Goal: Information Seeking & Learning: Learn about a topic

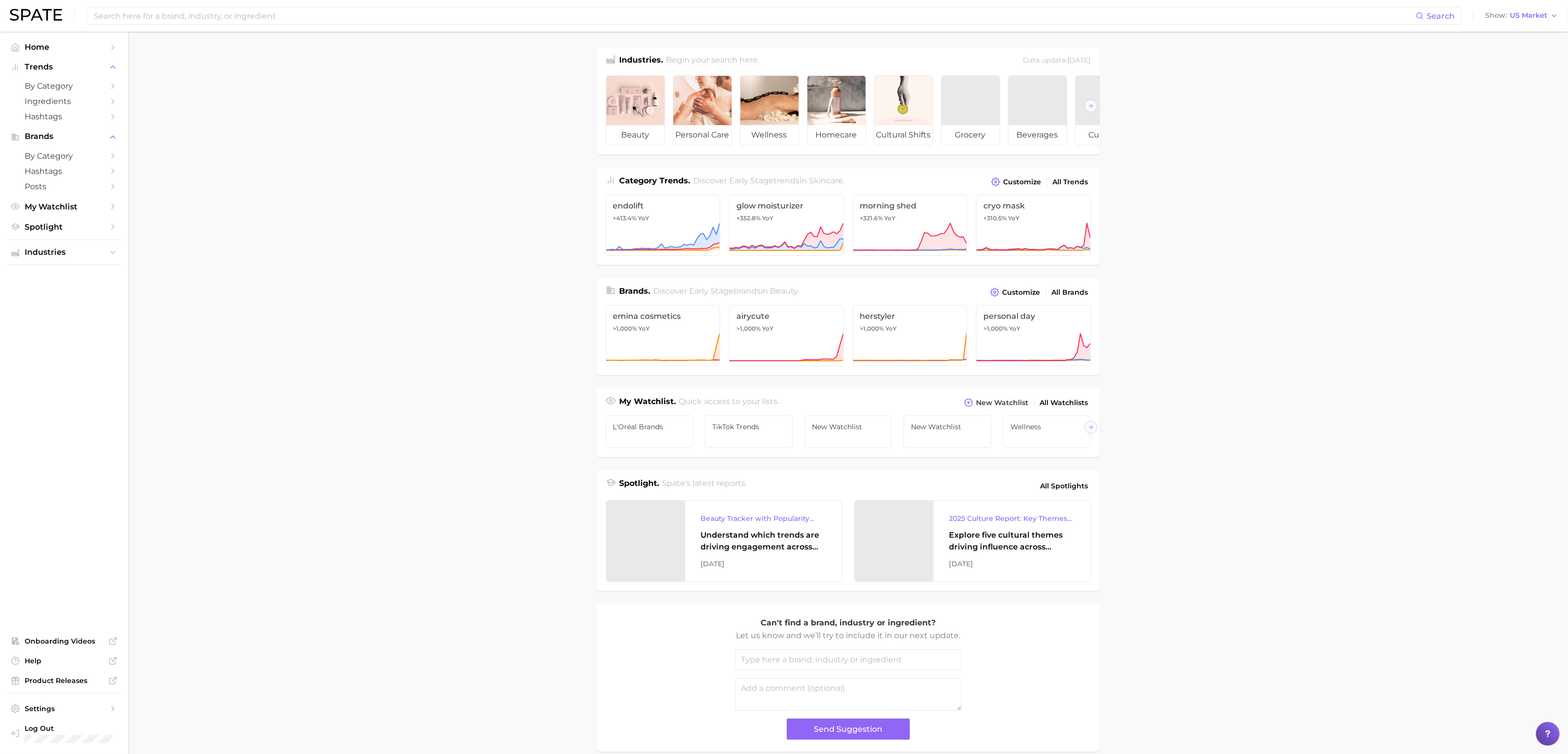
click at [67, 75] on li "Trends by Category Ingredients Hashtags" at bounding box center [64, 91] width 113 height 64
click at [79, 88] on span "by Category" at bounding box center [64, 86] width 79 height 9
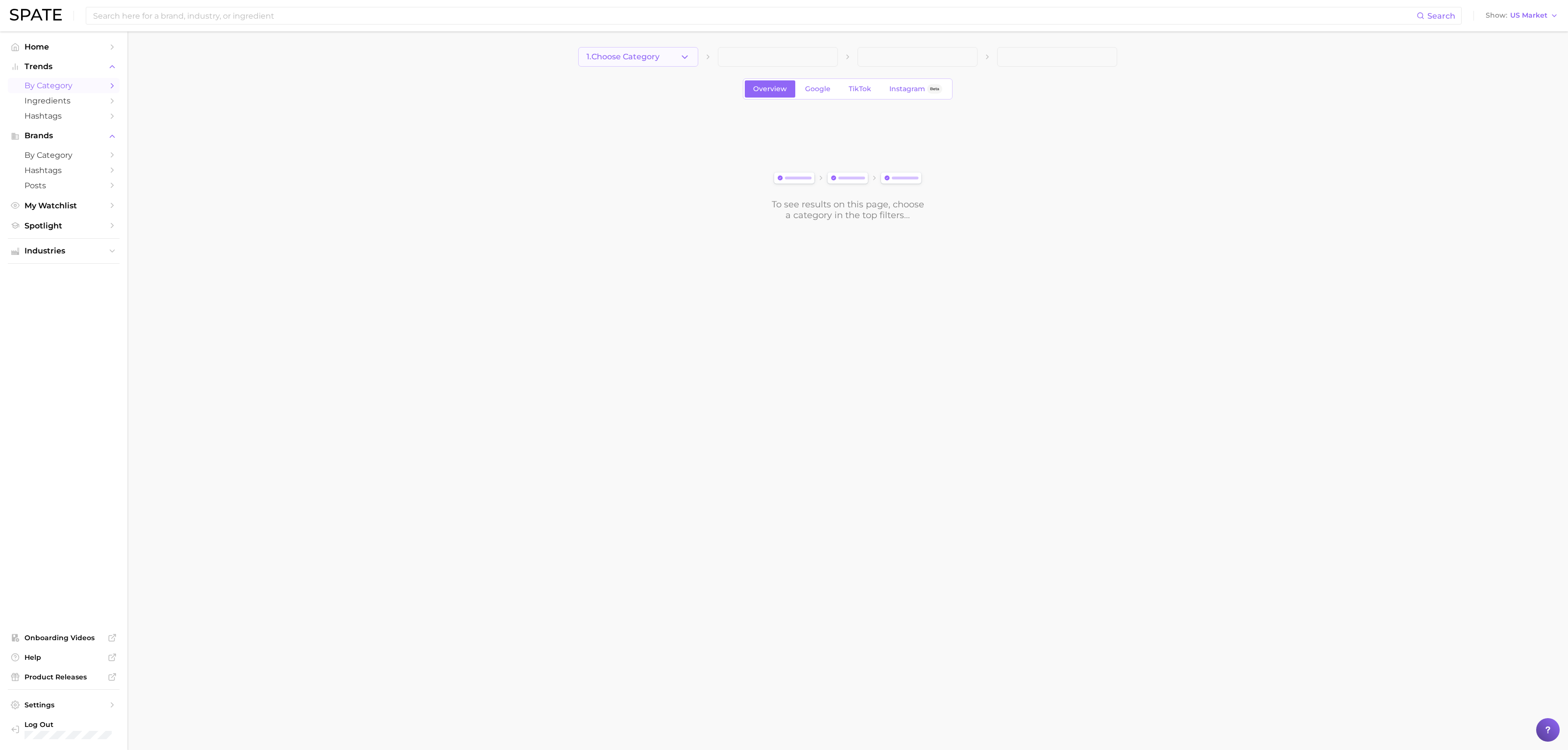
click at [654, 55] on span "1. Choose Category" at bounding box center [623, 57] width 73 height 9
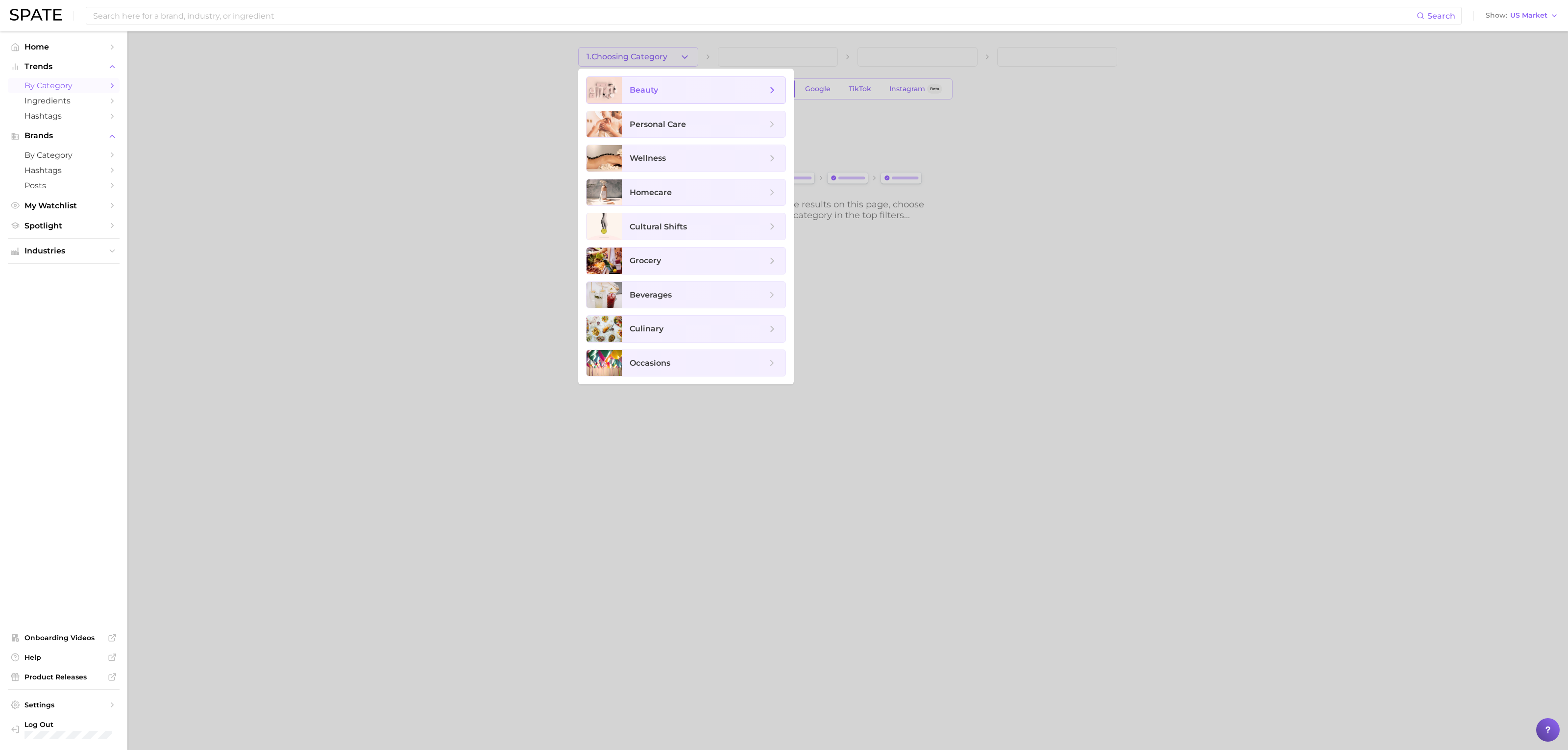
click at [729, 82] on span "beauty" at bounding box center [704, 89] width 164 height 26
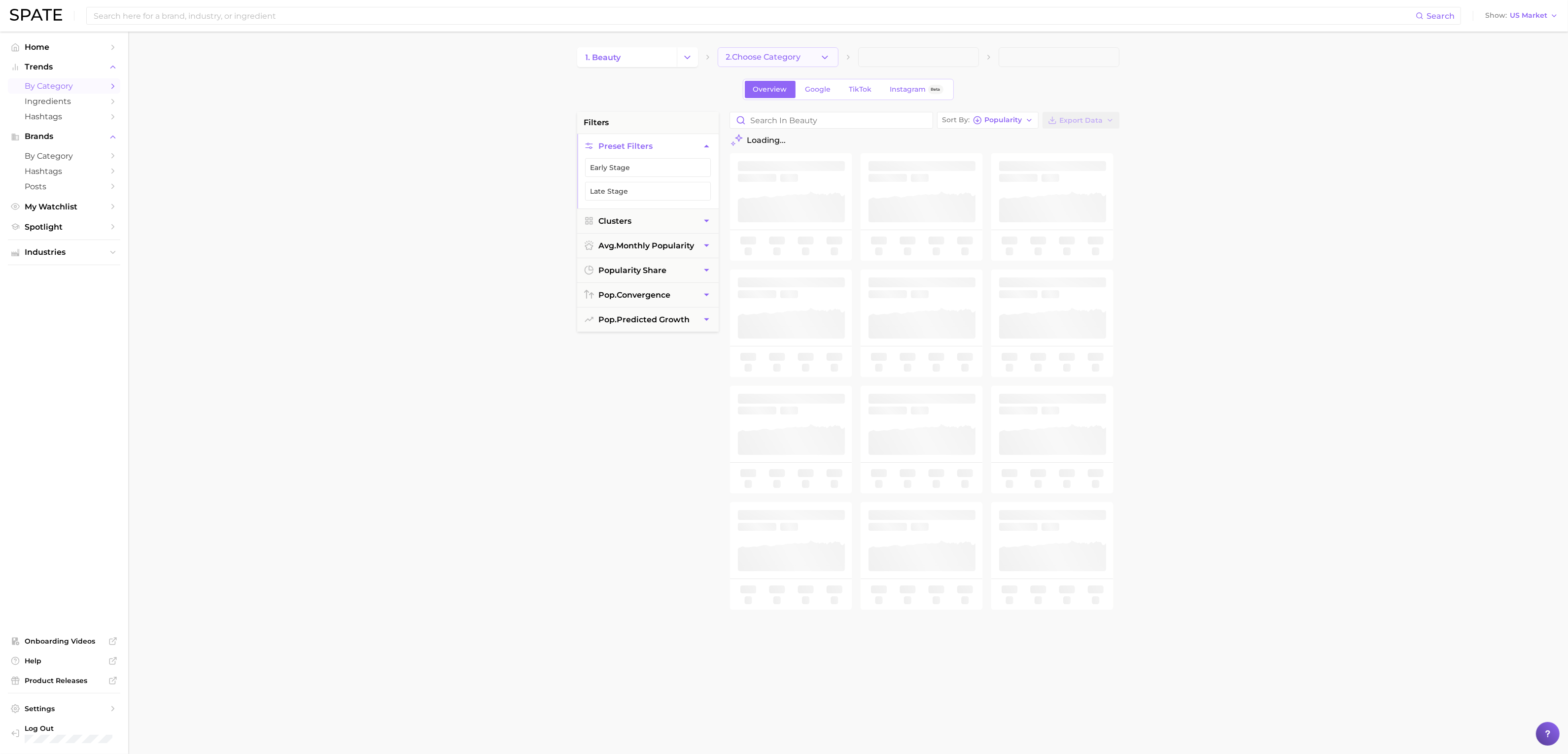
click at [798, 53] on span "2. Choose Category" at bounding box center [763, 57] width 75 height 9
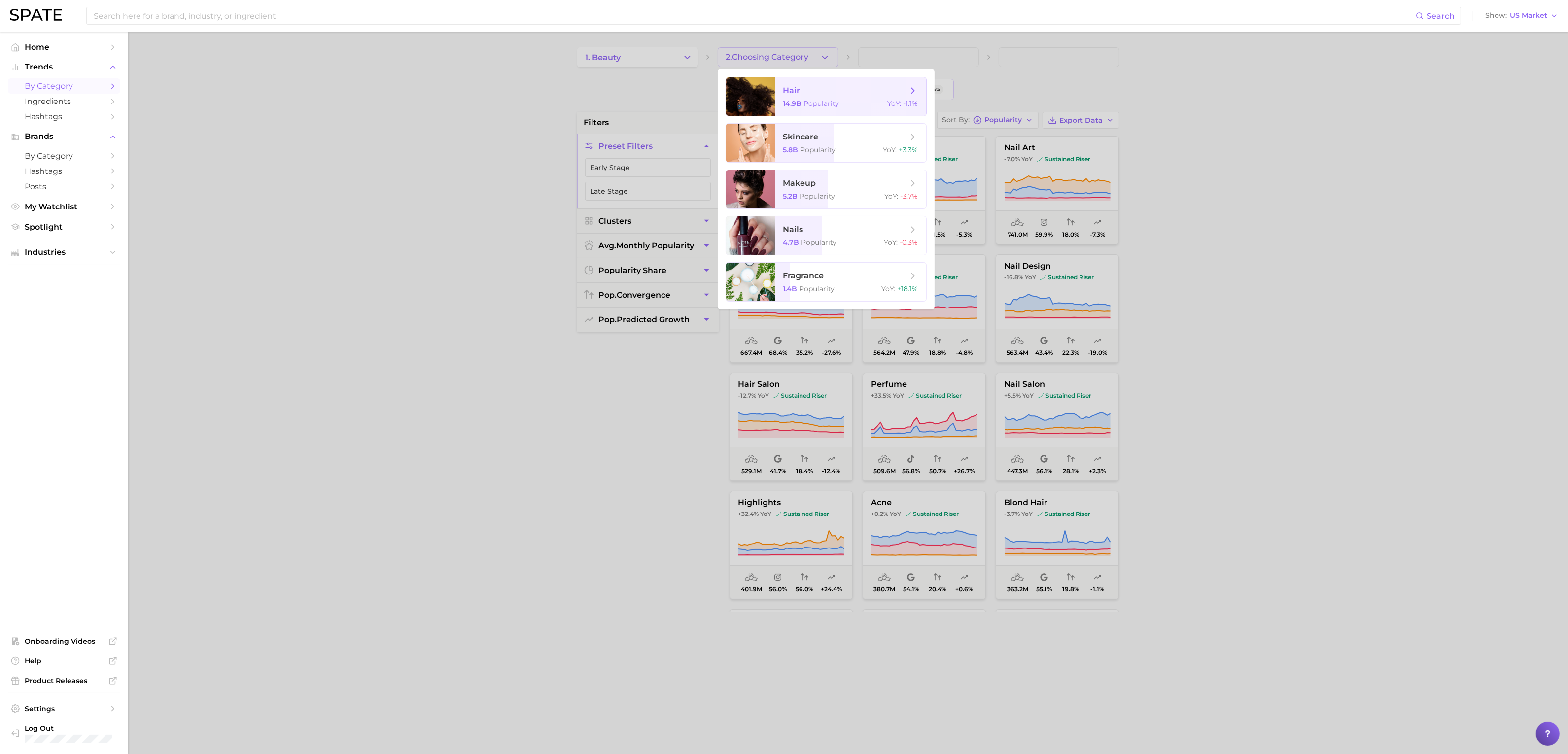
click at [875, 99] on div "14.9b Popularity YoY : -1.1%" at bounding box center [850, 103] width 135 height 9
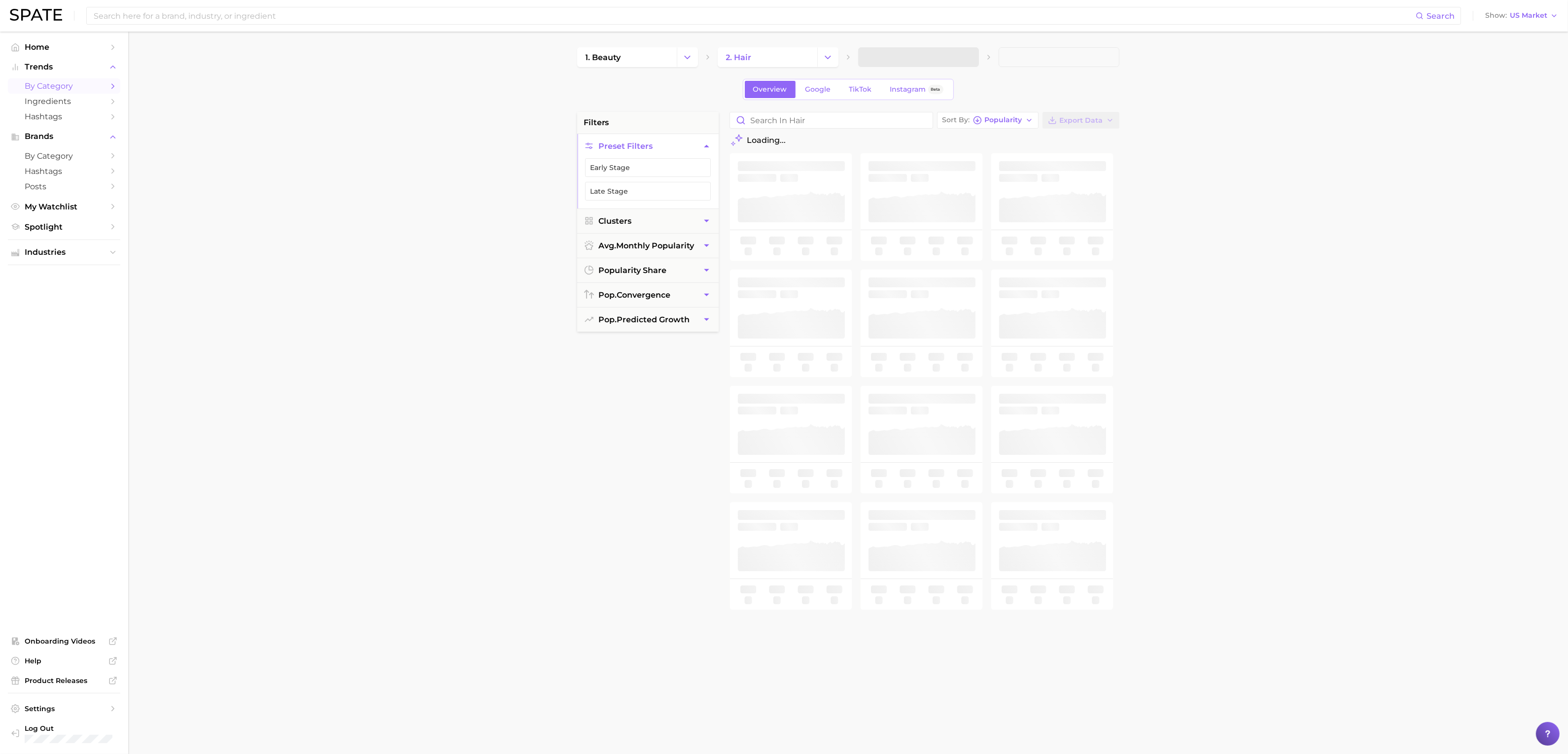
click at [902, 58] on span at bounding box center [918, 57] width 121 height 20
click at [931, 62] on button "3. Subcategory" at bounding box center [918, 57] width 121 height 20
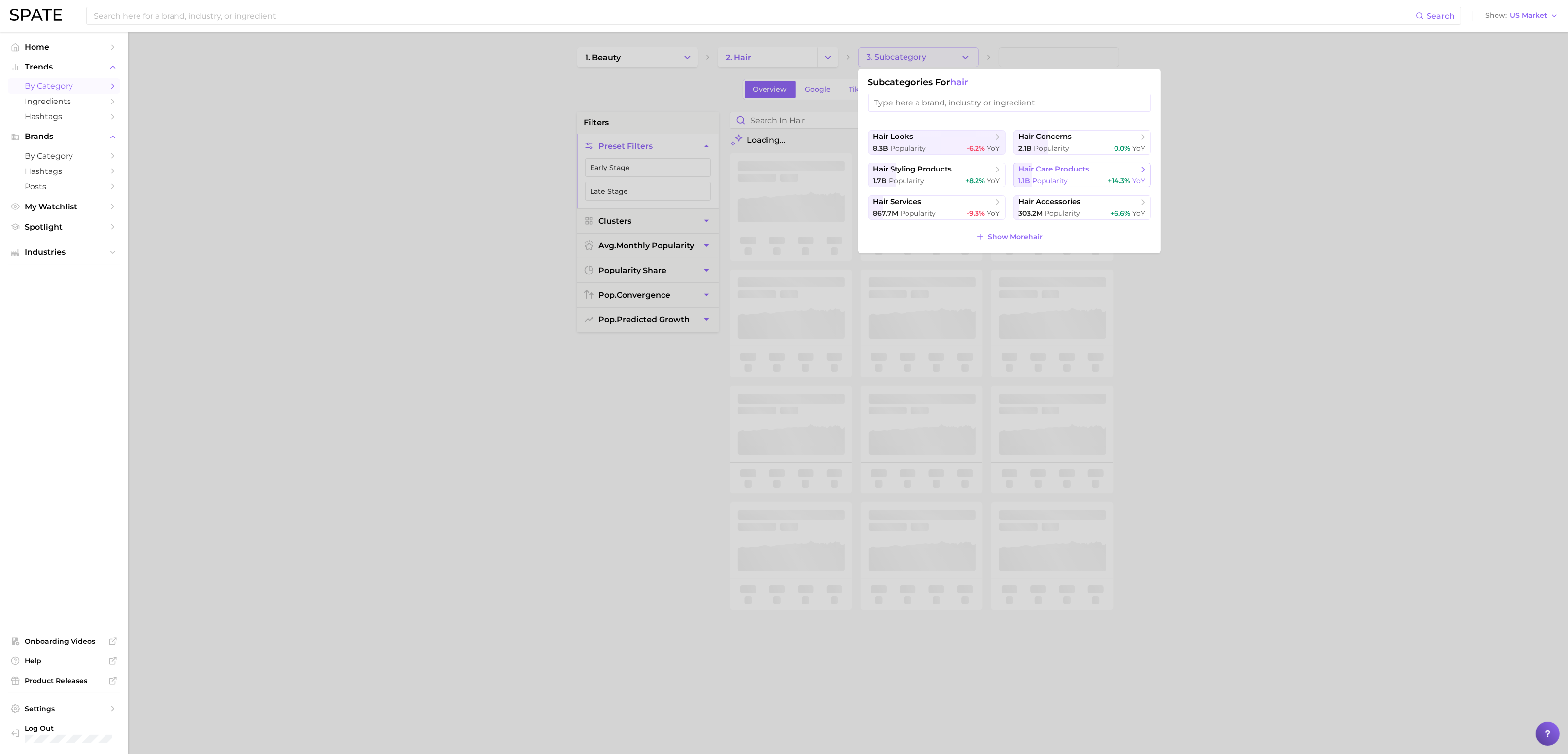
click at [1072, 179] on div "1.1b Popularity +14.3% YoY" at bounding box center [1082, 181] width 127 height 9
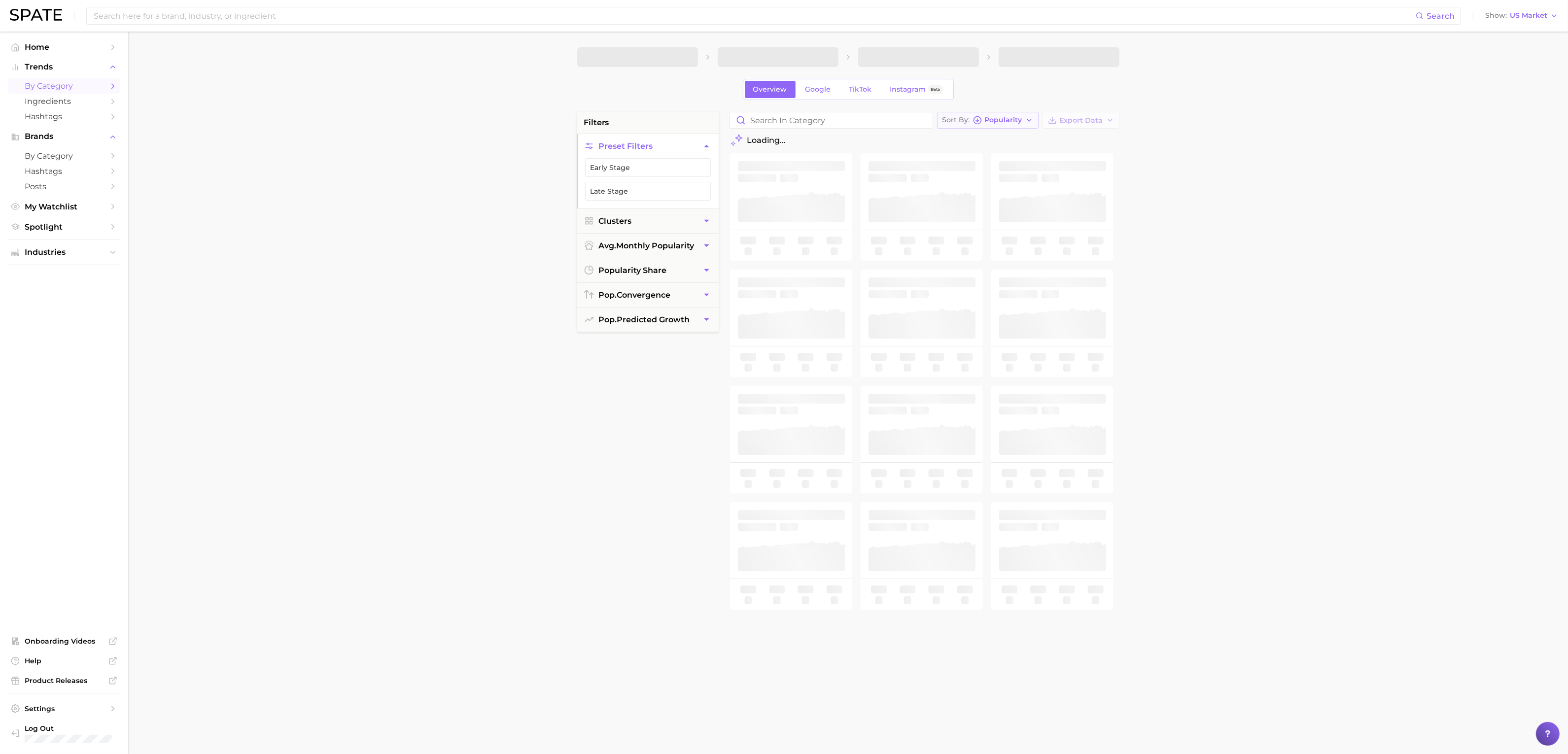
click at [992, 122] on span "Popularity" at bounding box center [1003, 120] width 37 height 6
click at [1264, 231] on main "1. beauty 2. hair 3. hair care products Overview Google TikTok Instagram Beta f…" at bounding box center [847, 405] width 1439 height 747
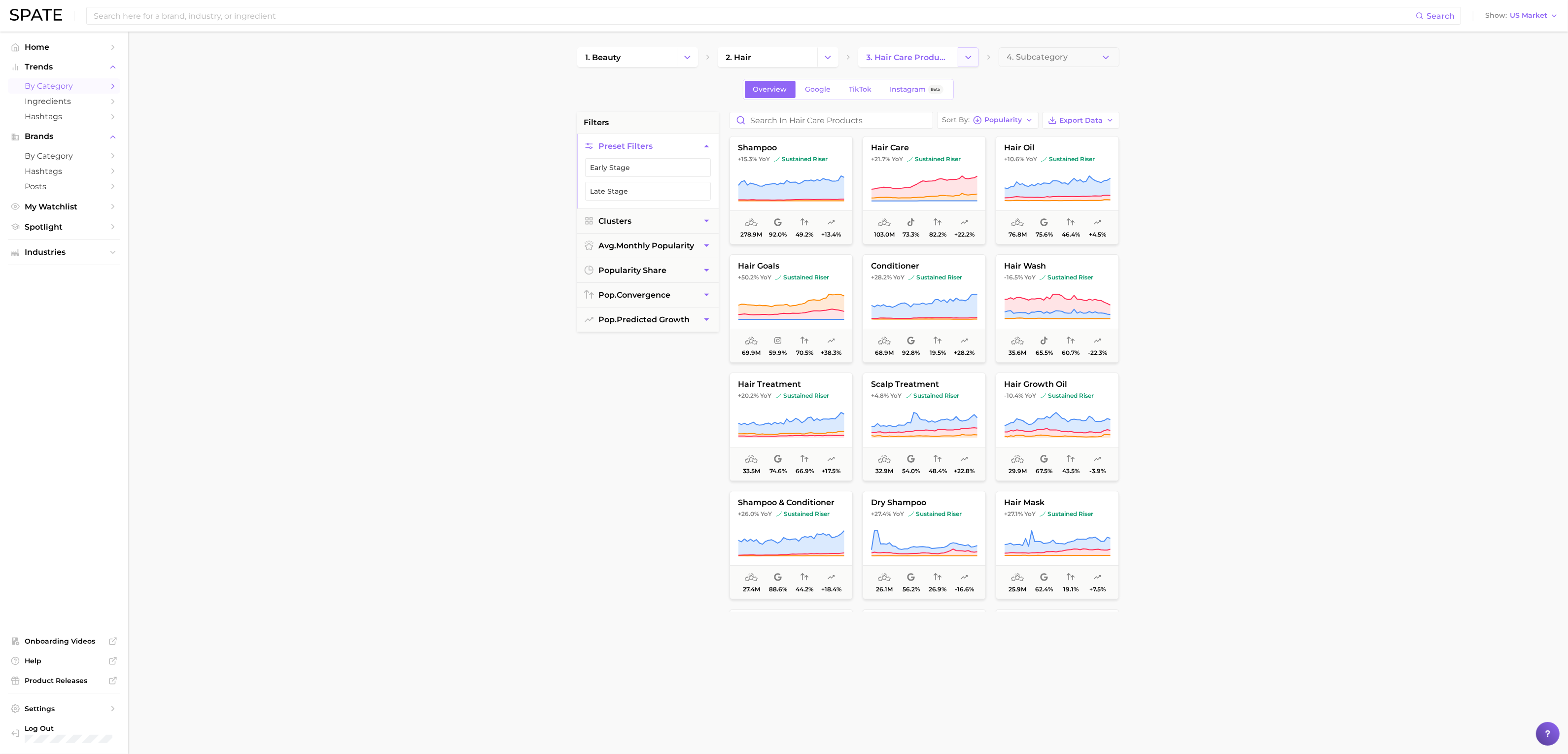
click at [967, 55] on icon "Change Category" at bounding box center [968, 57] width 10 height 10
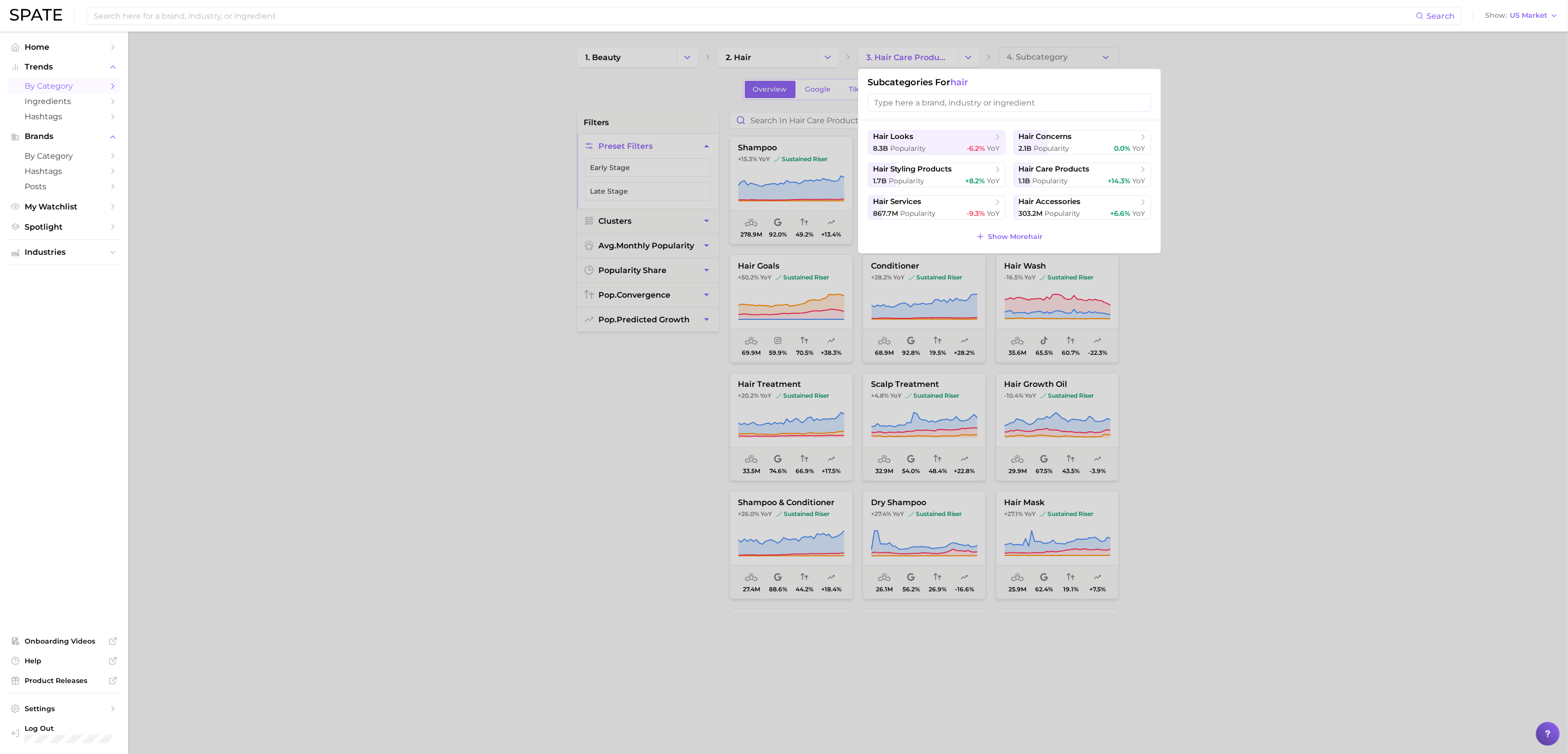
click at [699, 103] on div at bounding box center [784, 377] width 1568 height 754
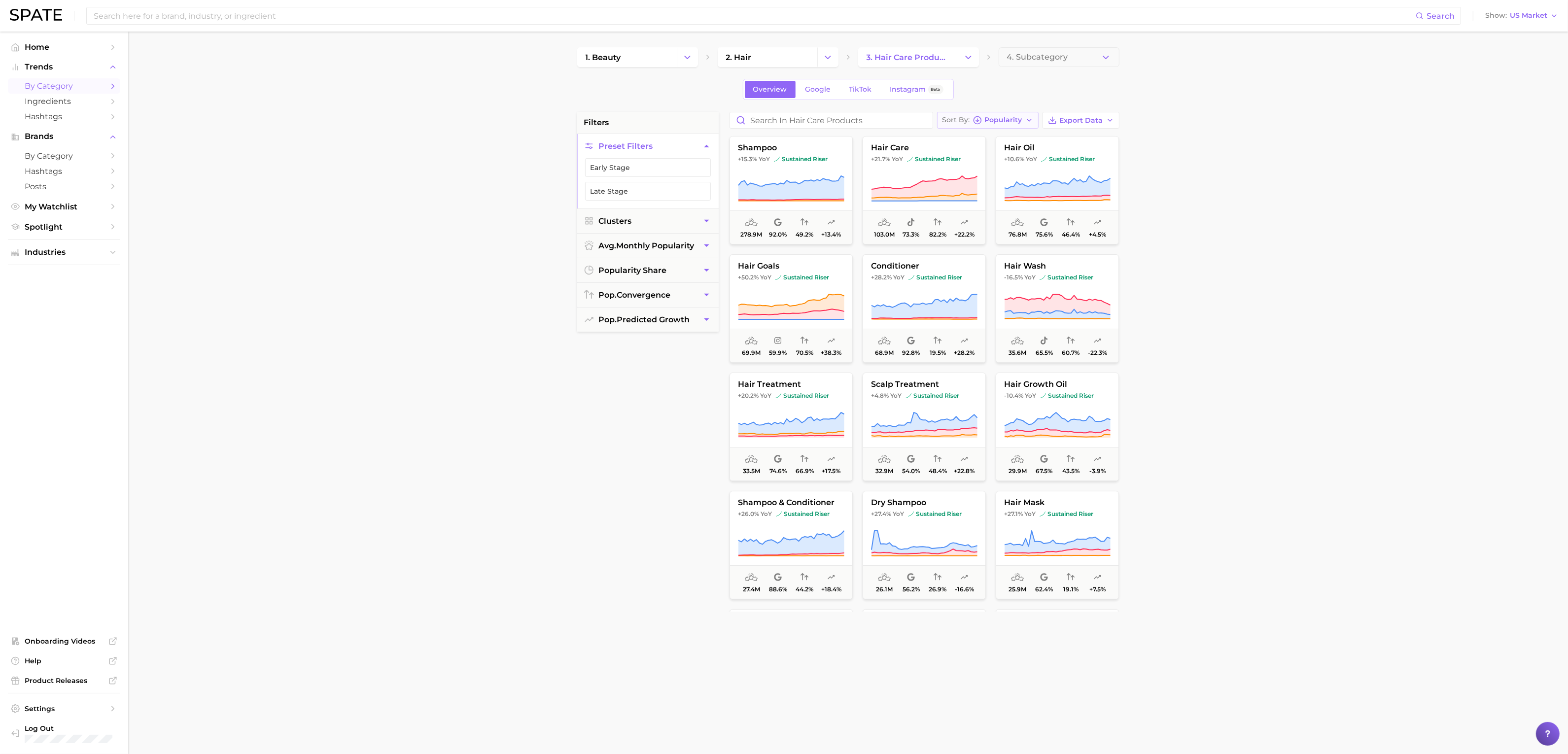
click at [1005, 122] on span "Popularity" at bounding box center [1003, 120] width 37 height 6
click at [1010, 158] on span "YoY high to low" at bounding box center [983, 157] width 58 height 9
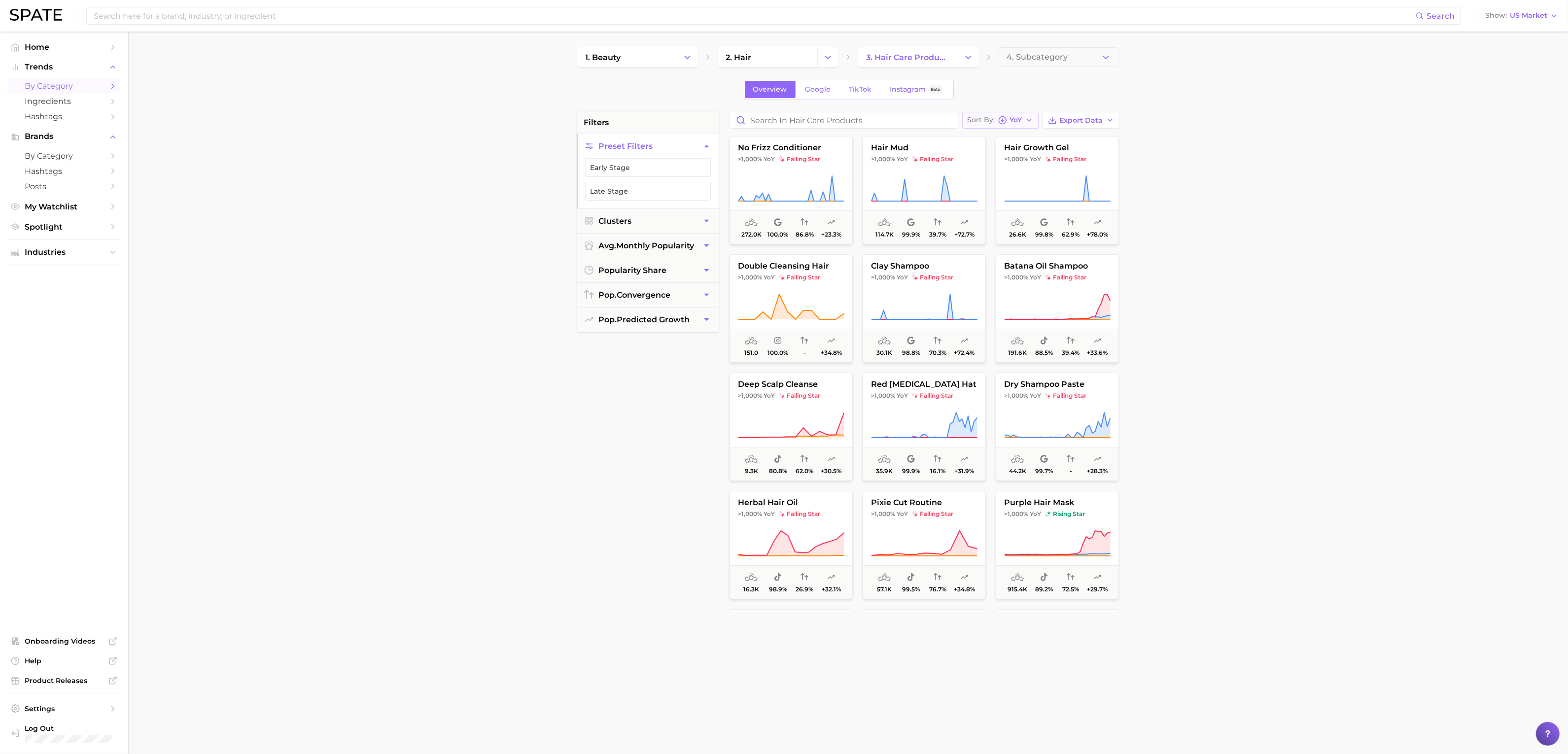
click at [988, 122] on span "Sort By" at bounding box center [981, 120] width 28 height 6
click at [1002, 173] on span "Increase YoY high to low" at bounding box center [1024, 174] width 91 height 9
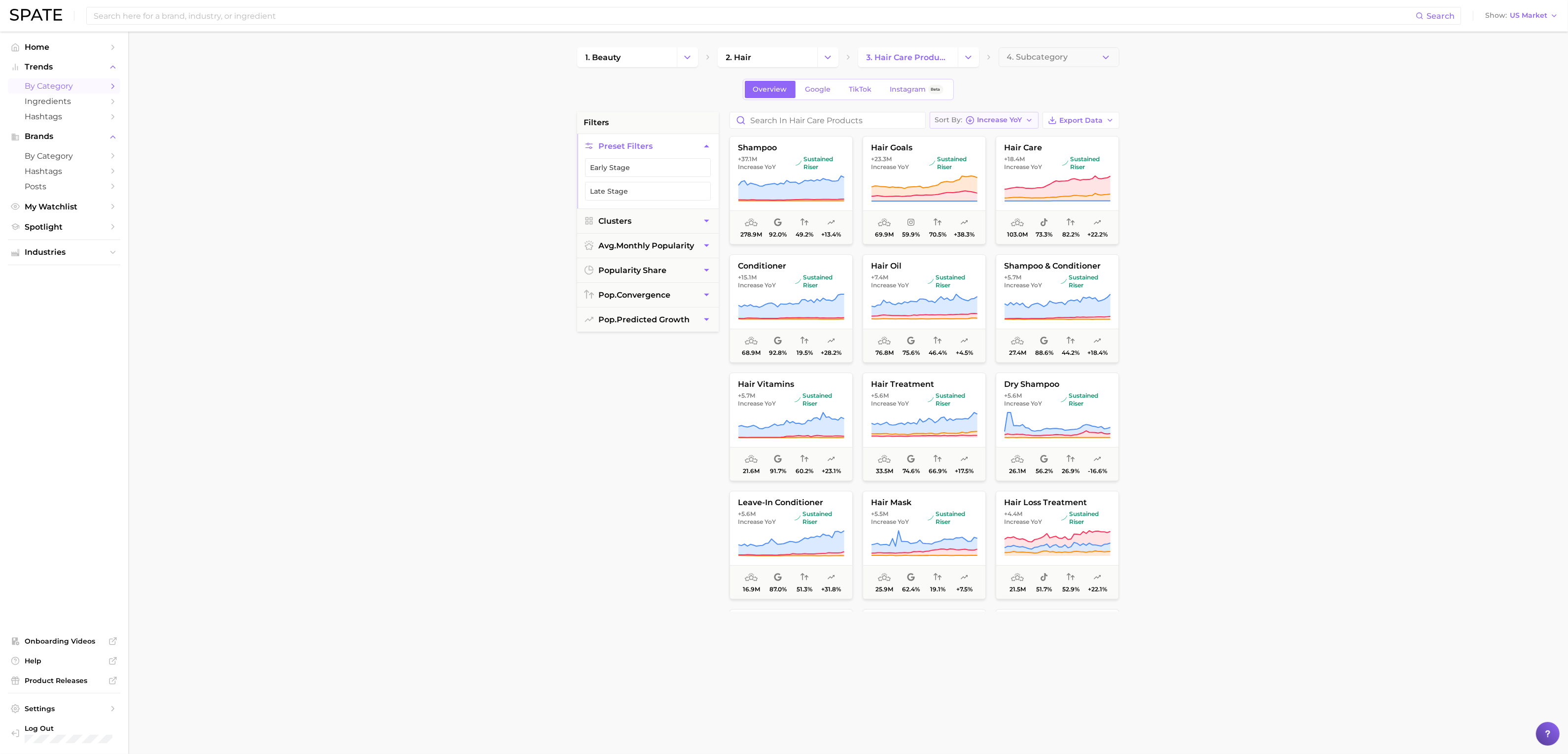
click at [1018, 122] on span "Increase YoY" at bounding box center [999, 120] width 45 height 6
click at [996, 157] on span "YoY high to low" at bounding box center [975, 157] width 58 height 9
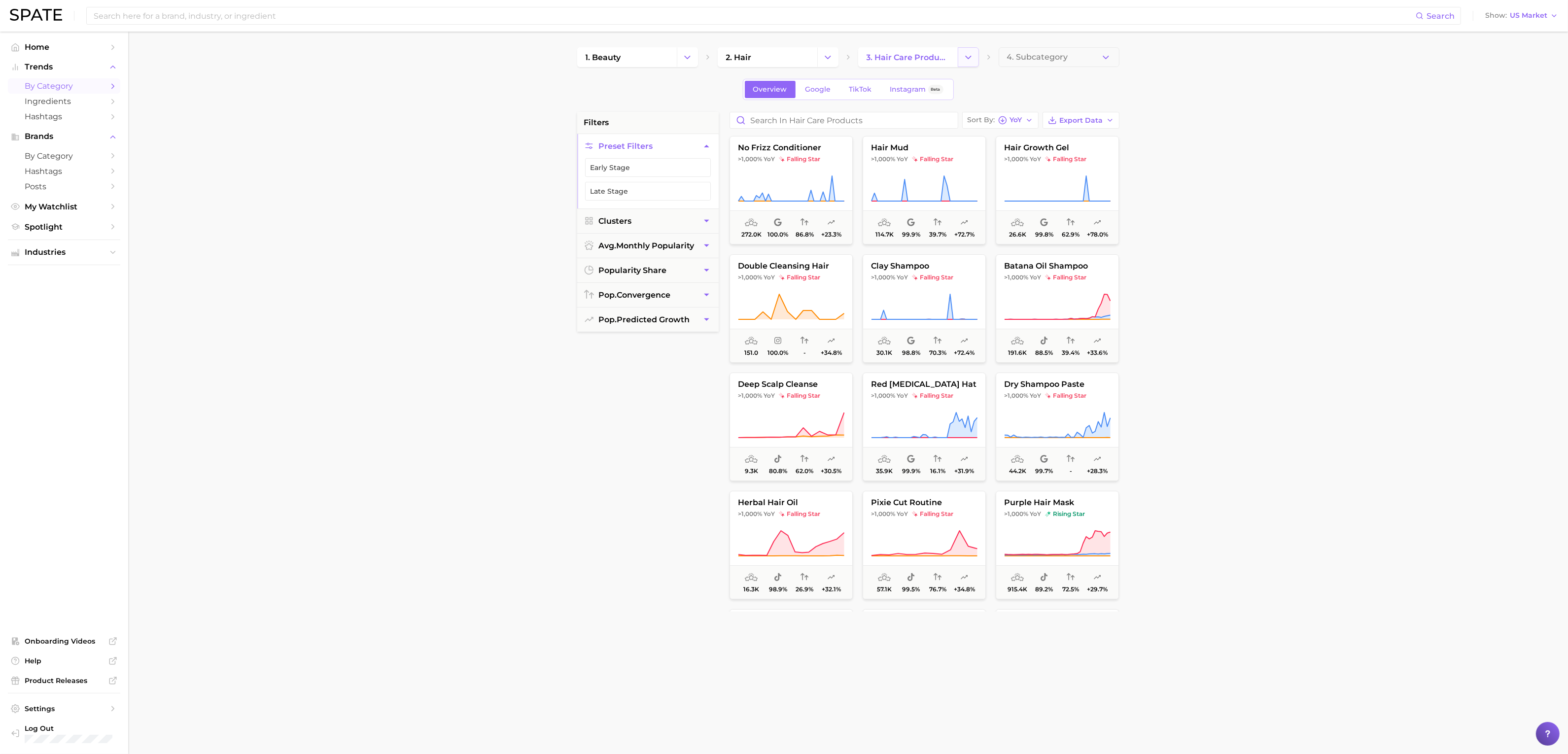
click at [974, 59] on button "Change Category" at bounding box center [968, 57] width 21 height 20
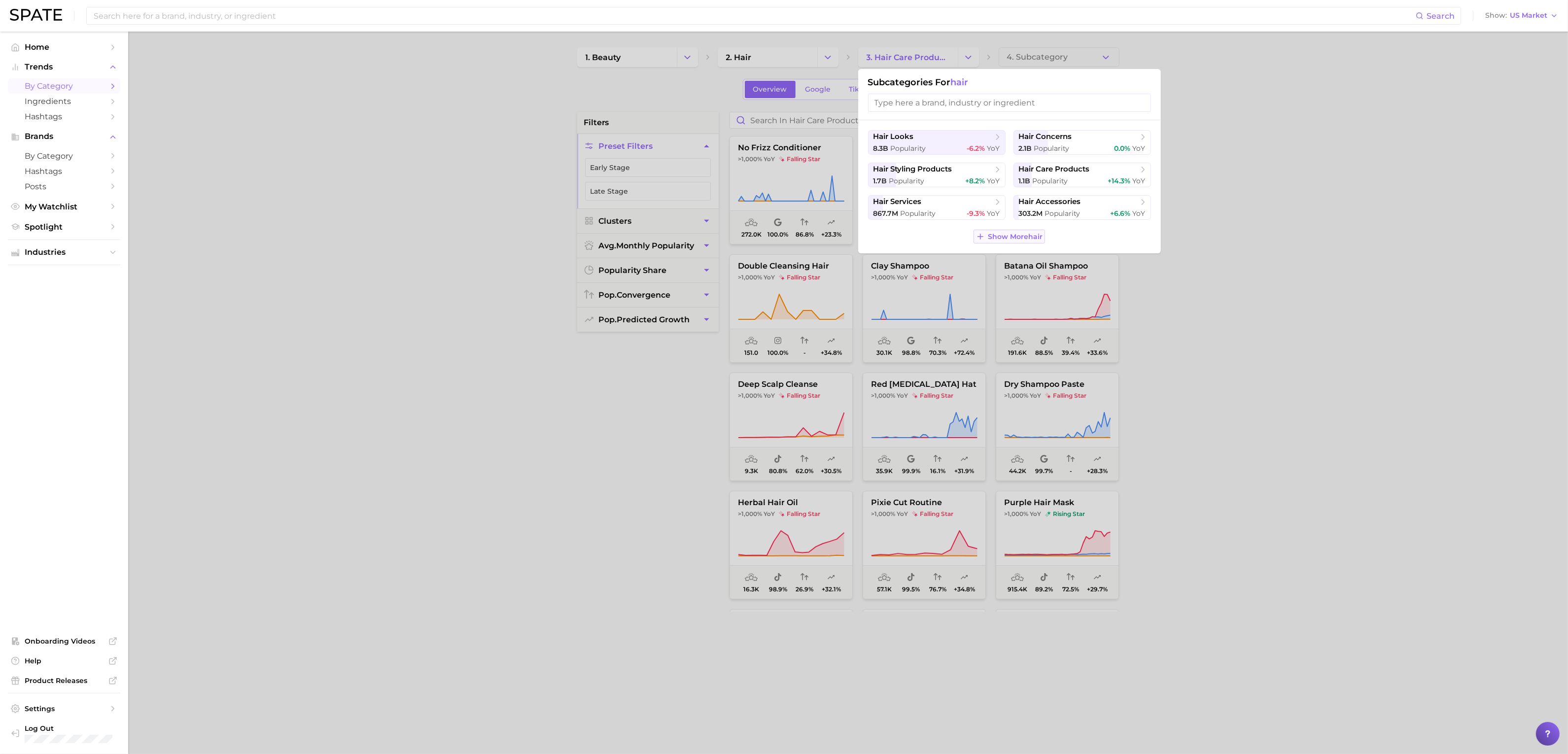
click at [1020, 237] on span "Show More hair" at bounding box center [1015, 237] width 54 height 9
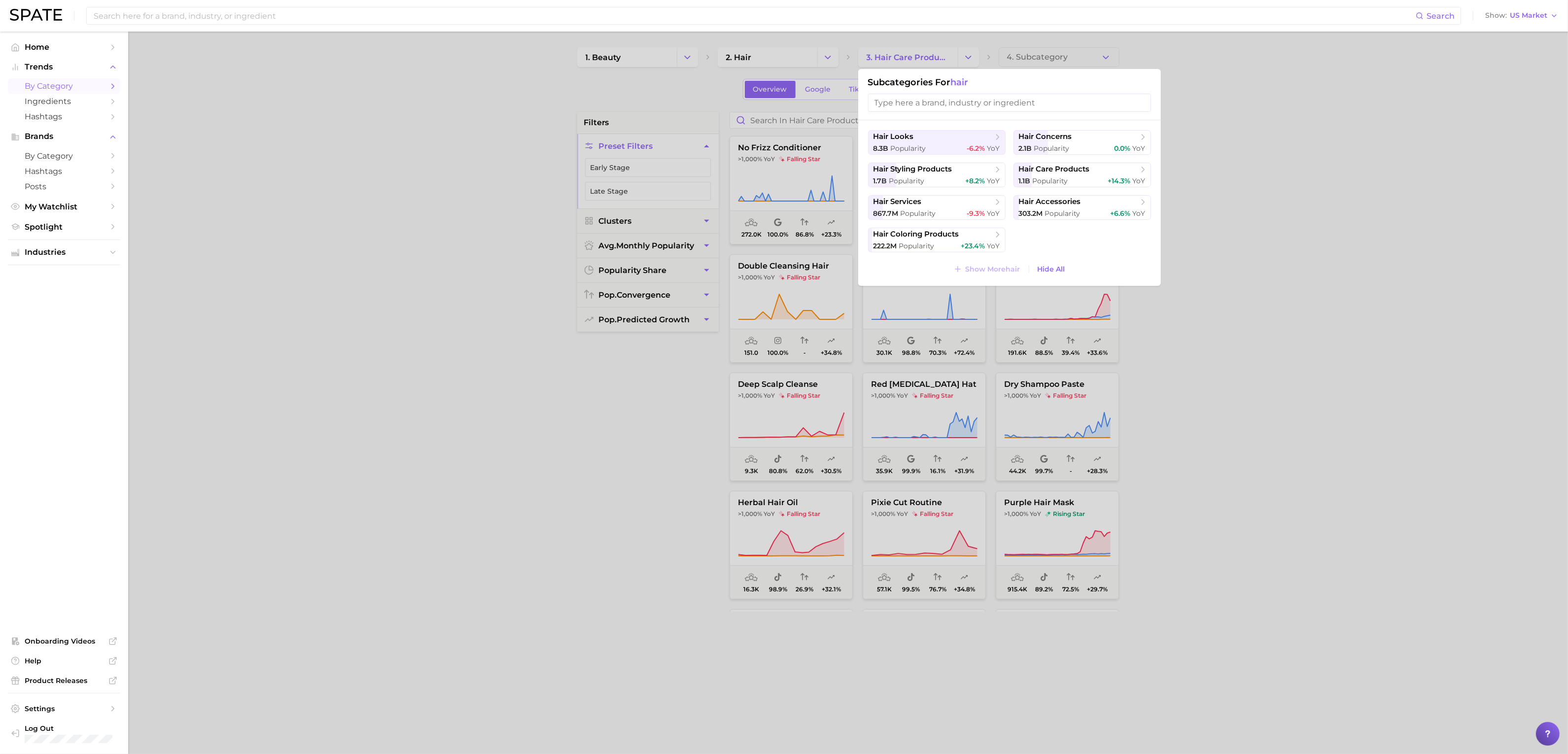
click at [1304, 160] on div at bounding box center [784, 377] width 1568 height 754
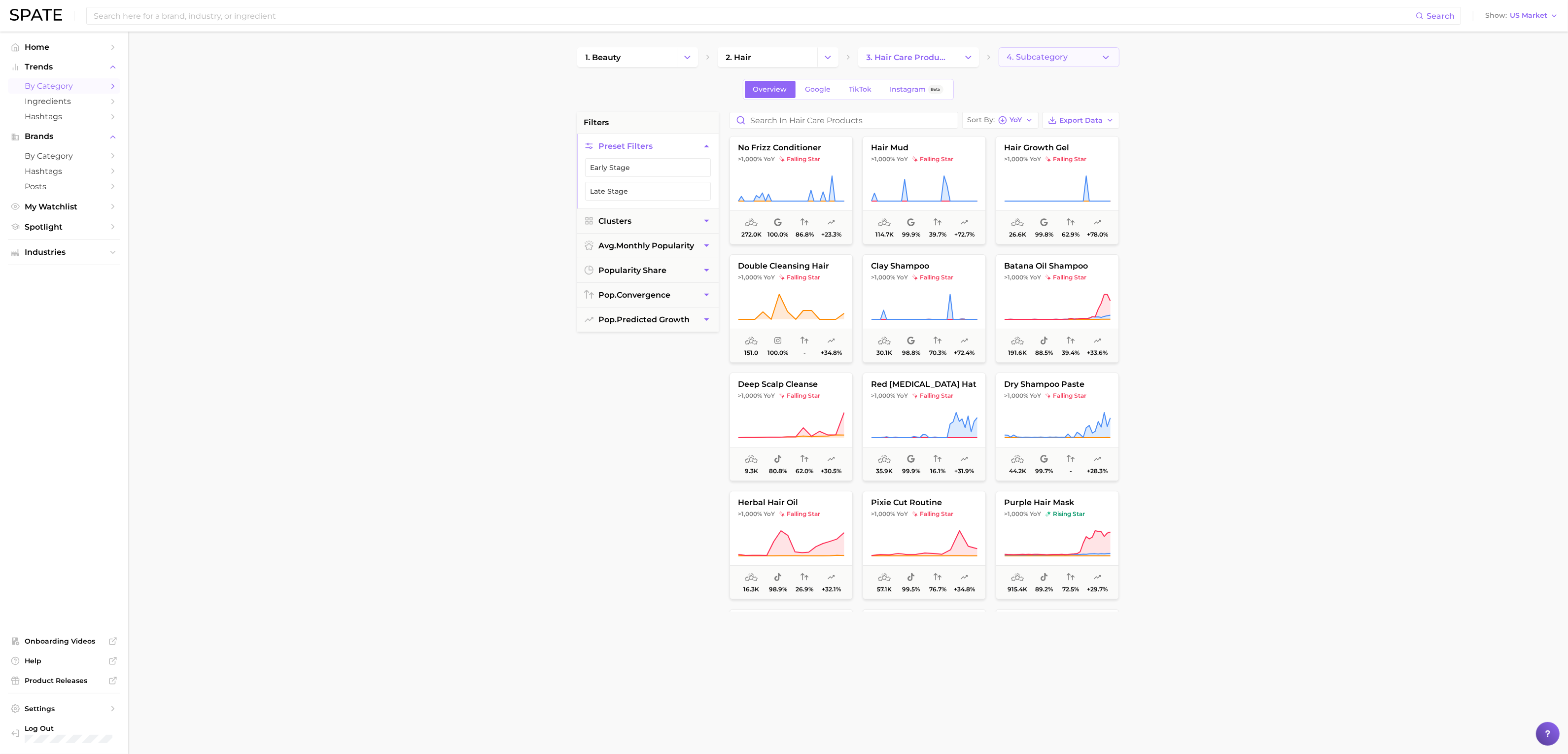
click at [1075, 56] on button "4. Subcategory" at bounding box center [1059, 57] width 121 height 20
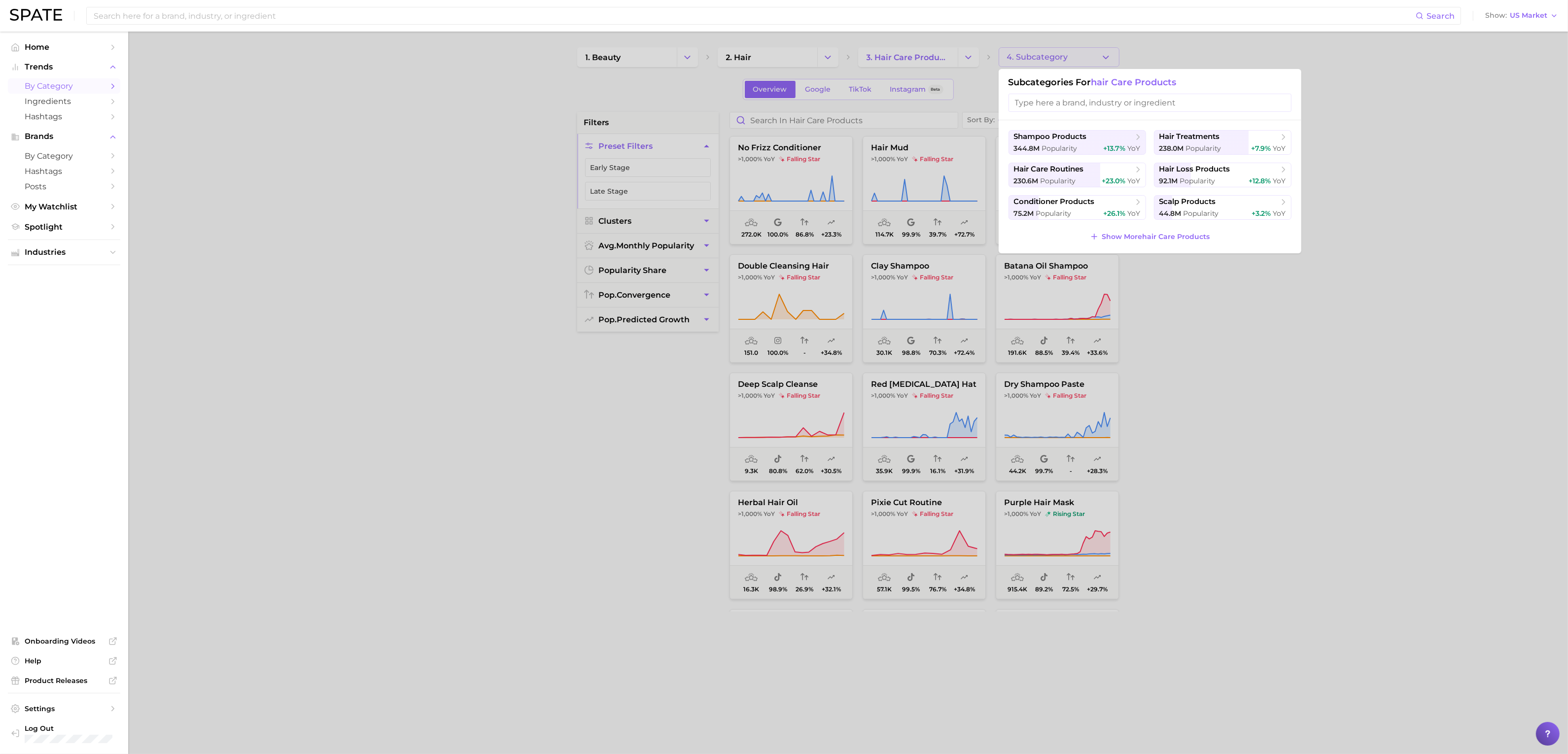
click at [486, 211] on div at bounding box center [784, 377] width 1568 height 754
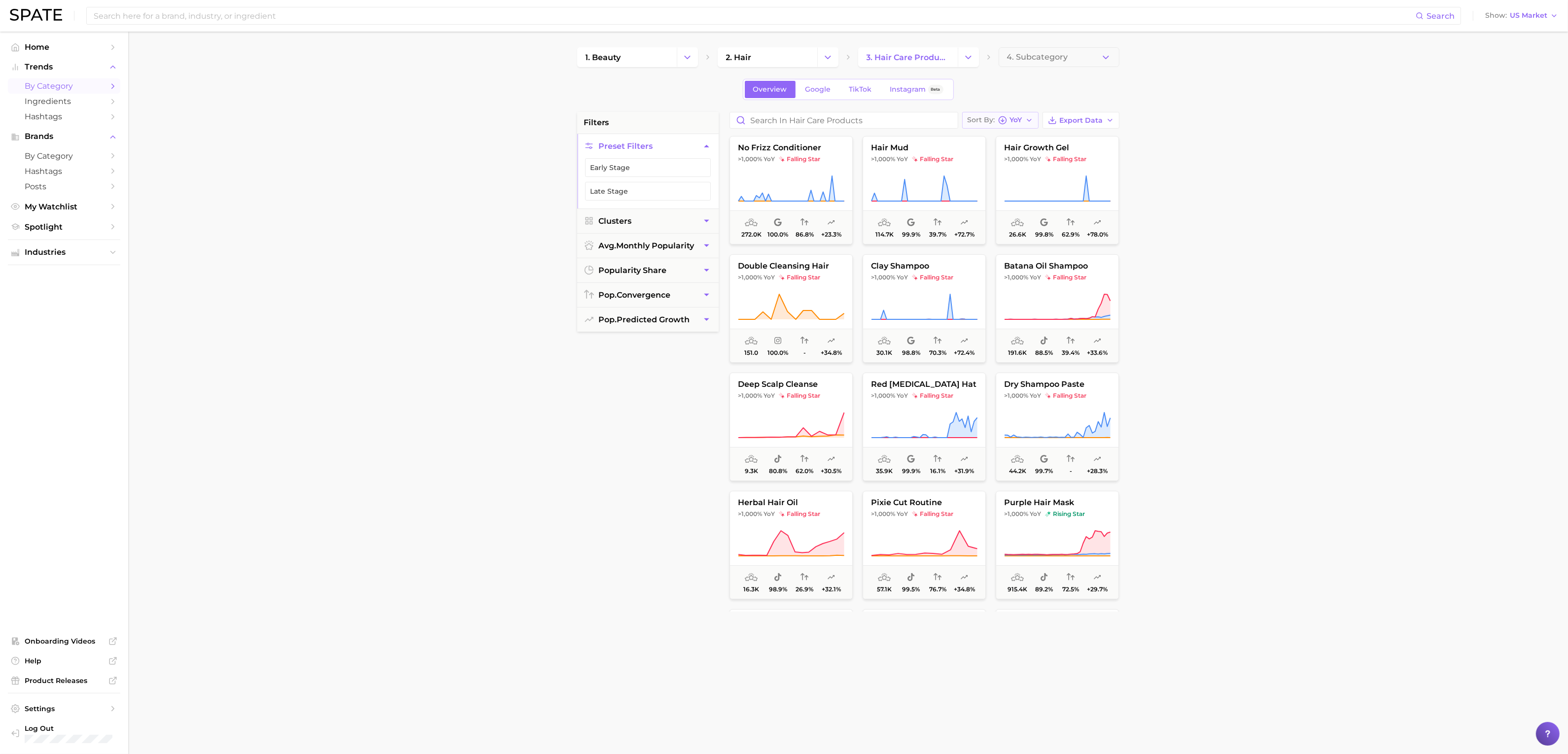
click at [1022, 118] on span "YoY" at bounding box center [1016, 120] width 12 height 6
click at [1022, 225] on span "MoM high to low" at bounding box center [1010, 228] width 63 height 9
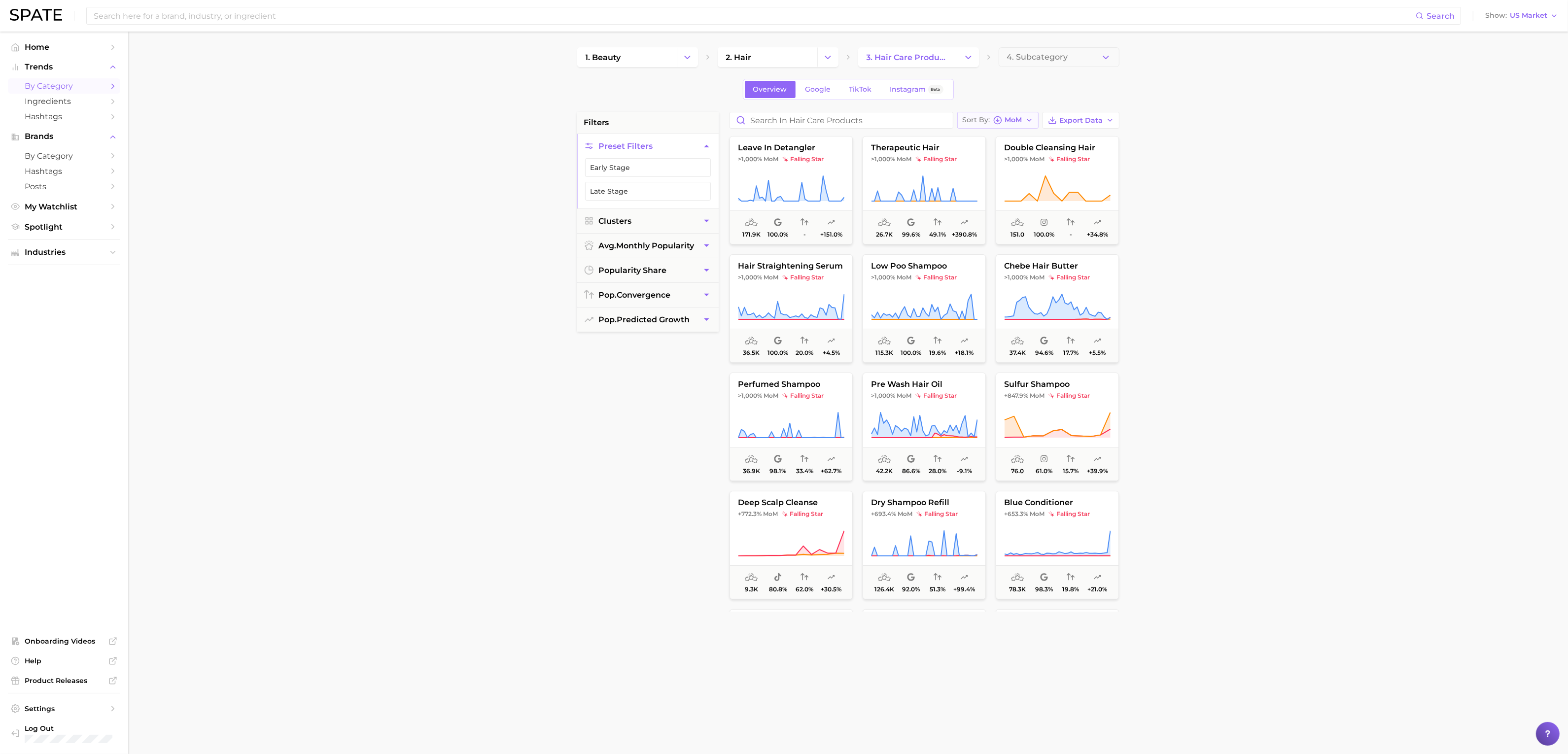
click at [1007, 121] on span "MoM" at bounding box center [1013, 120] width 17 height 6
click at [1026, 251] on button "Increase MoM high to low" at bounding box center [1016, 245] width 118 height 18
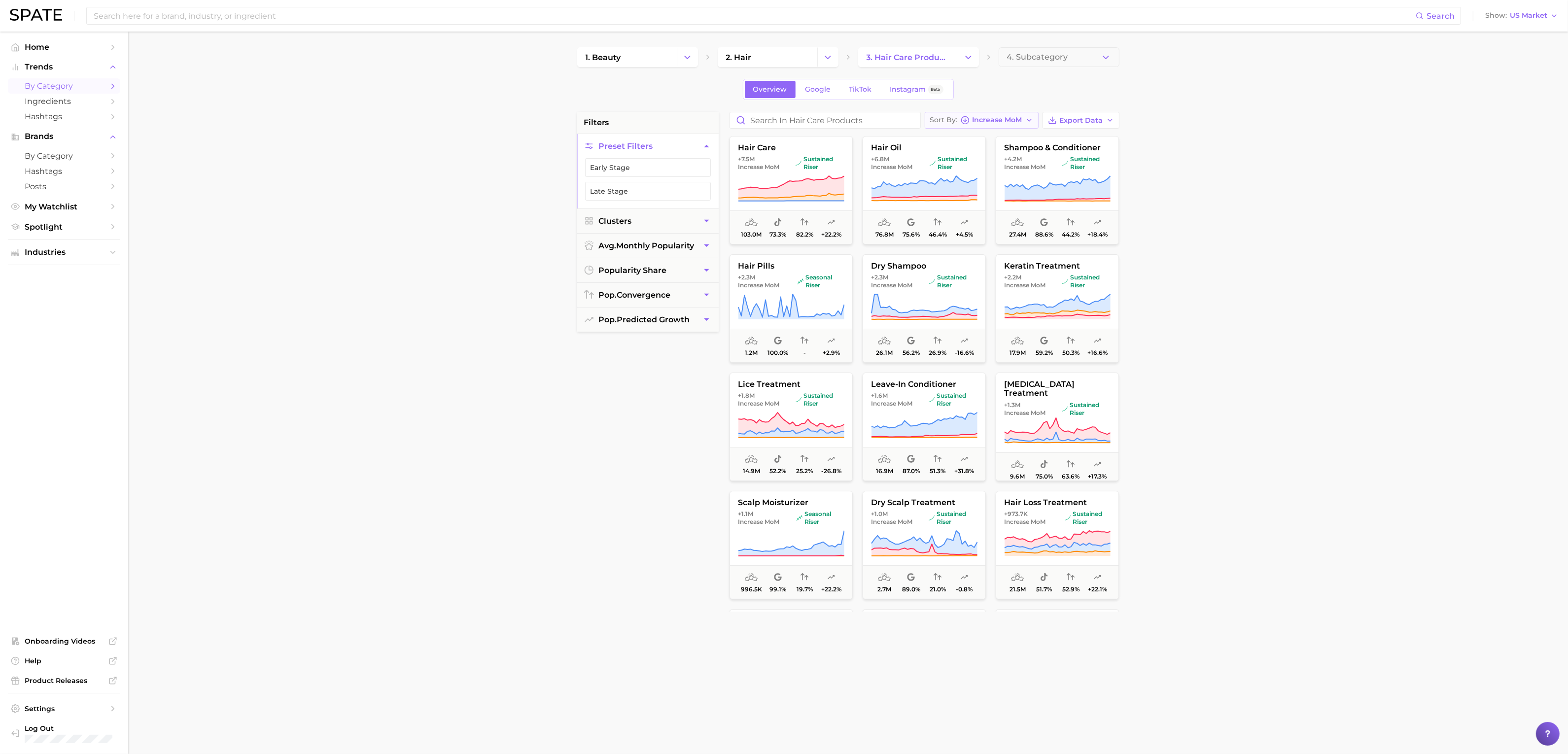
click at [1002, 118] on span "Increase MoM" at bounding box center [997, 120] width 50 height 6
click at [991, 190] on span "QoQ high to low" at bounding box center [972, 192] width 62 height 9
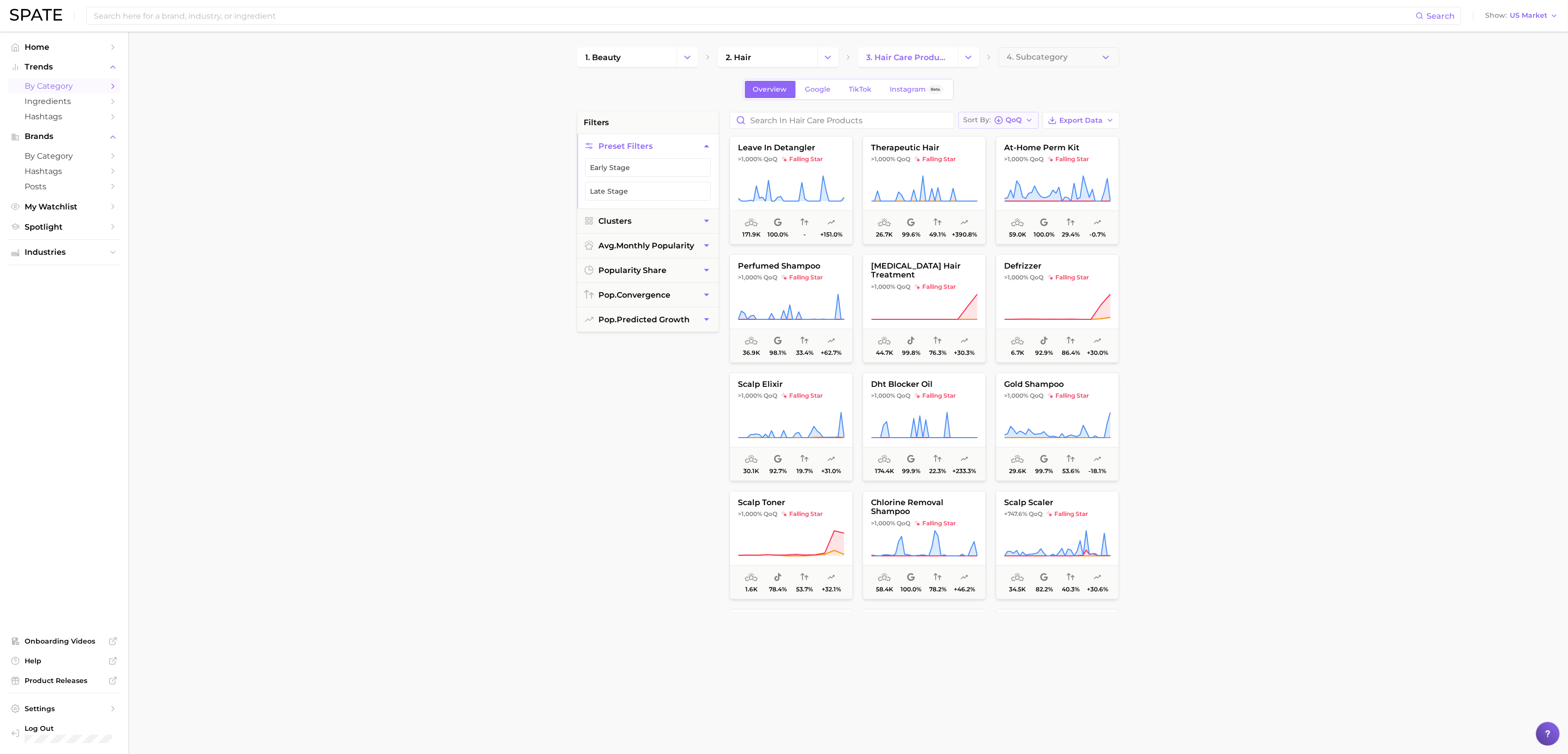
click at [980, 119] on span "Sort By" at bounding box center [977, 120] width 28 height 6
click at [997, 174] on span "Increase YoY high to low" at bounding box center [1020, 174] width 91 height 9
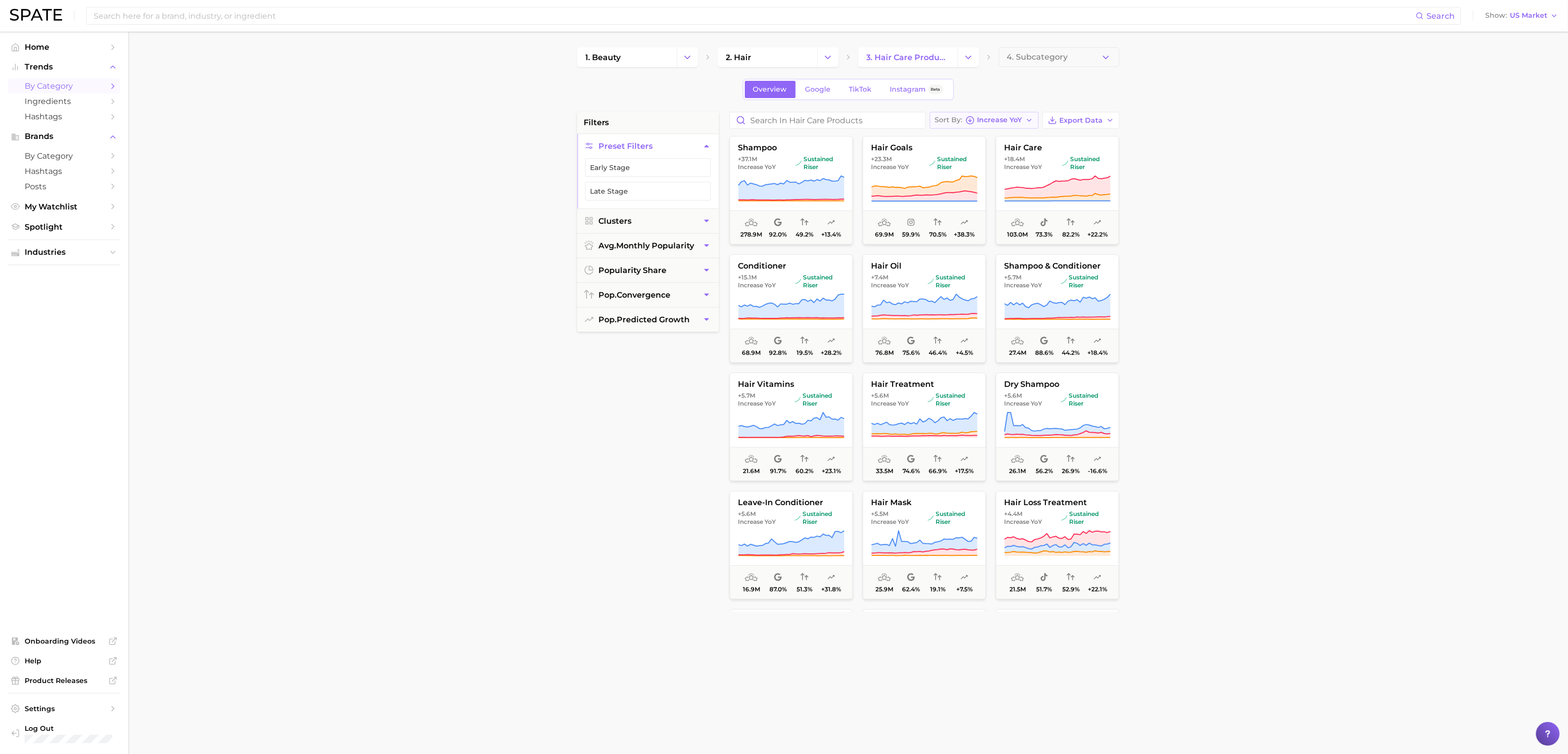
click at [993, 125] on div "Sort By Increase YoY" at bounding box center [978, 120] width 87 height 9
click at [987, 153] on span "YoY high to low" at bounding box center [975, 157] width 58 height 9
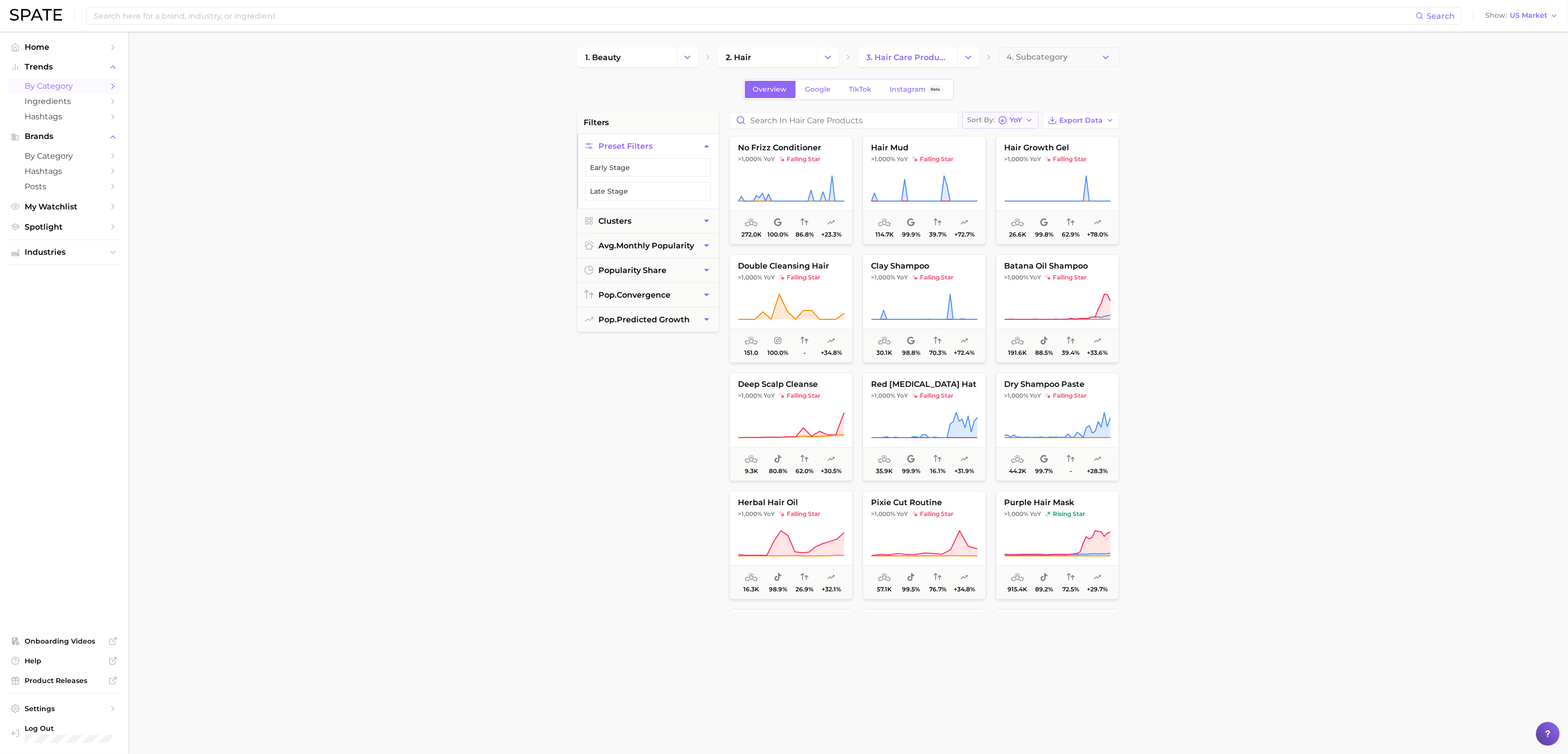
click at [987, 125] on div "Sort By [PERSON_NAME]" at bounding box center [994, 120] width 54 height 9
click at [1001, 144] on button "Popularity high to low" at bounding box center [1021, 138] width 118 height 18
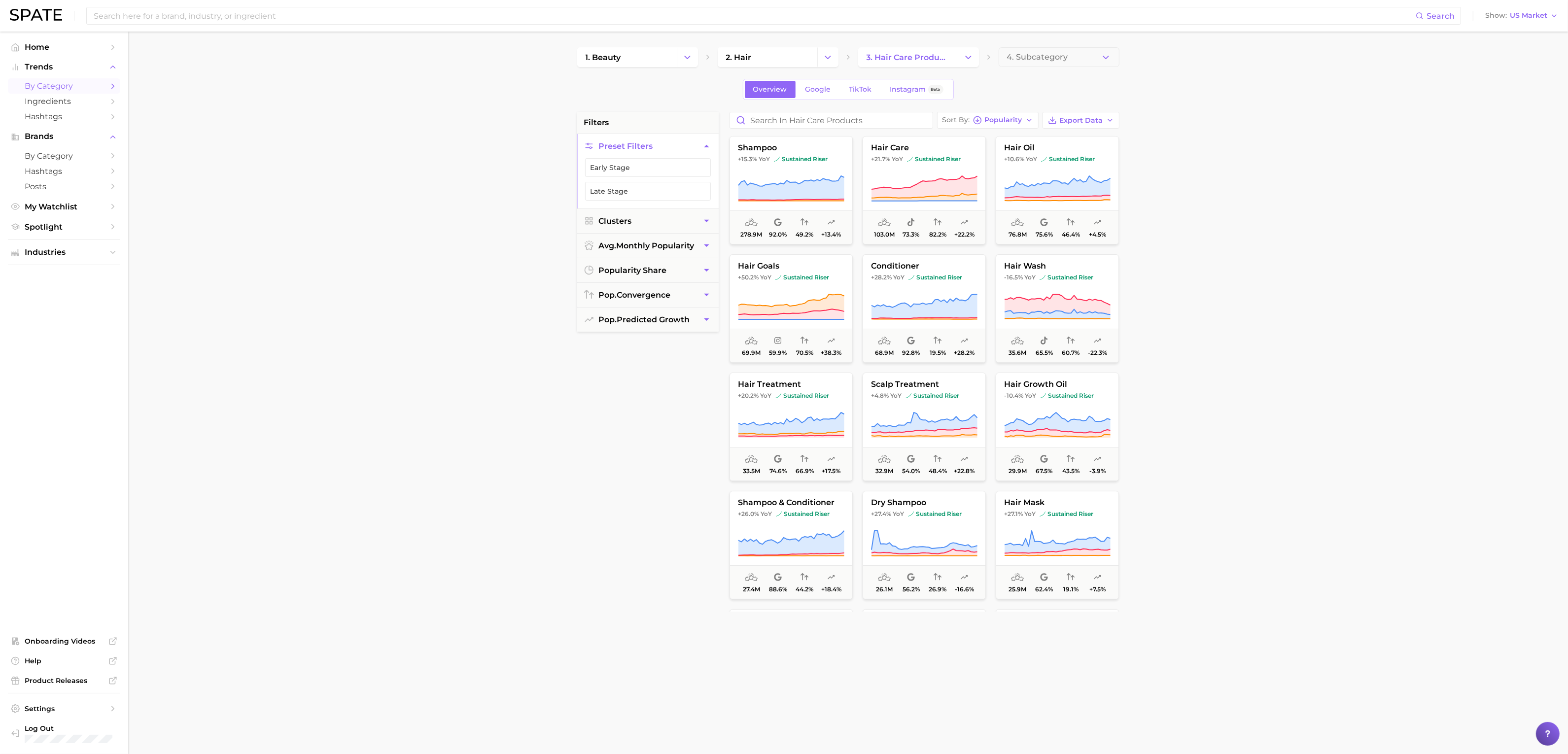
click at [1199, 187] on main "1. beauty 2. hair 3. hair care products 4. Subcategory Overview Google TikTok I…" at bounding box center [847, 405] width 1439 height 747
click at [964, 64] on button "Change Category" at bounding box center [968, 57] width 21 height 20
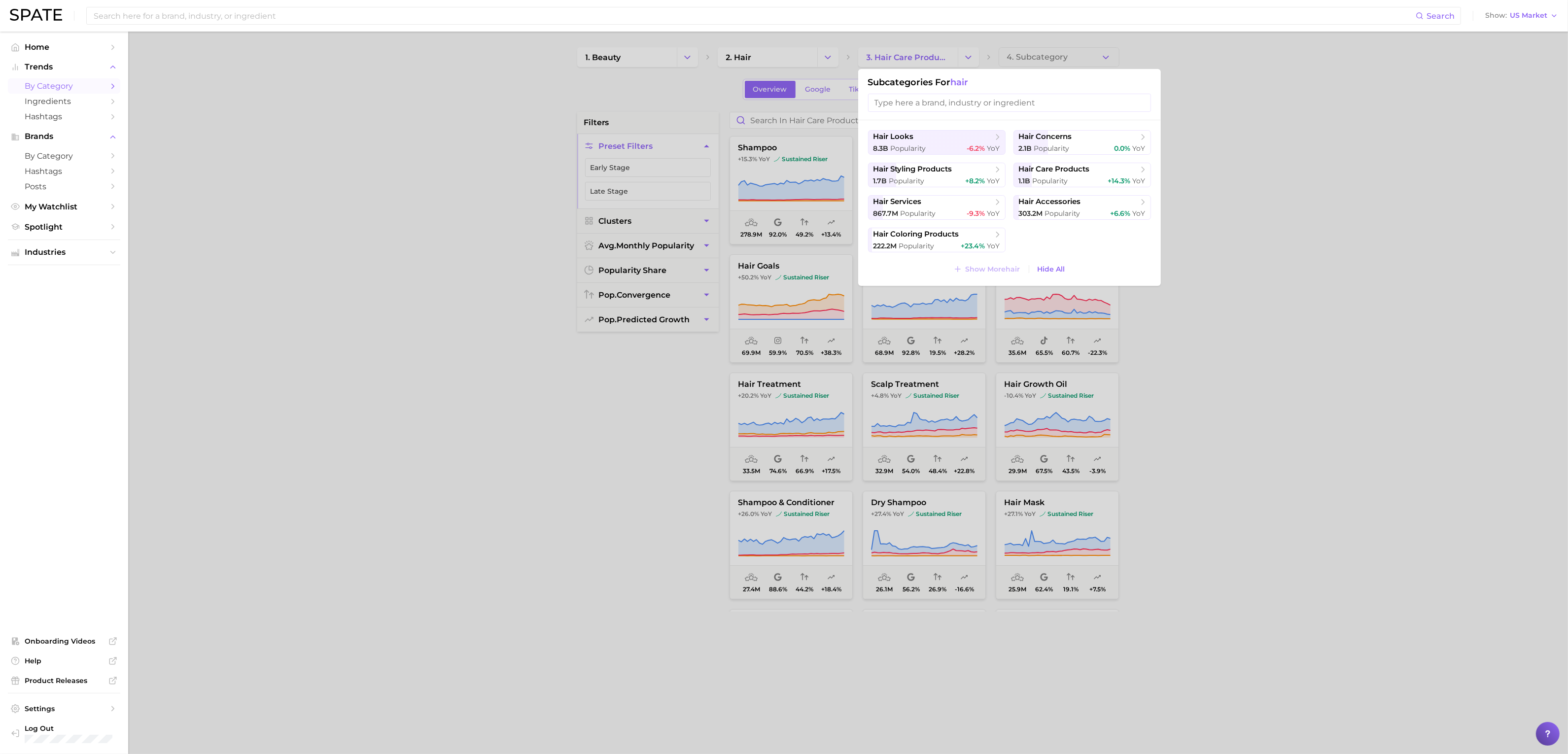
click at [803, 72] on div at bounding box center [784, 377] width 1568 height 754
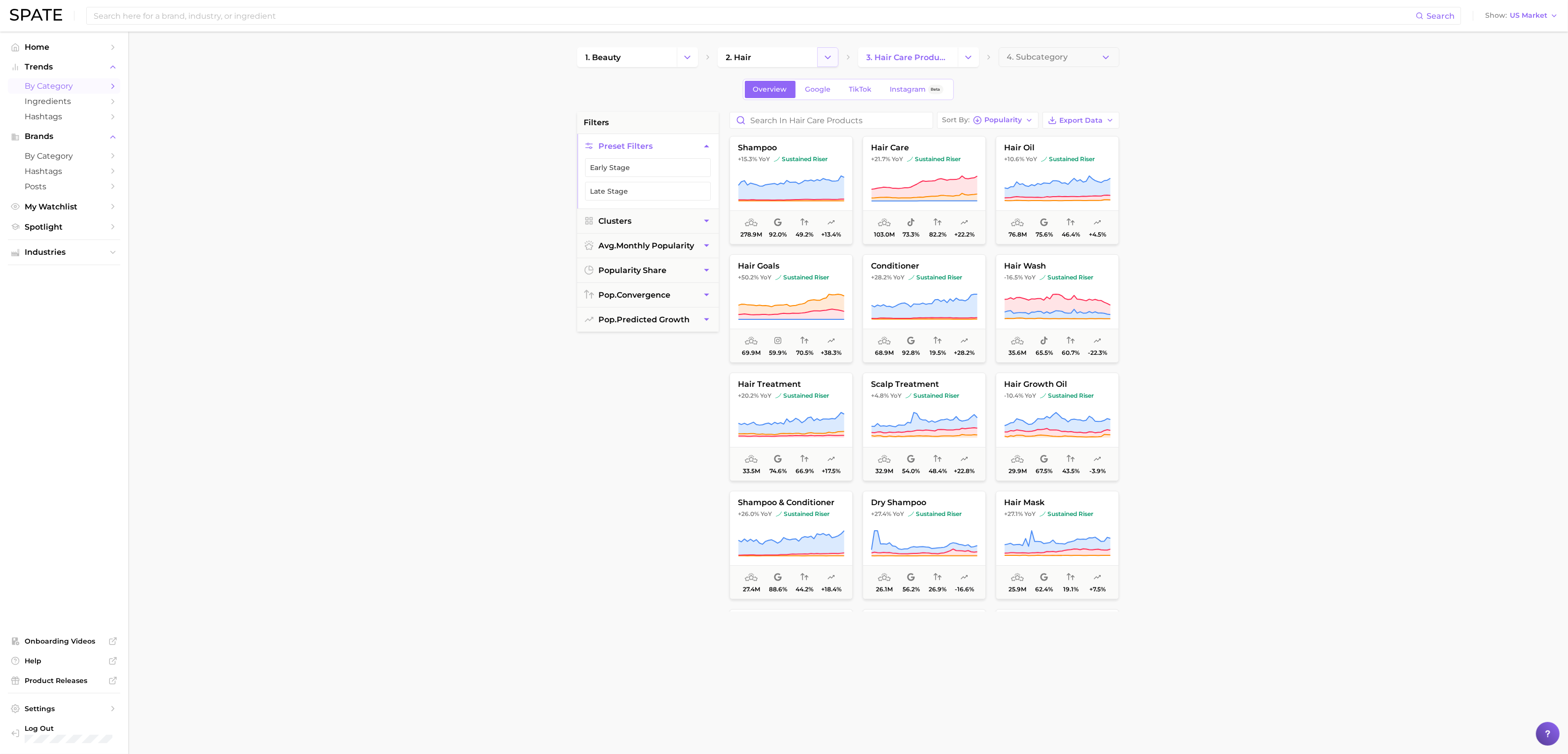
click at [830, 59] on icon "Change Category" at bounding box center [828, 57] width 10 height 10
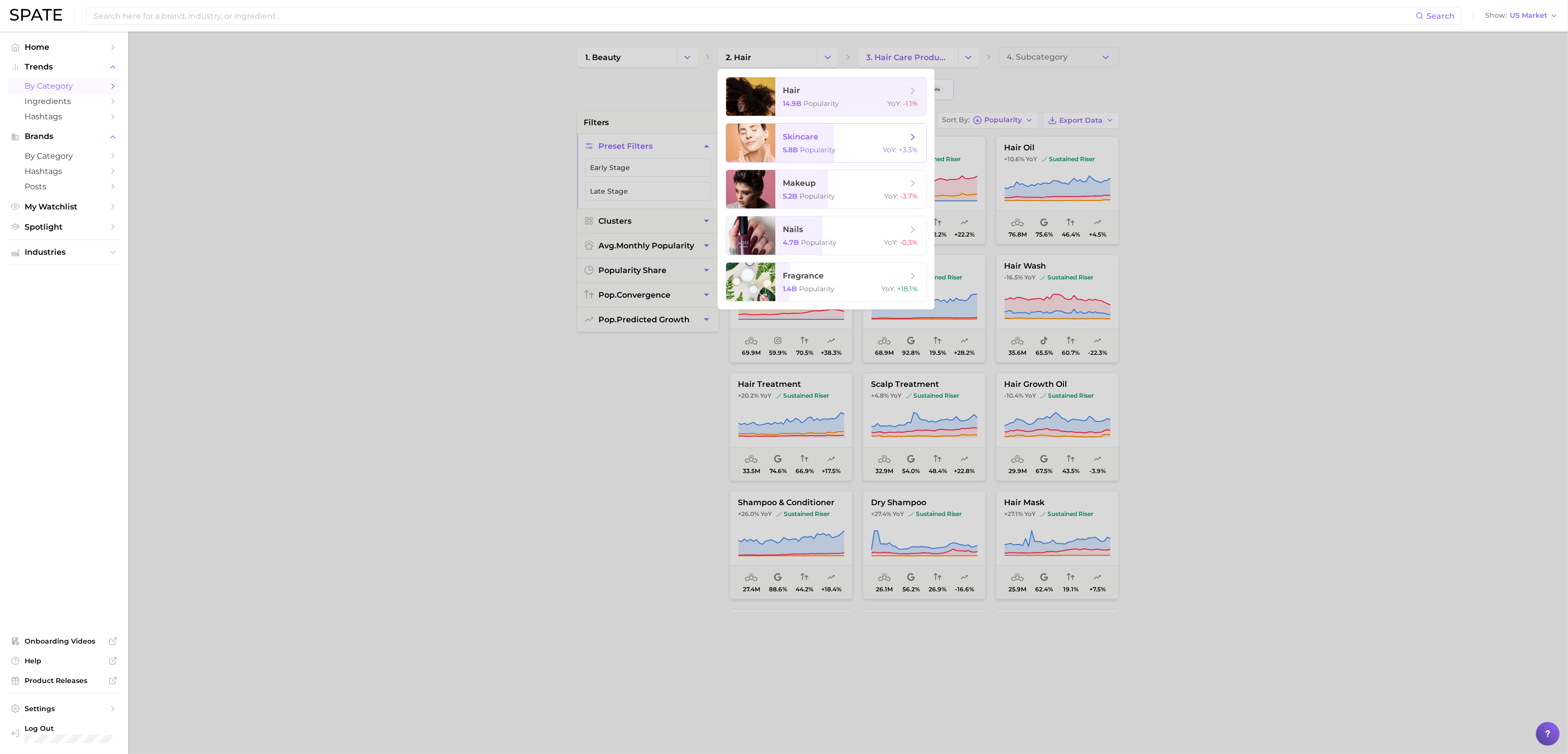
click at [836, 143] on span "skincare 5.8b Popularity YoY : +3.3%" at bounding box center [850, 143] width 151 height 39
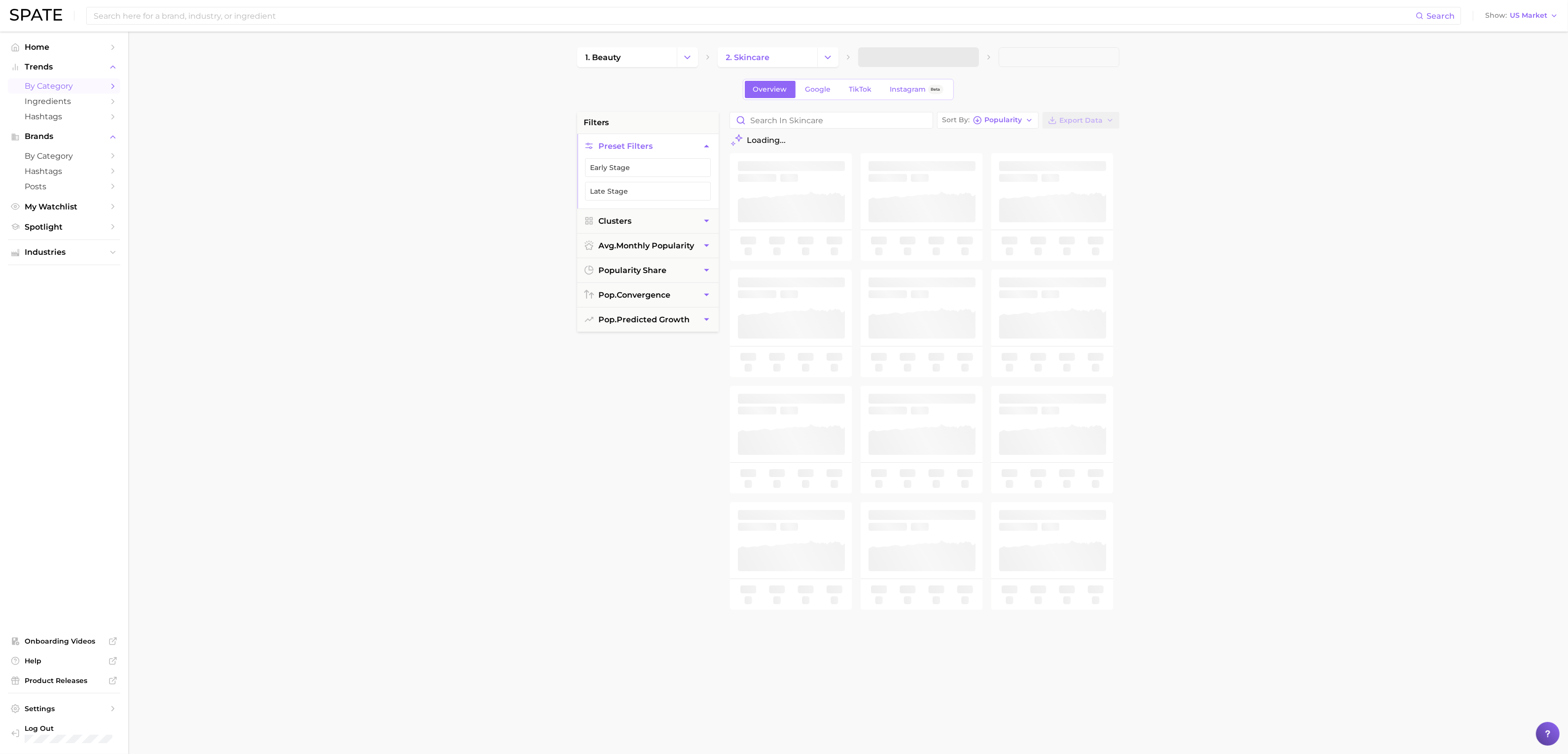
click at [931, 58] on span at bounding box center [918, 57] width 121 height 20
click at [944, 55] on button "3. Subcategory" at bounding box center [918, 57] width 121 height 20
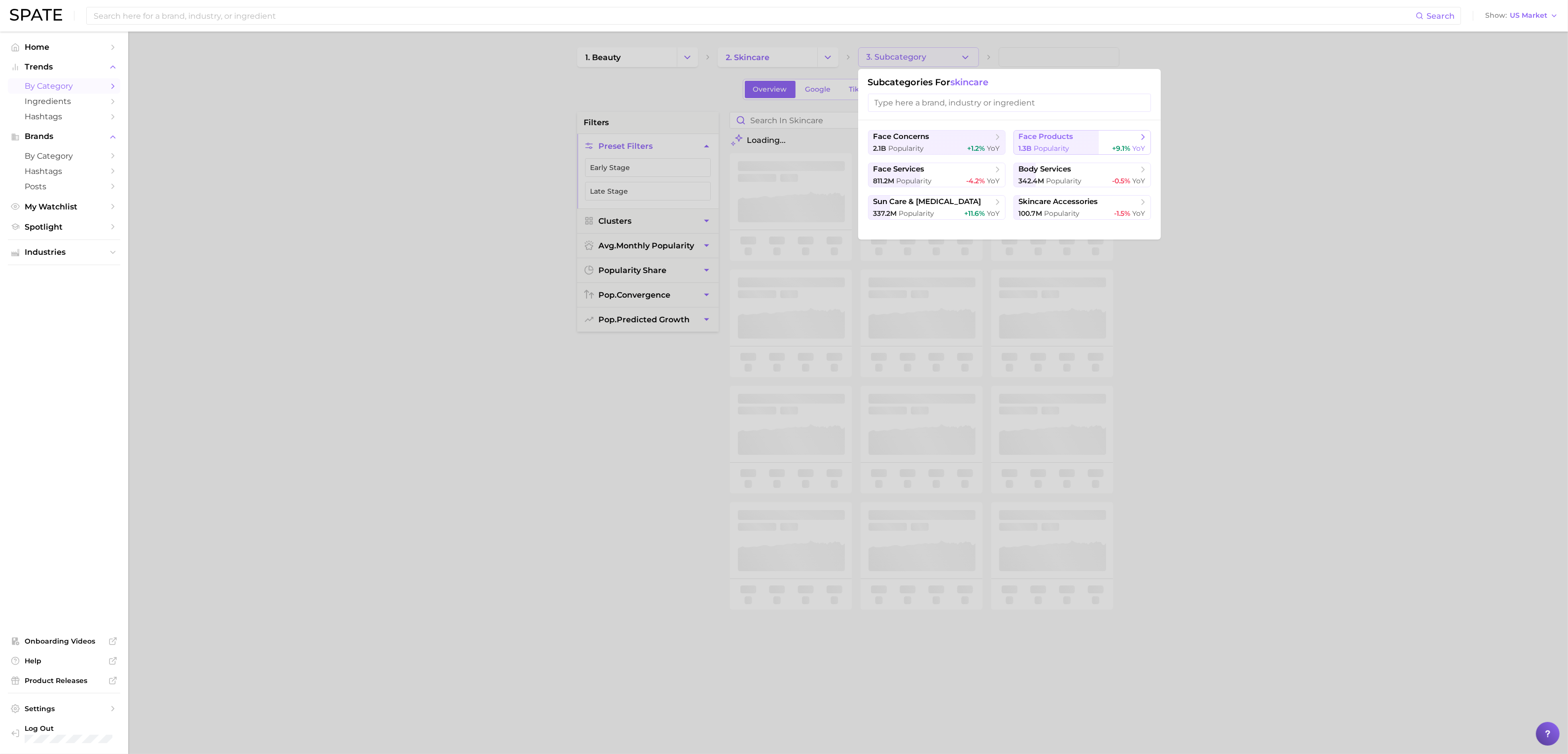
click at [1068, 142] on button "face products 1.3b Popularity +9.1% YoY" at bounding box center [1082, 143] width 138 height 24
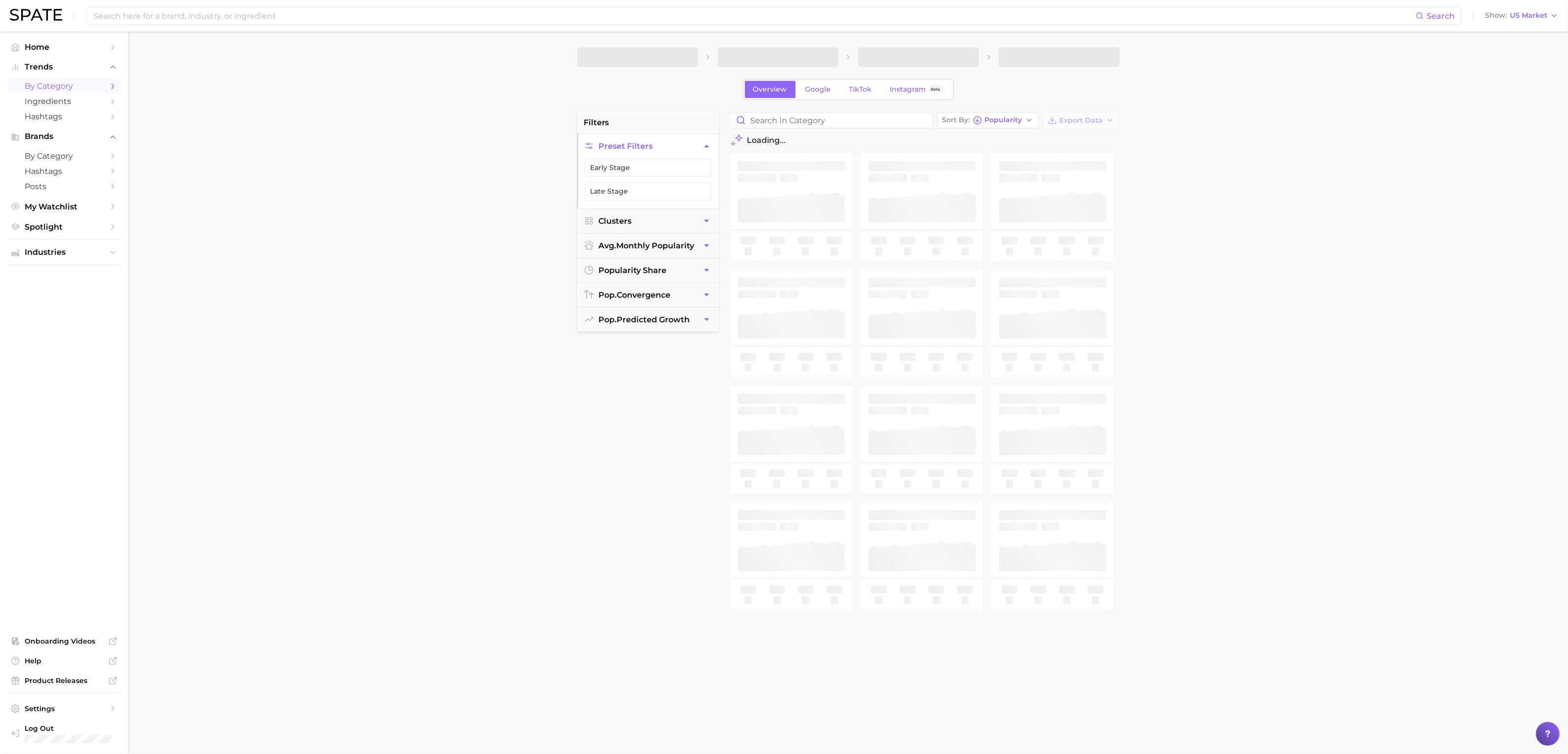
click at [1228, 201] on main "Overview Google TikTok Instagram Beta filters Preset Filters Early Stage Late S…" at bounding box center [847, 405] width 1439 height 747
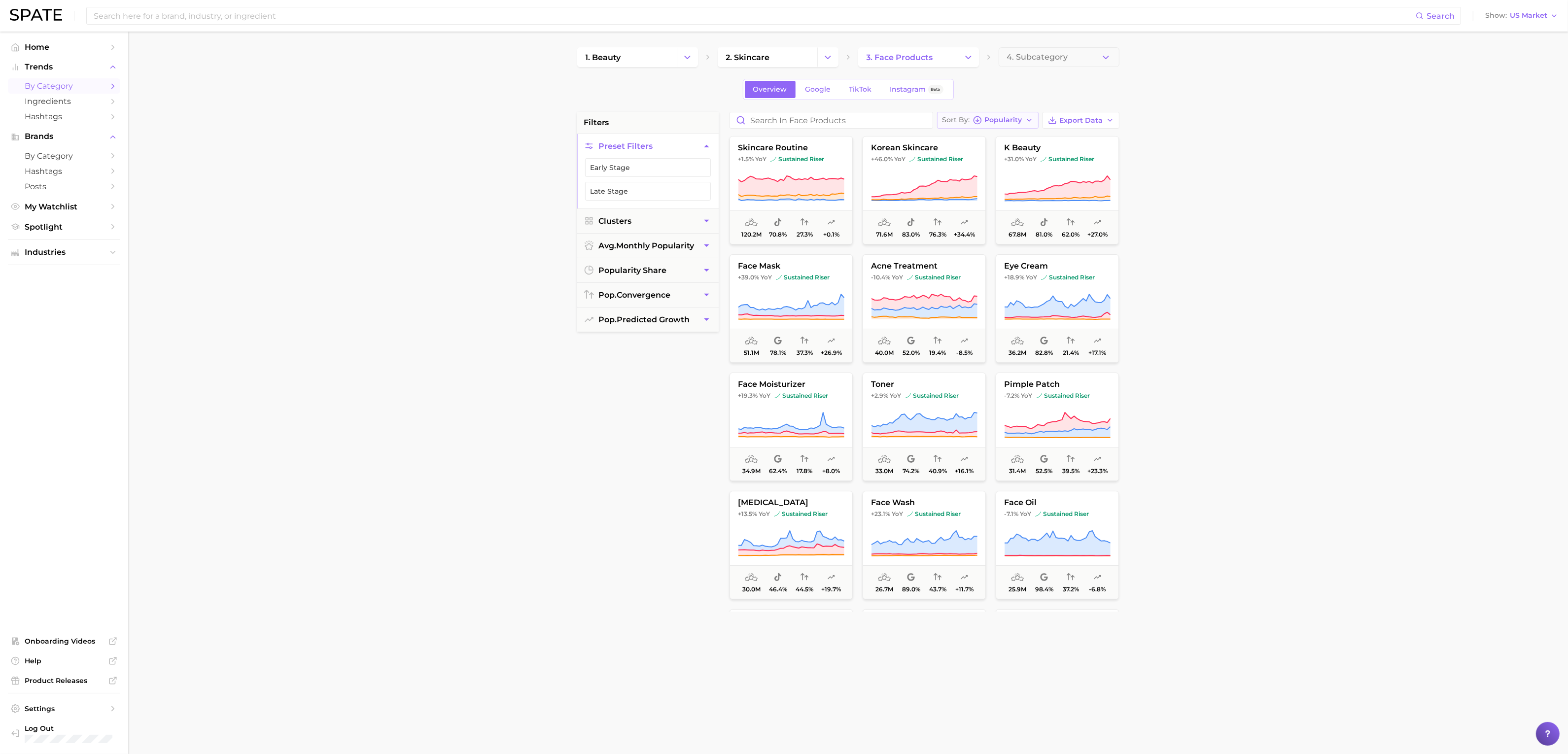
click at [1001, 118] on span "Popularity" at bounding box center [1003, 120] width 37 height 6
click at [1004, 176] on span "Increase YoY high to low" at bounding box center [999, 174] width 91 height 9
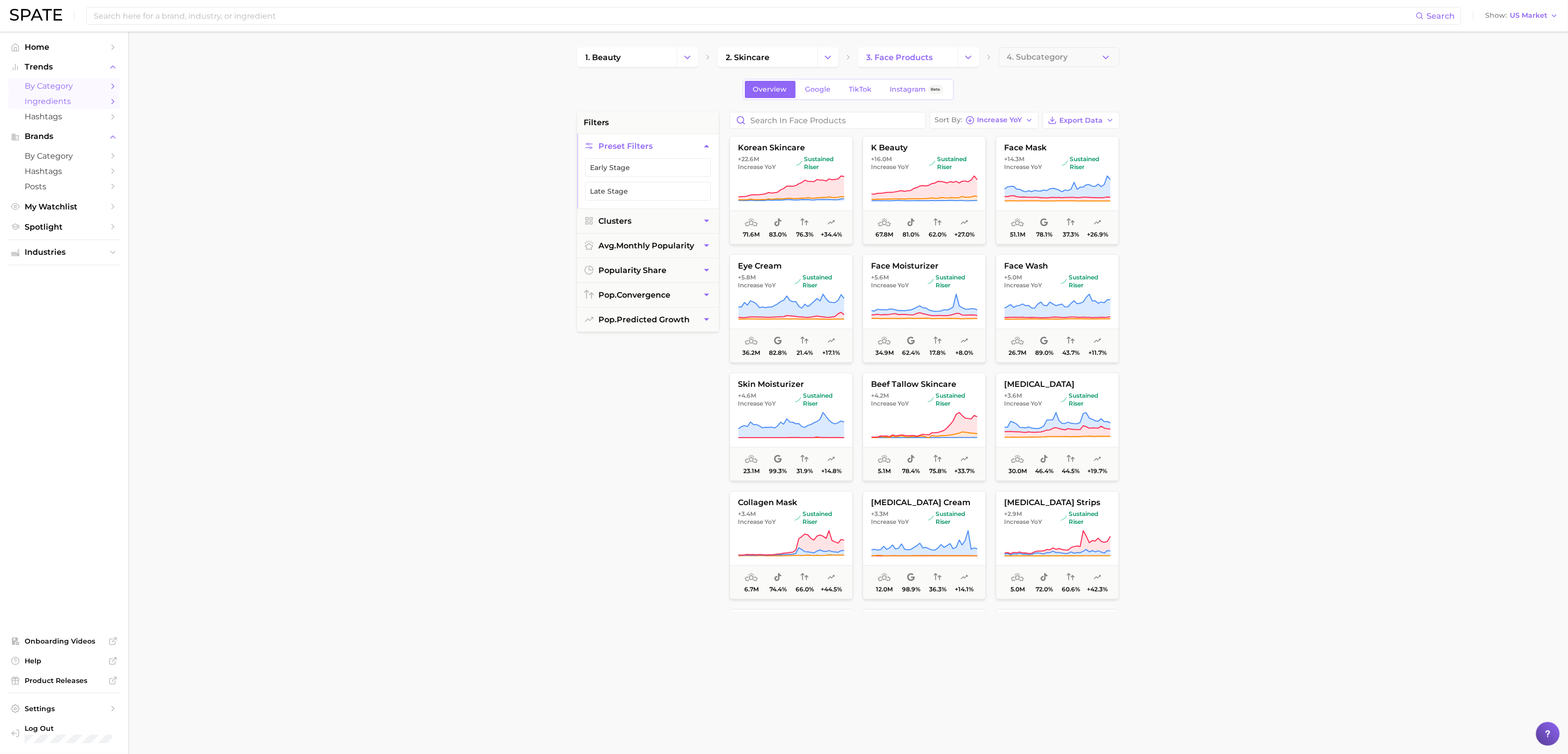
click at [92, 106] on link "Ingredients" at bounding box center [64, 101] width 113 height 15
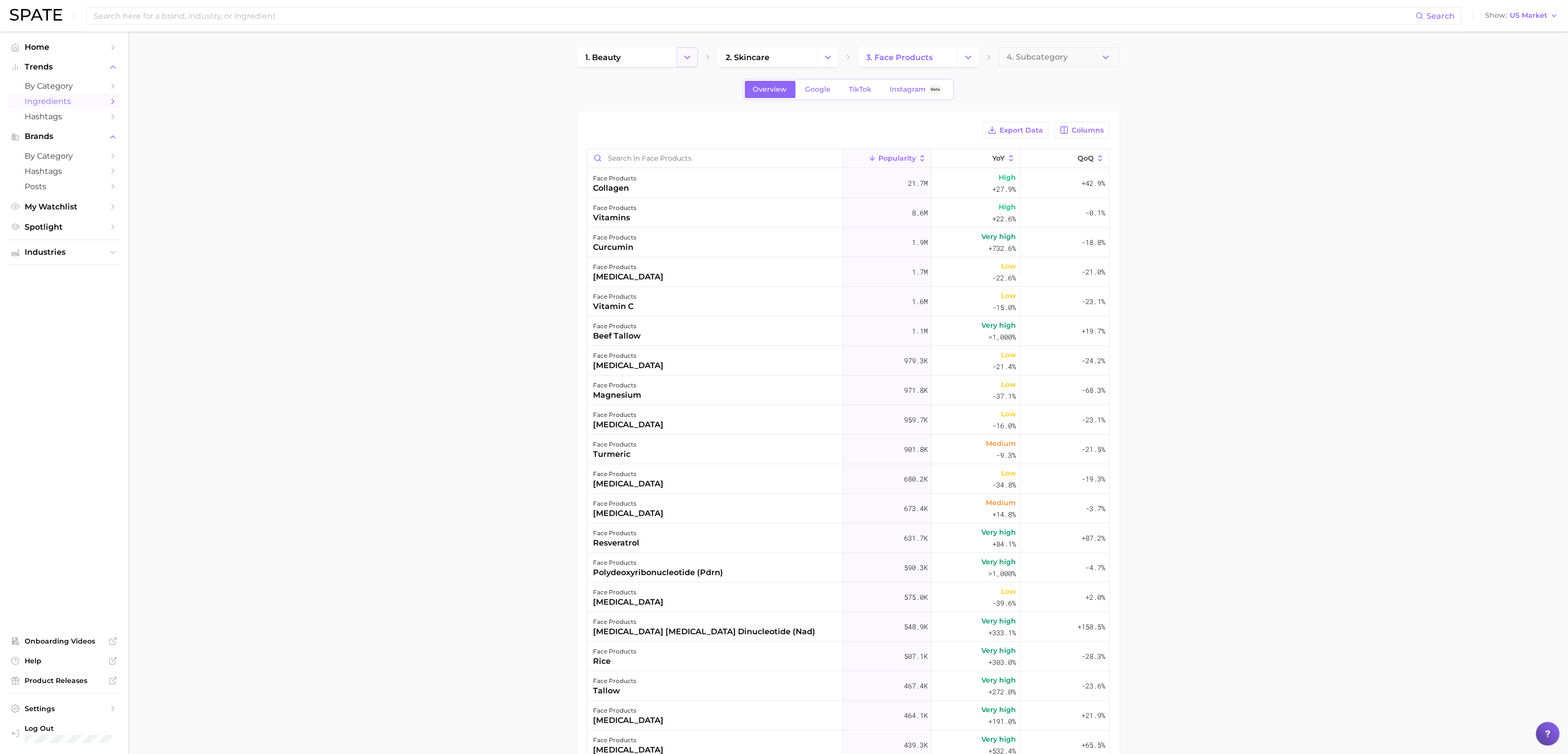
click at [692, 62] on button "Change Category" at bounding box center [687, 57] width 21 height 20
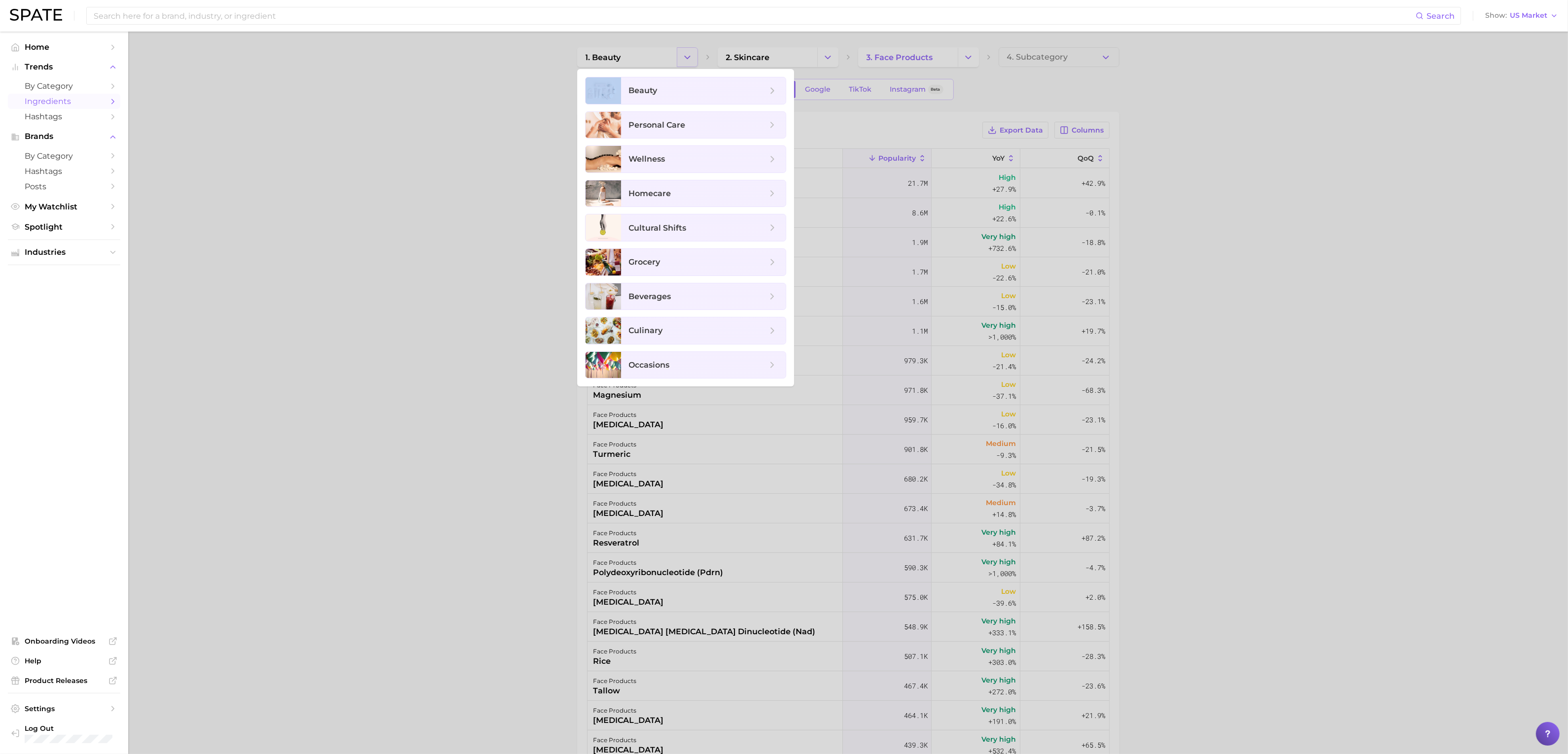
click at [692, 62] on div at bounding box center [784, 377] width 1568 height 754
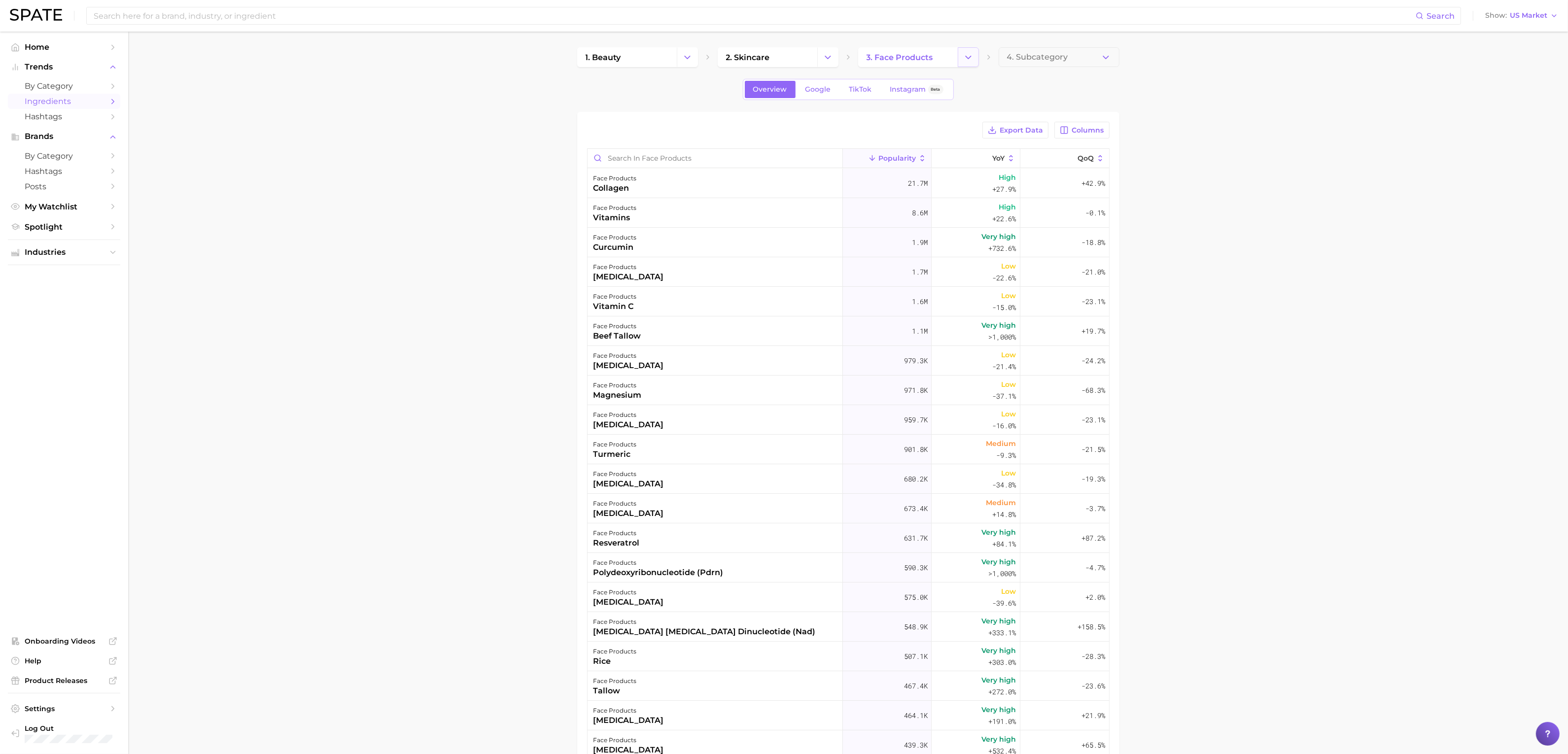
click at [963, 61] on icon "Change Category" at bounding box center [968, 57] width 10 height 10
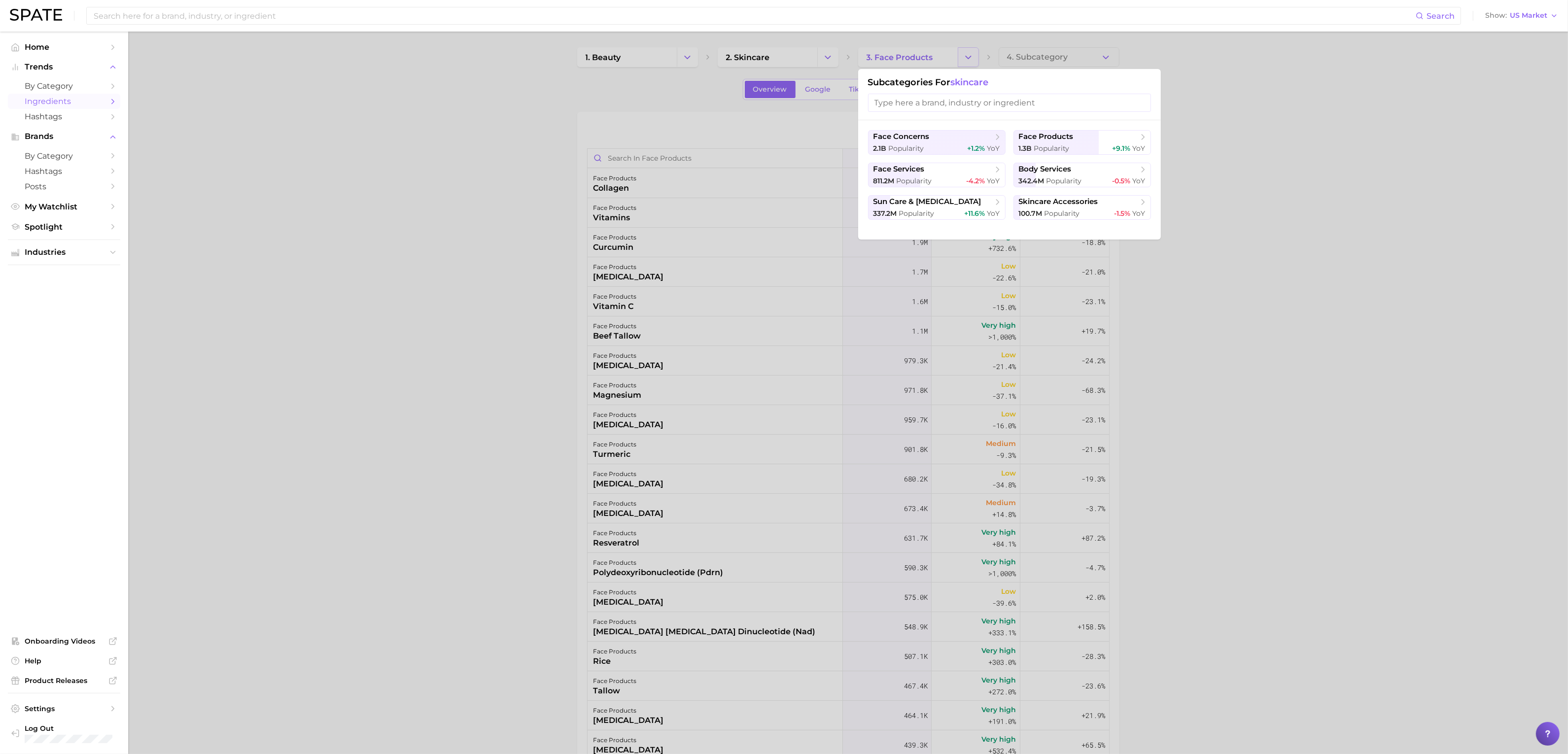
click at [962, 61] on div at bounding box center [784, 377] width 1568 height 754
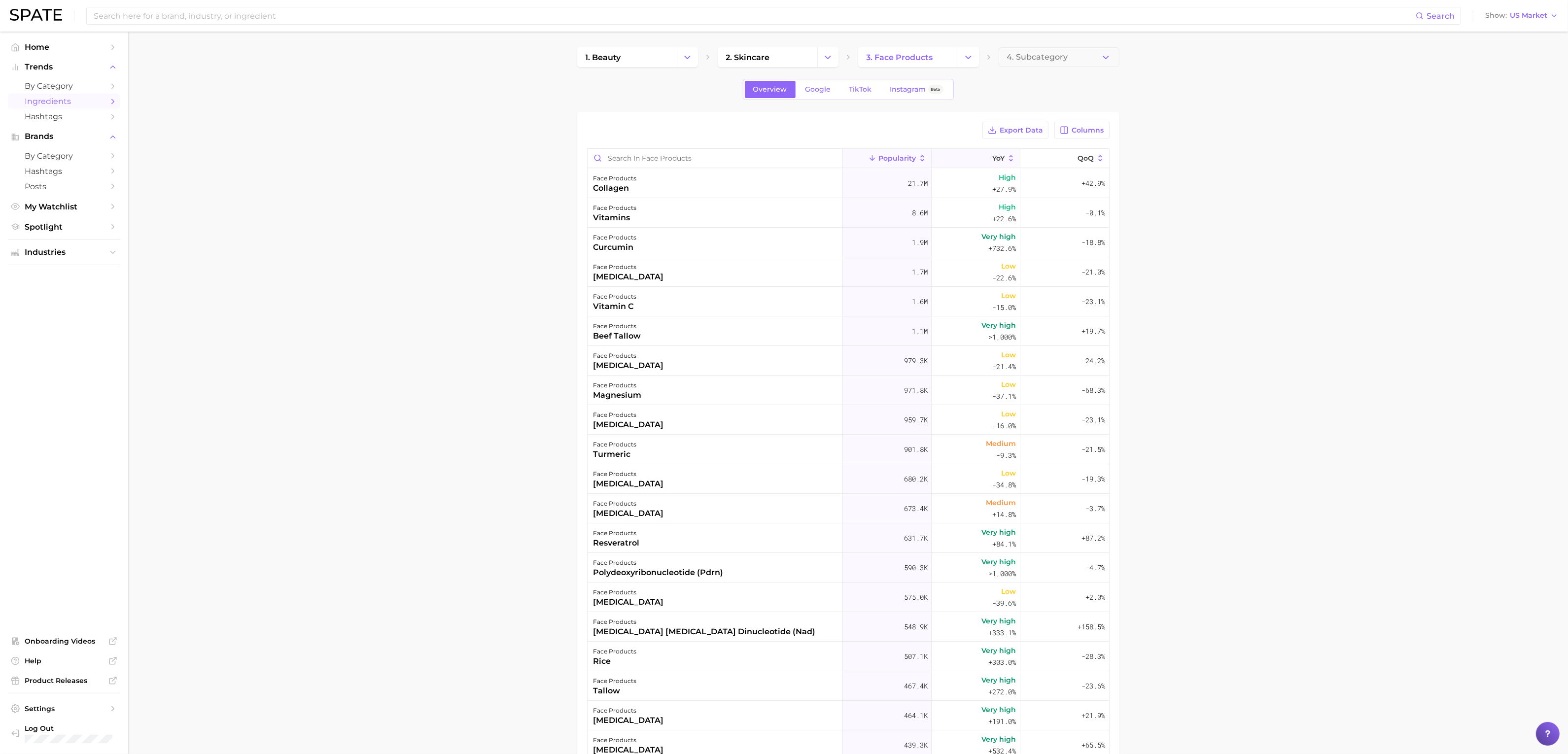
click at [992, 155] on span "YoY" at bounding box center [998, 158] width 12 height 8
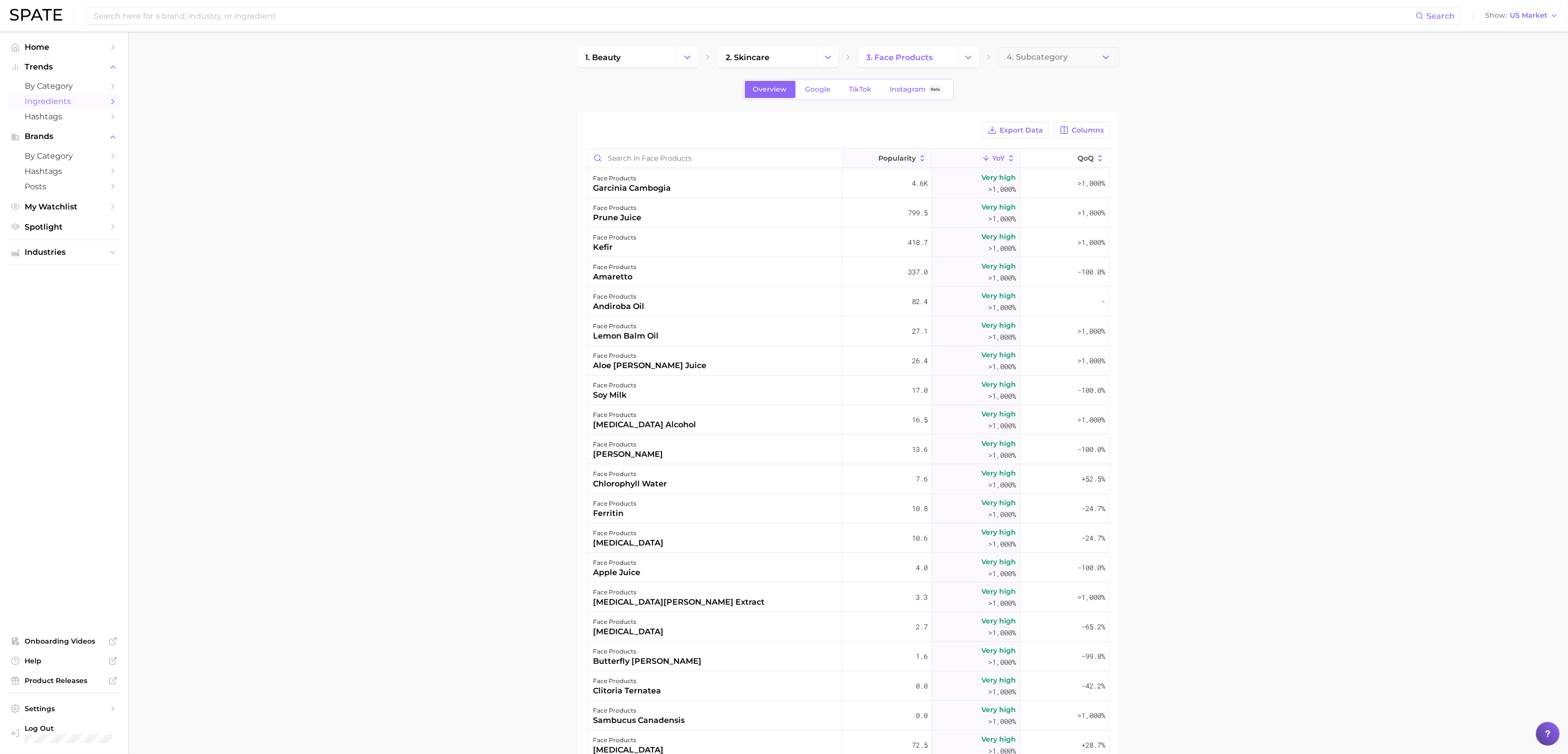
click at [893, 159] on span "Popularity" at bounding box center [897, 158] width 37 height 8
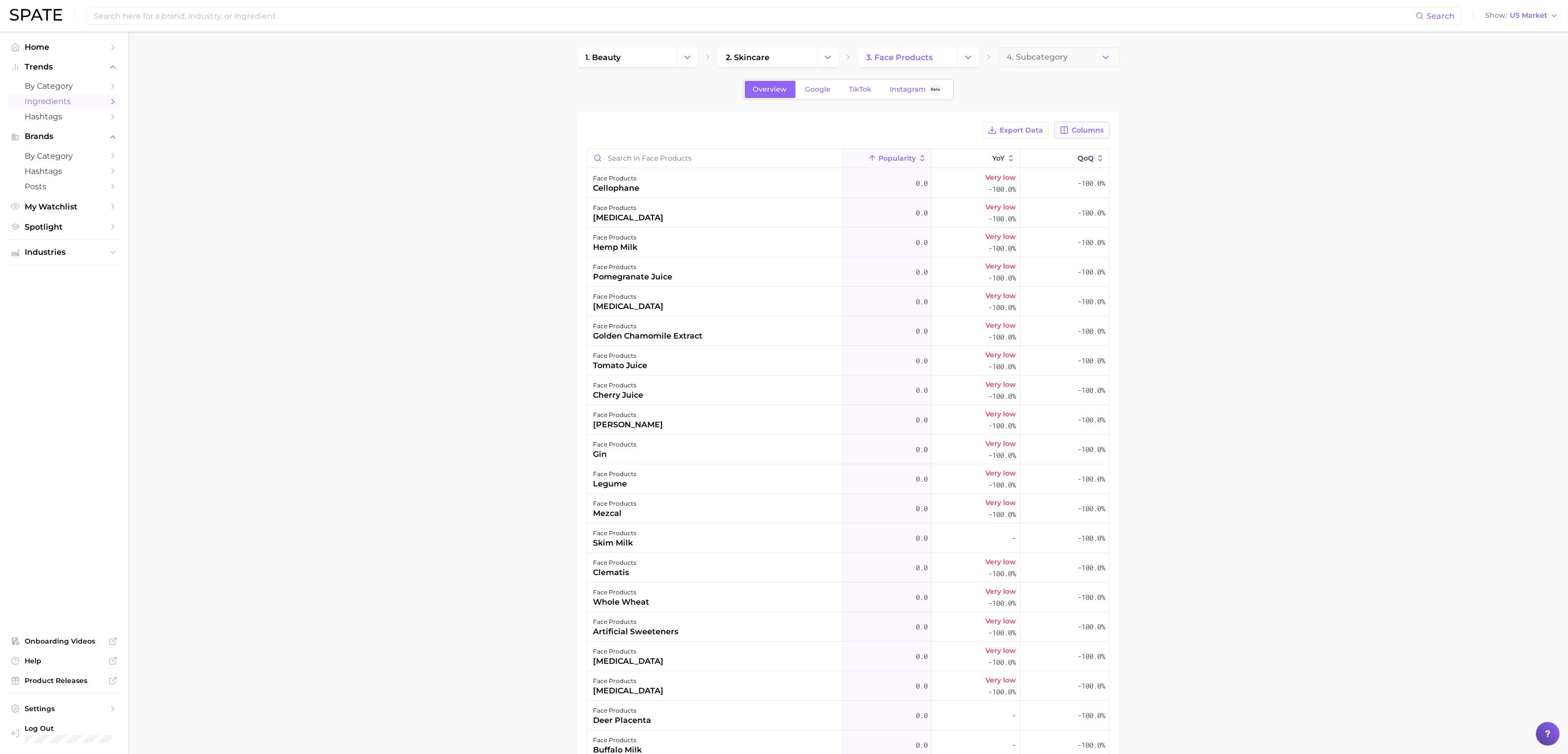
click at [1086, 132] on span "Columns" at bounding box center [1088, 130] width 32 height 9
click at [1019, 174] on button "Increase YoY" at bounding box center [1030, 181] width 158 height 17
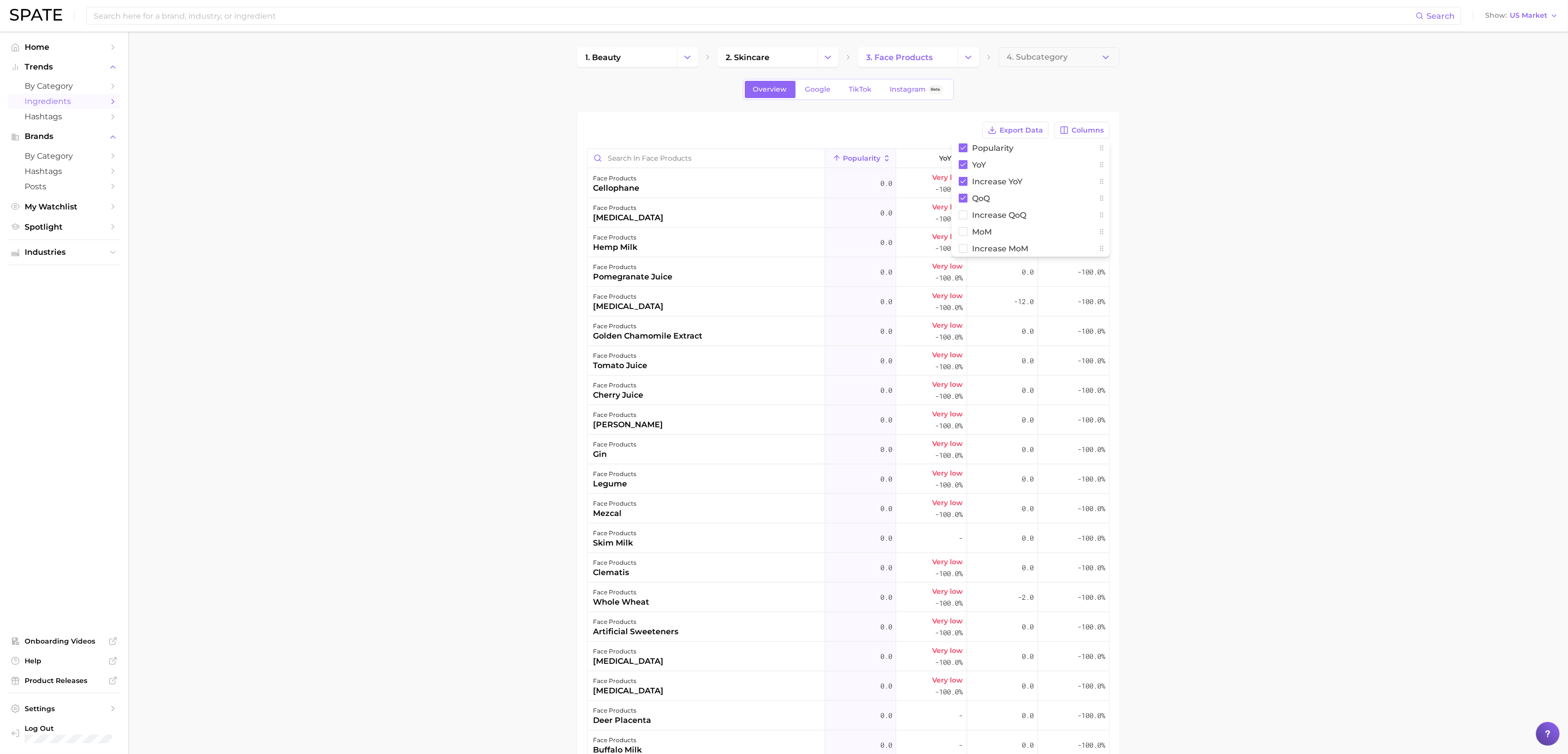
click at [1227, 197] on main "1. beauty 2. skincare 3. face products 4. Subcategory Overview Google TikTok In…" at bounding box center [847, 496] width 1439 height 930
click at [1001, 164] on span "Increase YoY" at bounding box center [1002, 159] width 40 height 16
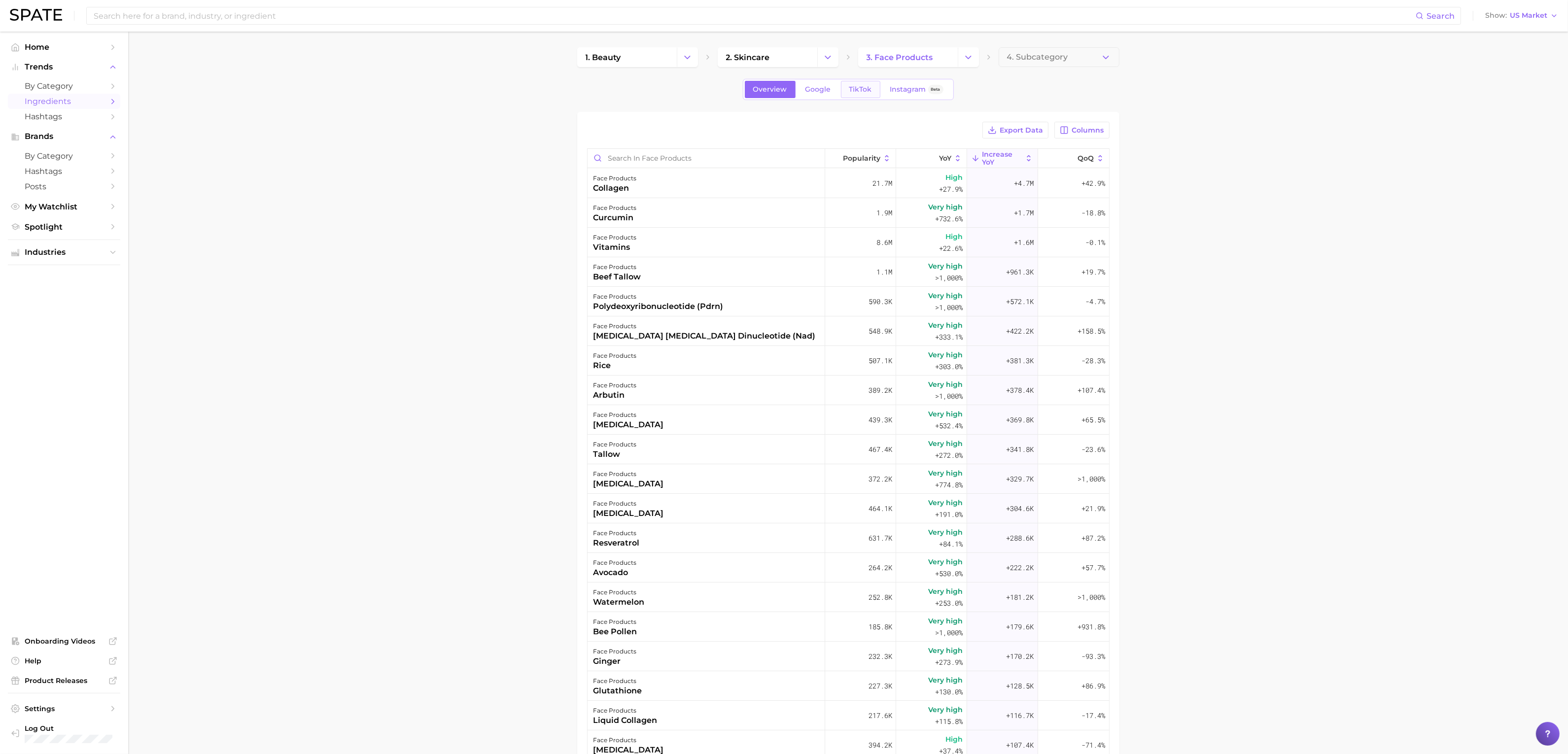
click at [855, 85] on span "TikTok" at bounding box center [860, 89] width 23 height 9
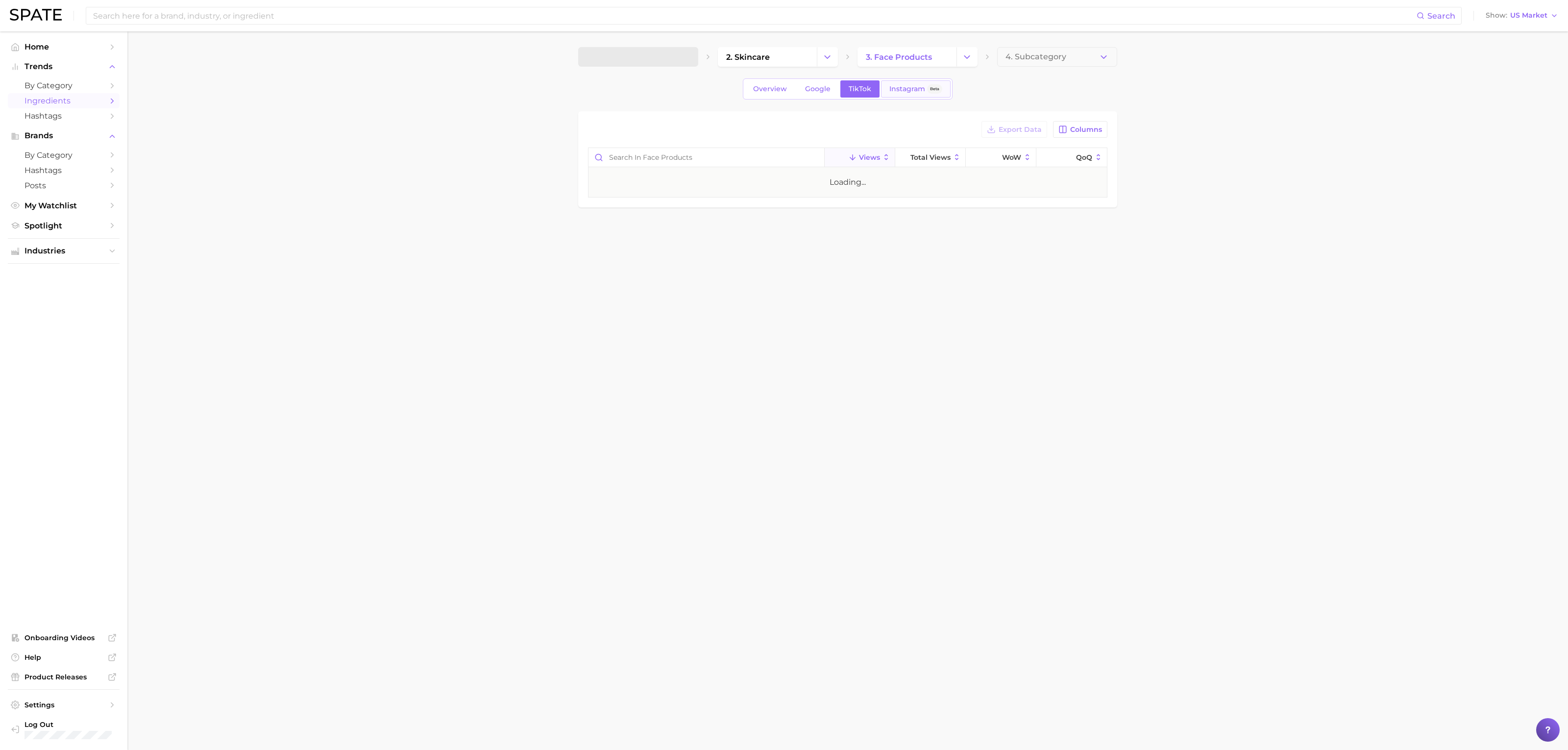
click at [917, 88] on span "Instagram" at bounding box center [907, 89] width 36 height 9
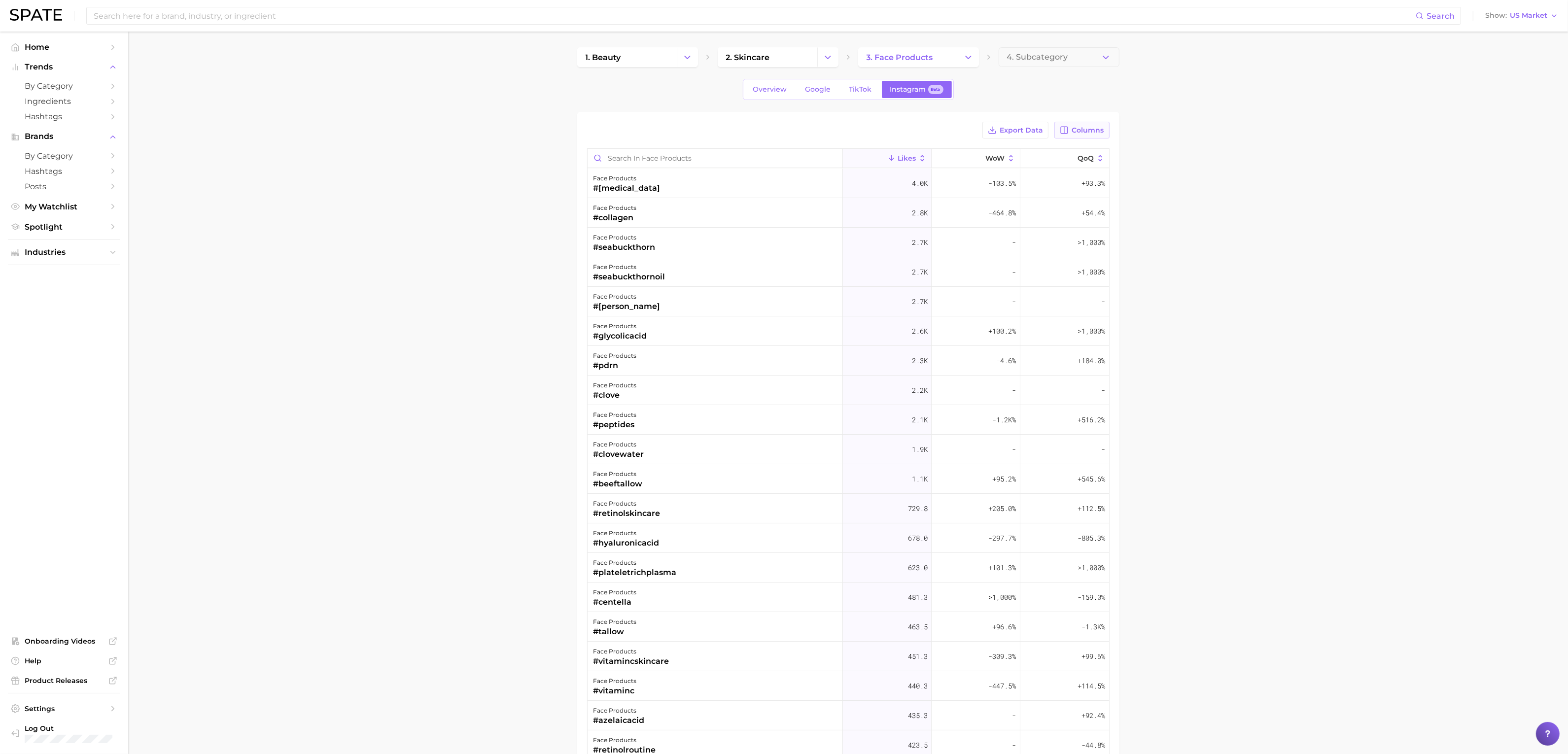
click at [1075, 131] on span "Columns" at bounding box center [1088, 130] width 32 height 9
click at [1020, 179] on button "MoM" at bounding box center [1030, 181] width 158 height 17
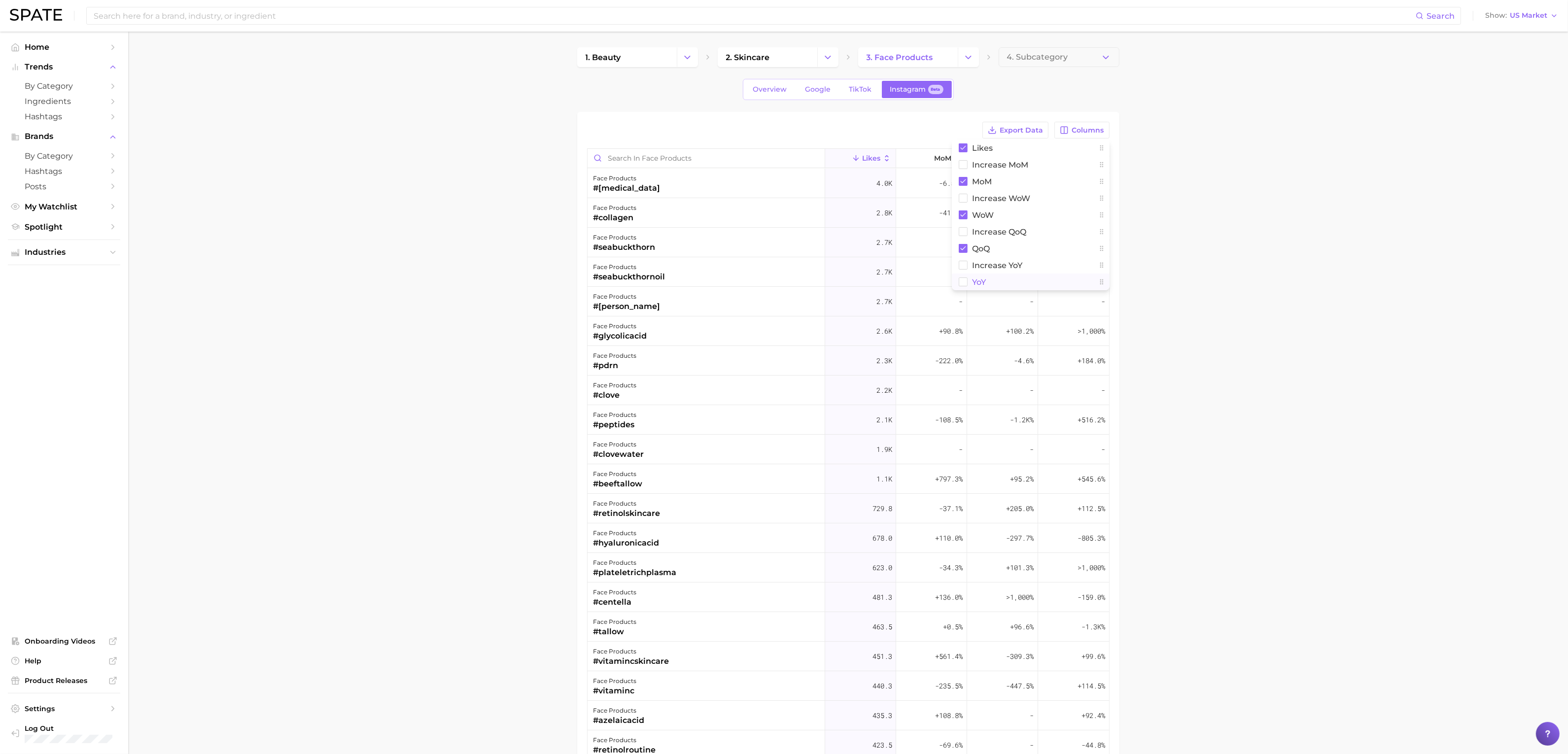
click at [1015, 282] on button "YoY" at bounding box center [1030, 282] width 158 height 17
click at [1184, 282] on main "1. beauty 2. skincare 3. face products 4. Subcategory Overview Google TikTok In…" at bounding box center [847, 496] width 1439 height 930
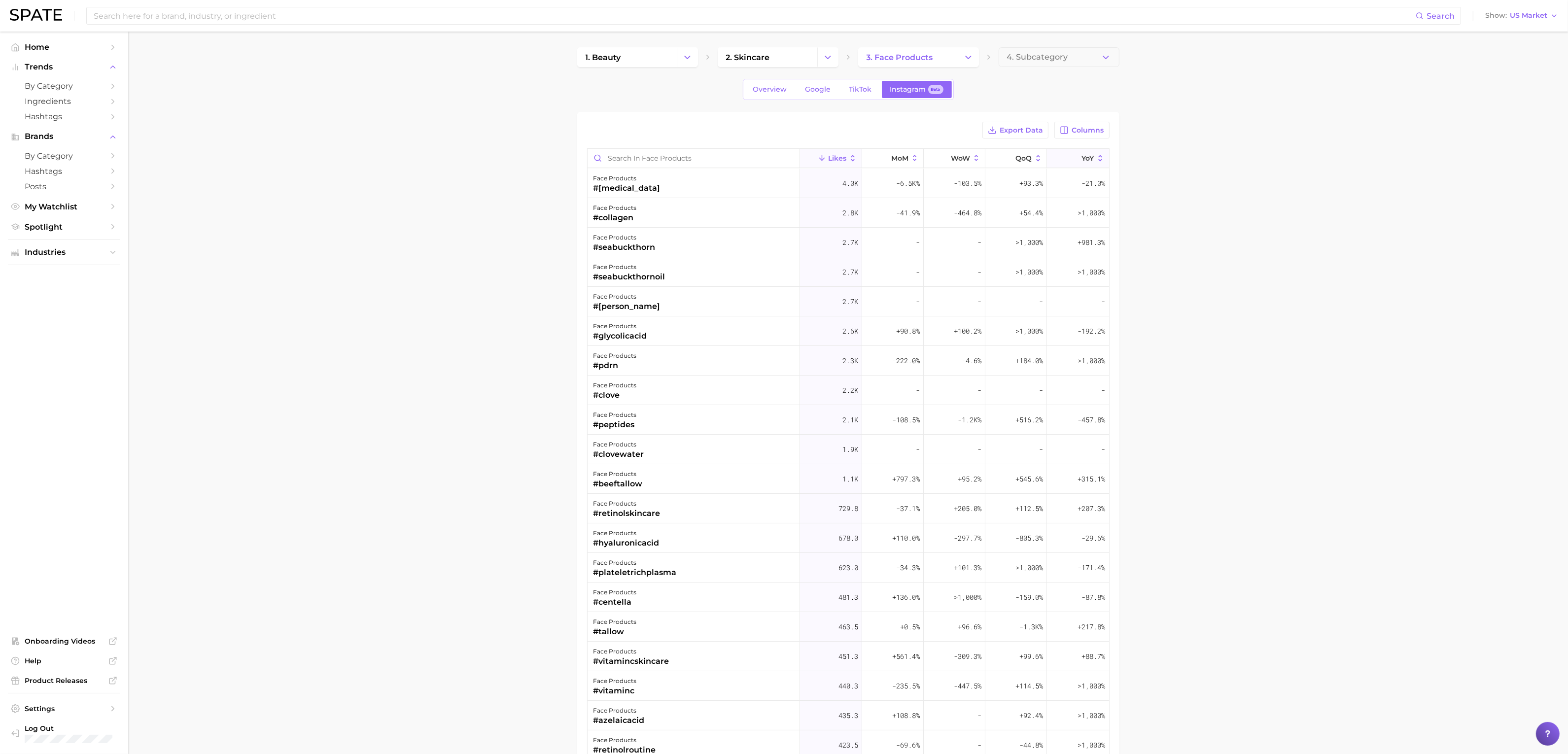
click at [1096, 160] on icon at bounding box center [1100, 158] width 9 height 9
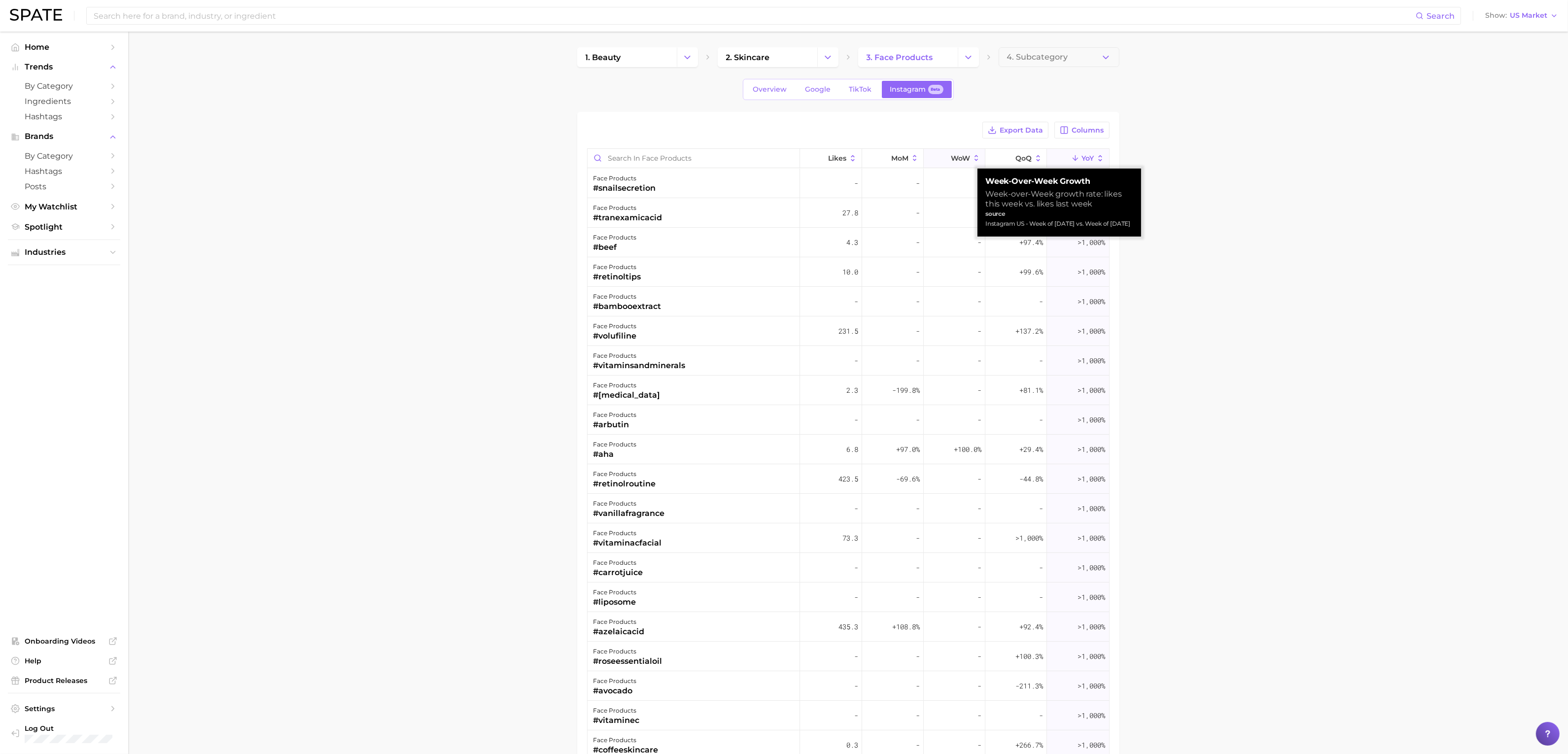
click at [962, 157] on span "WoW" at bounding box center [960, 158] width 19 height 8
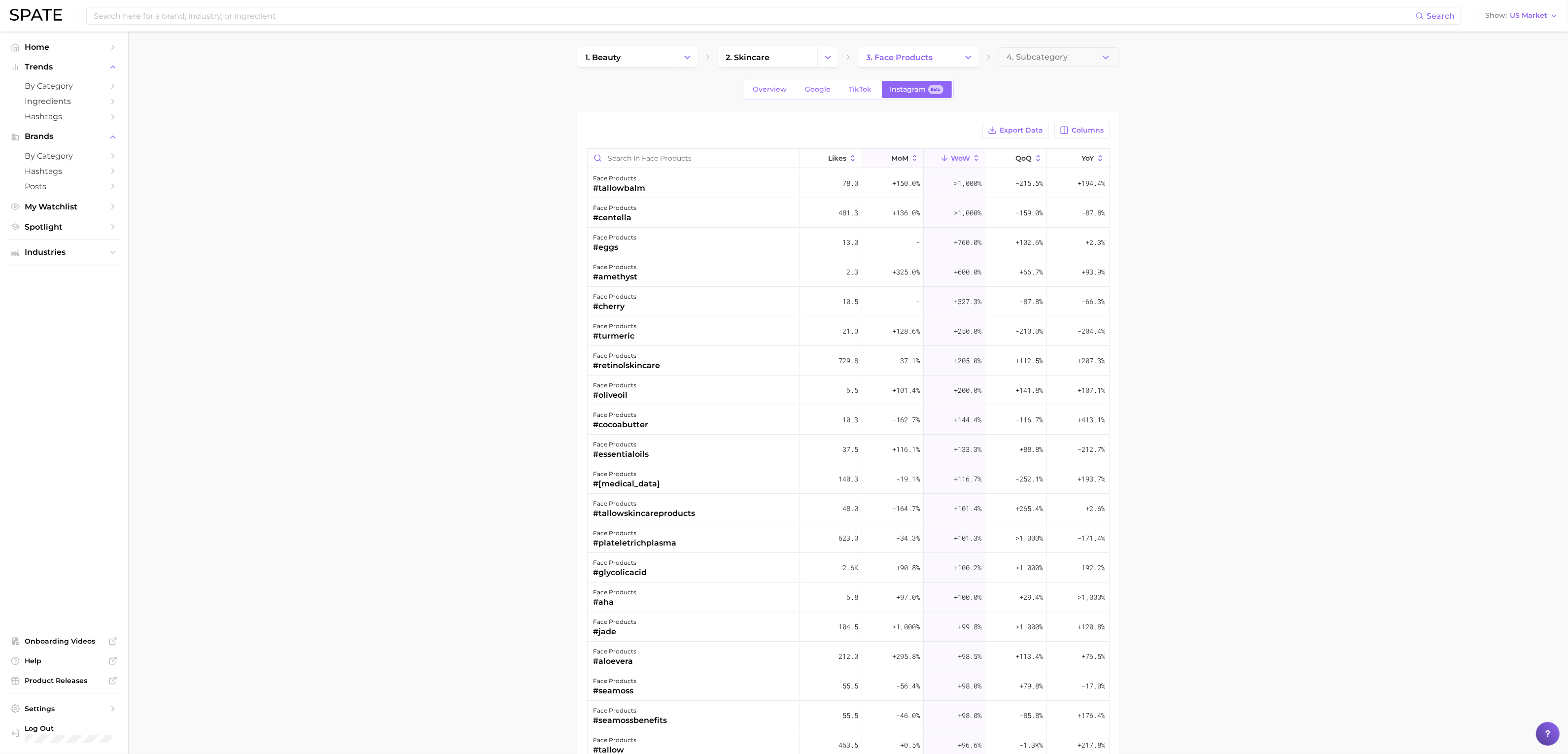
click at [899, 157] on span "MoM" at bounding box center [899, 158] width 17 height 8
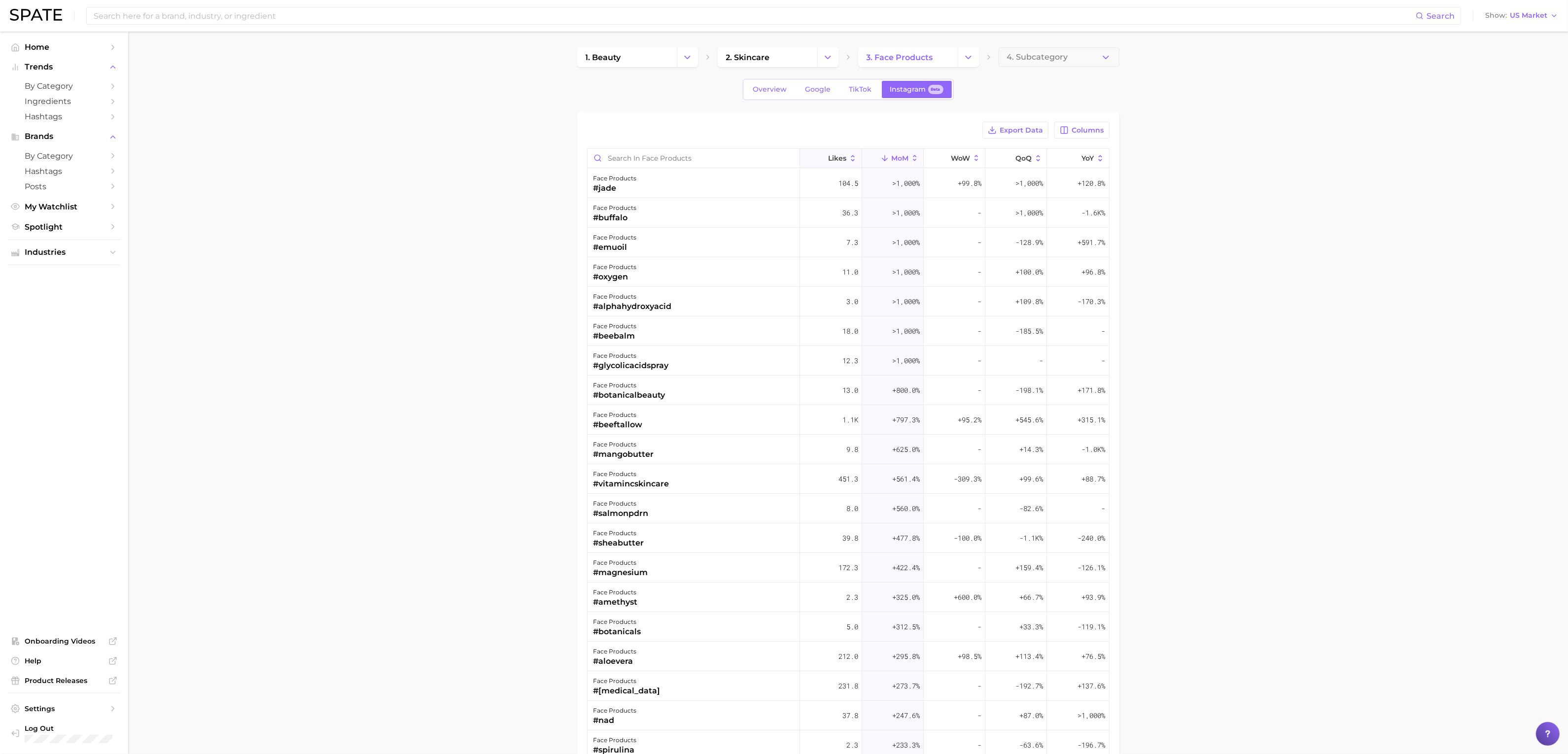
click at [835, 158] on span "Likes" at bounding box center [837, 158] width 18 height 8
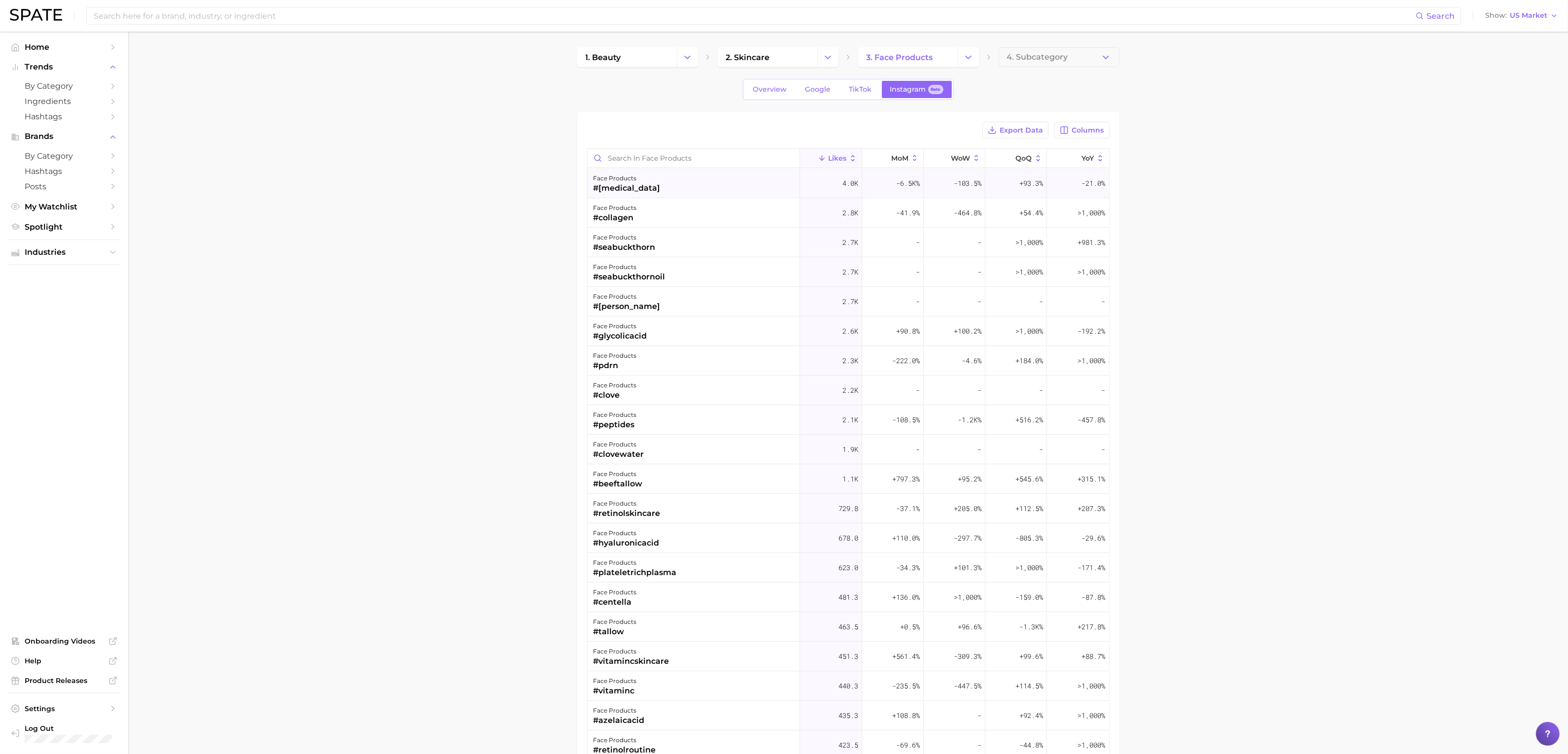
click at [730, 177] on div "face products #[MEDICAL_DATA]" at bounding box center [694, 183] width 213 height 29
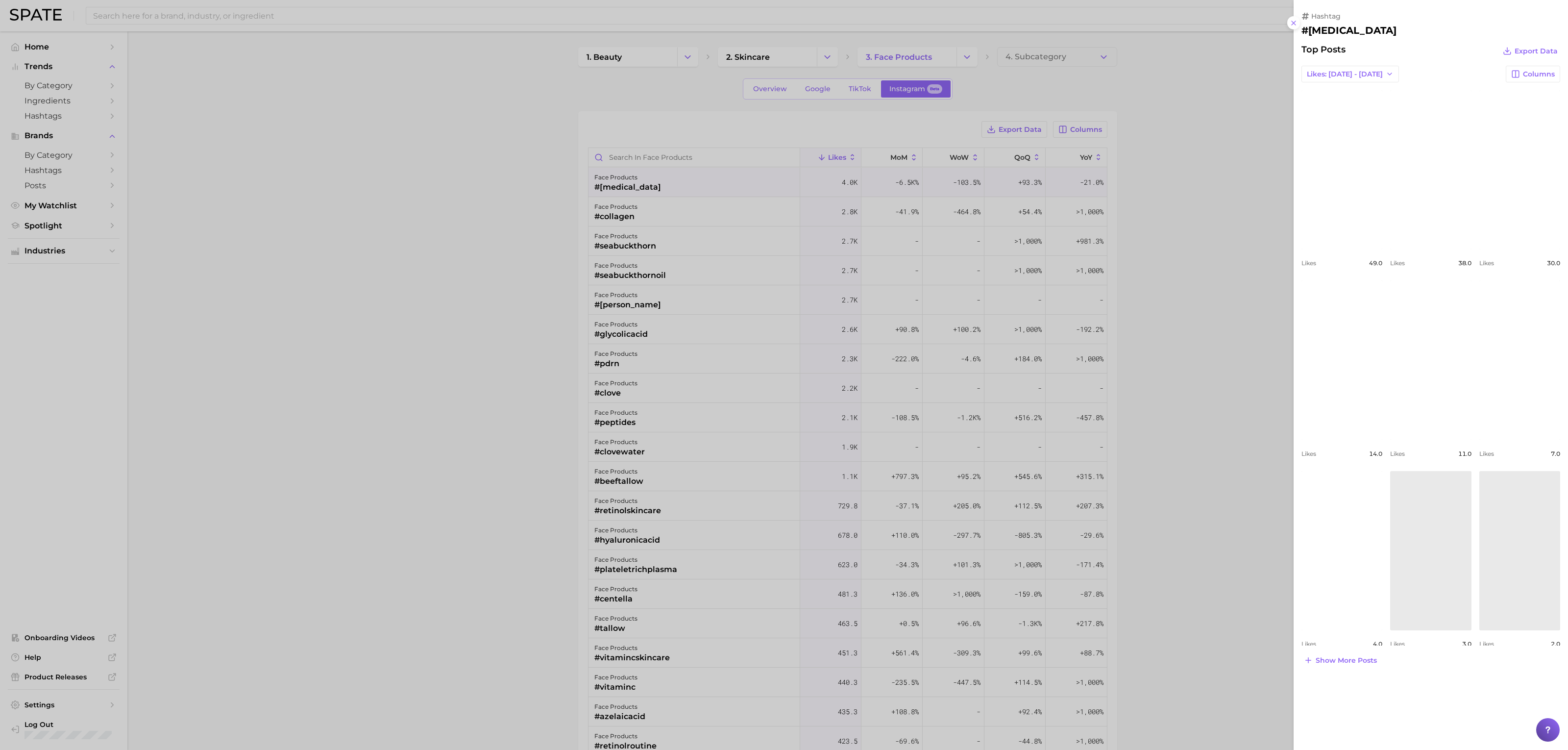
click at [1207, 444] on div at bounding box center [784, 375] width 1568 height 750
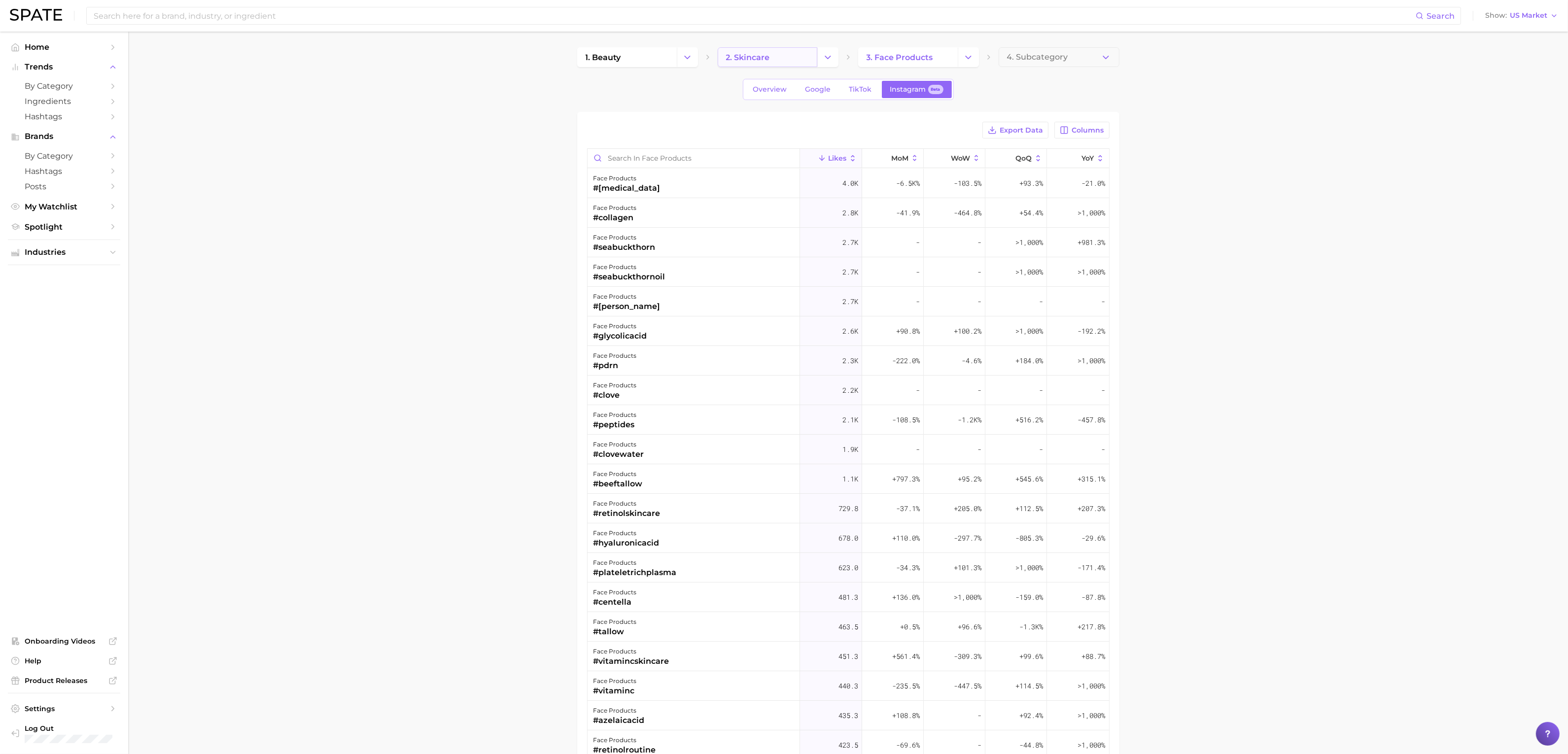
click at [775, 64] on link "2. skincare" at bounding box center [767, 57] width 100 height 20
click at [66, 83] on span "by Category" at bounding box center [64, 86] width 79 height 9
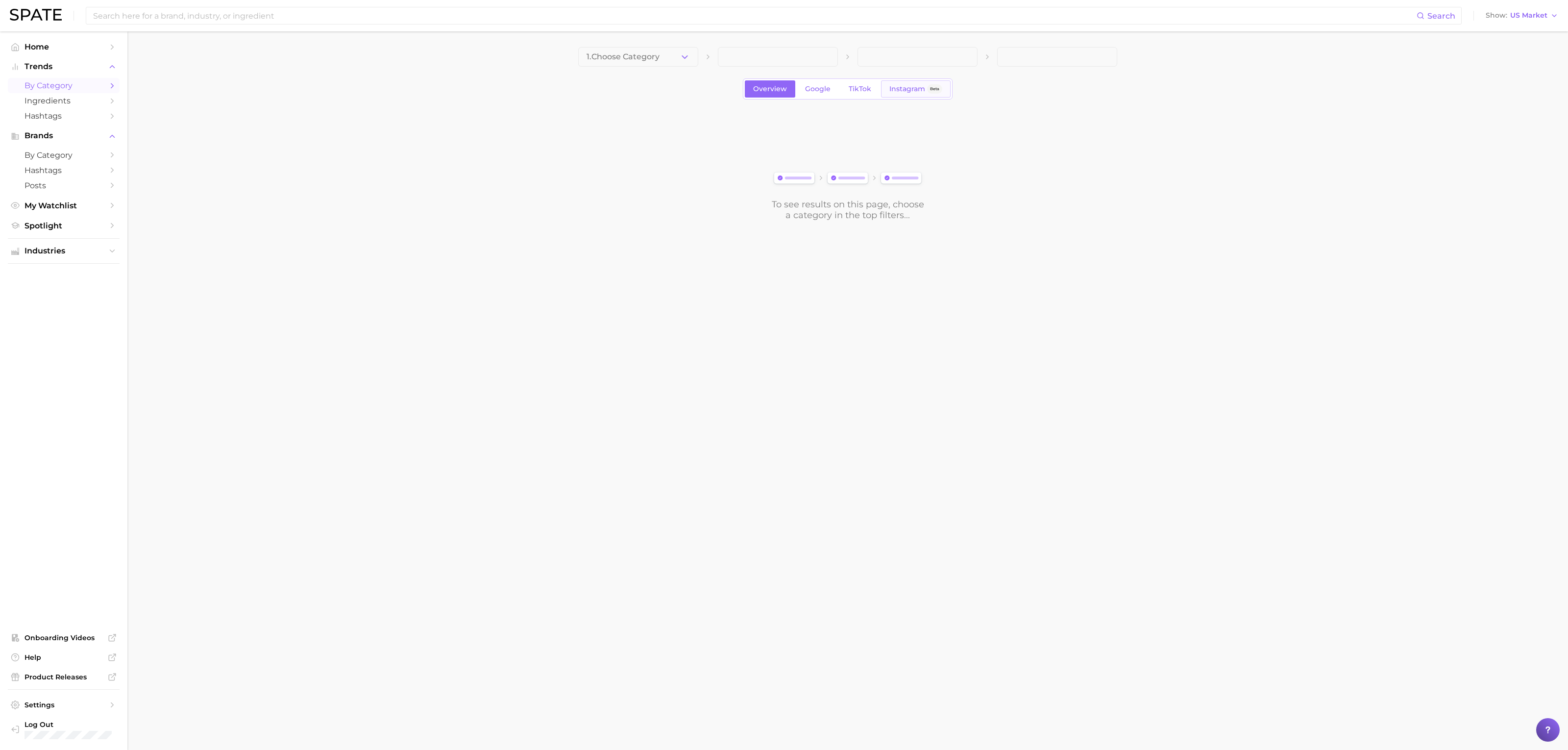
click at [928, 94] on link "Instagram Beta" at bounding box center [915, 89] width 69 height 17
click at [681, 66] on div "1. Choose Category Overview Google TikTok Instagram Beta To see results on this…" at bounding box center [848, 133] width 539 height 173
click at [677, 52] on button "1. Choose Category" at bounding box center [638, 57] width 120 height 19
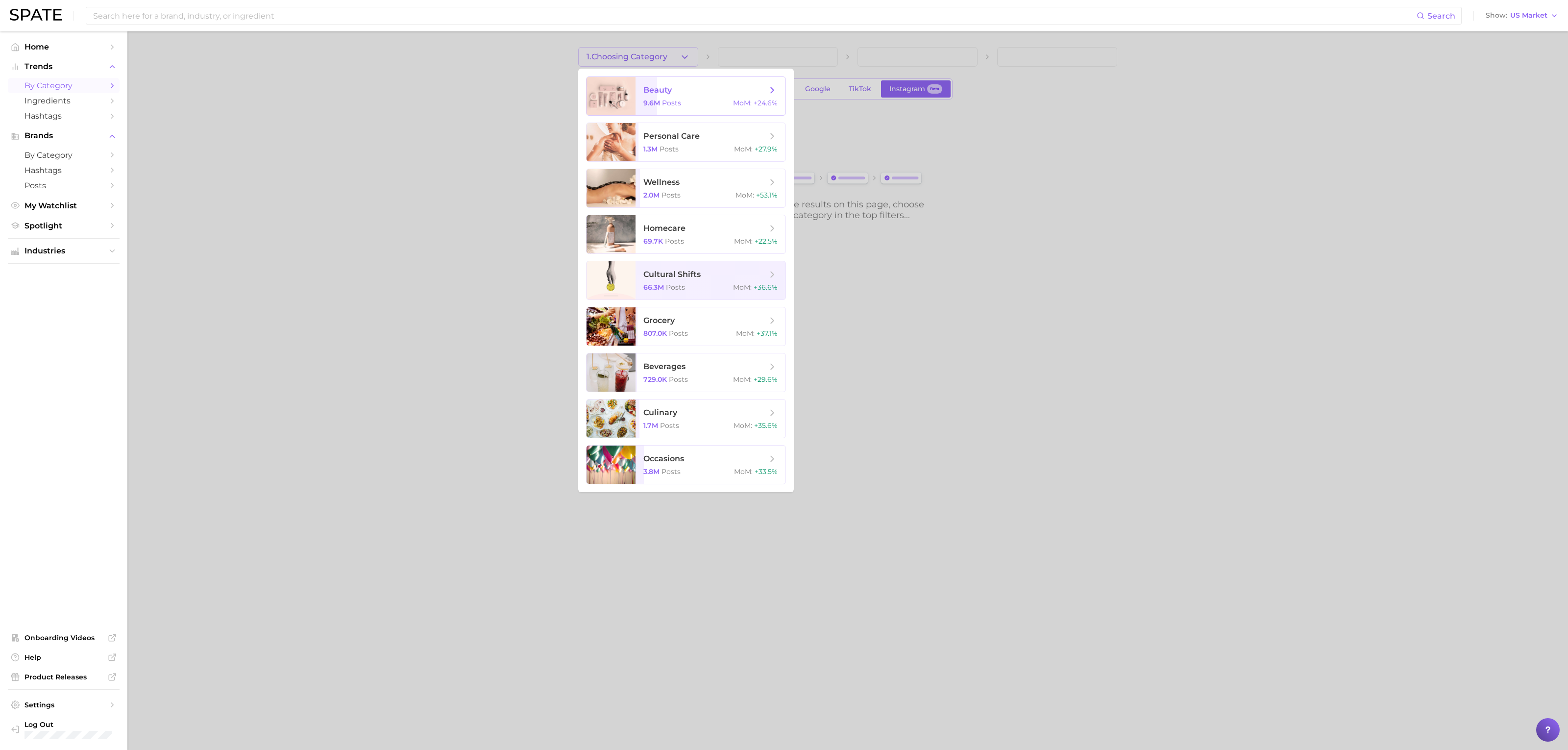
click at [700, 89] on span "beauty" at bounding box center [705, 90] width 124 height 11
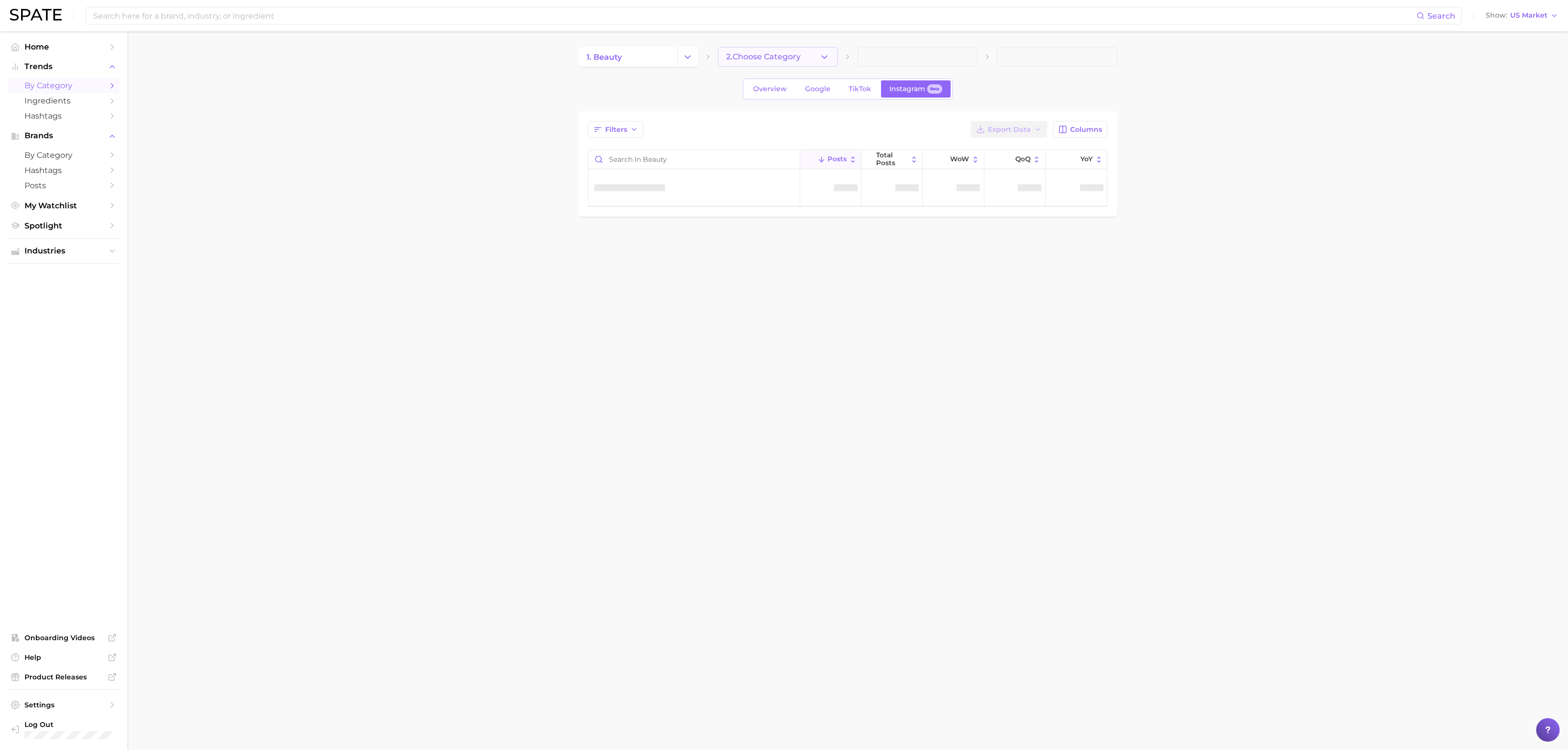
click at [812, 58] on button "2. Choose Category" at bounding box center [777, 57] width 120 height 19
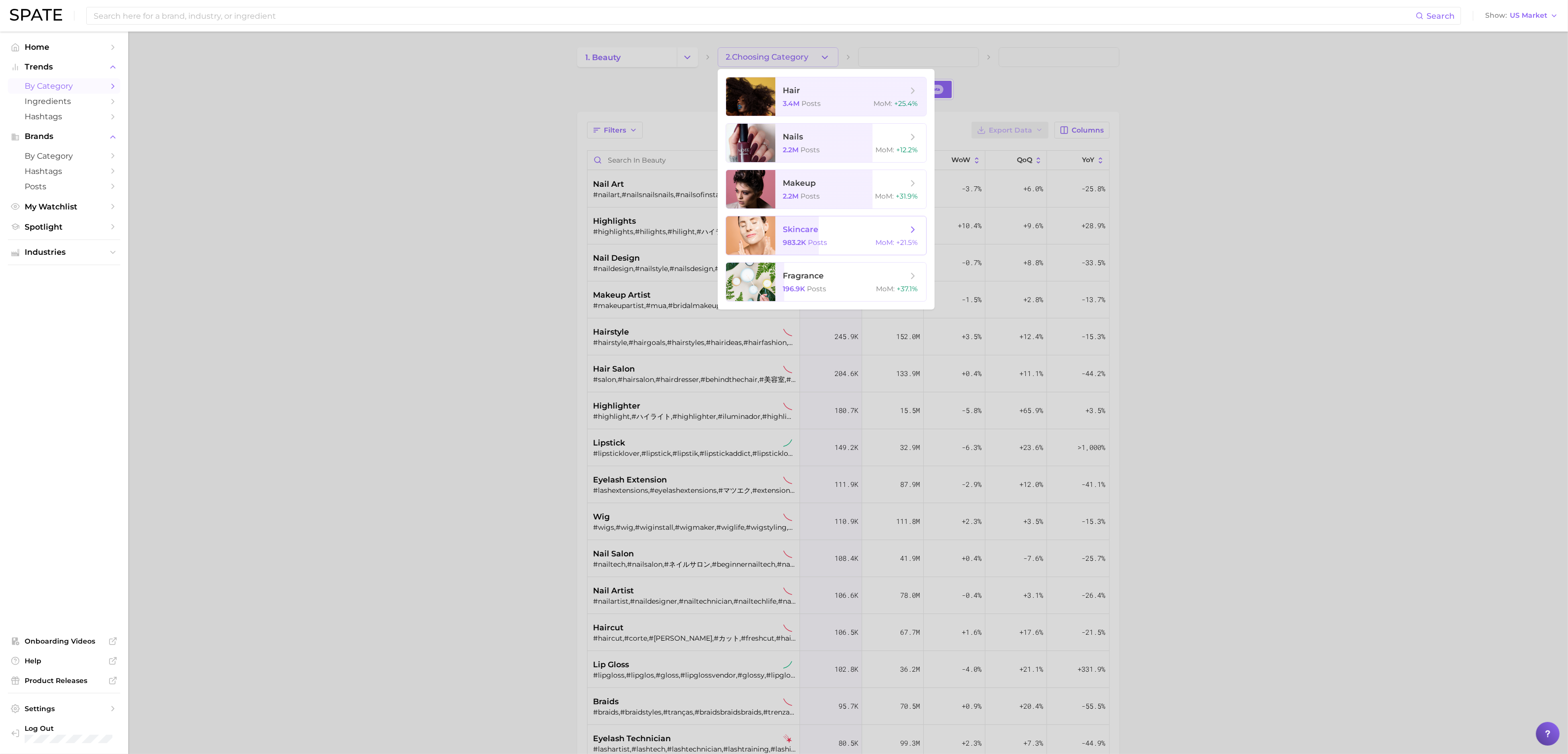
click at [839, 240] on div "983.2k Posts MoM : +21.5%" at bounding box center [850, 242] width 135 height 9
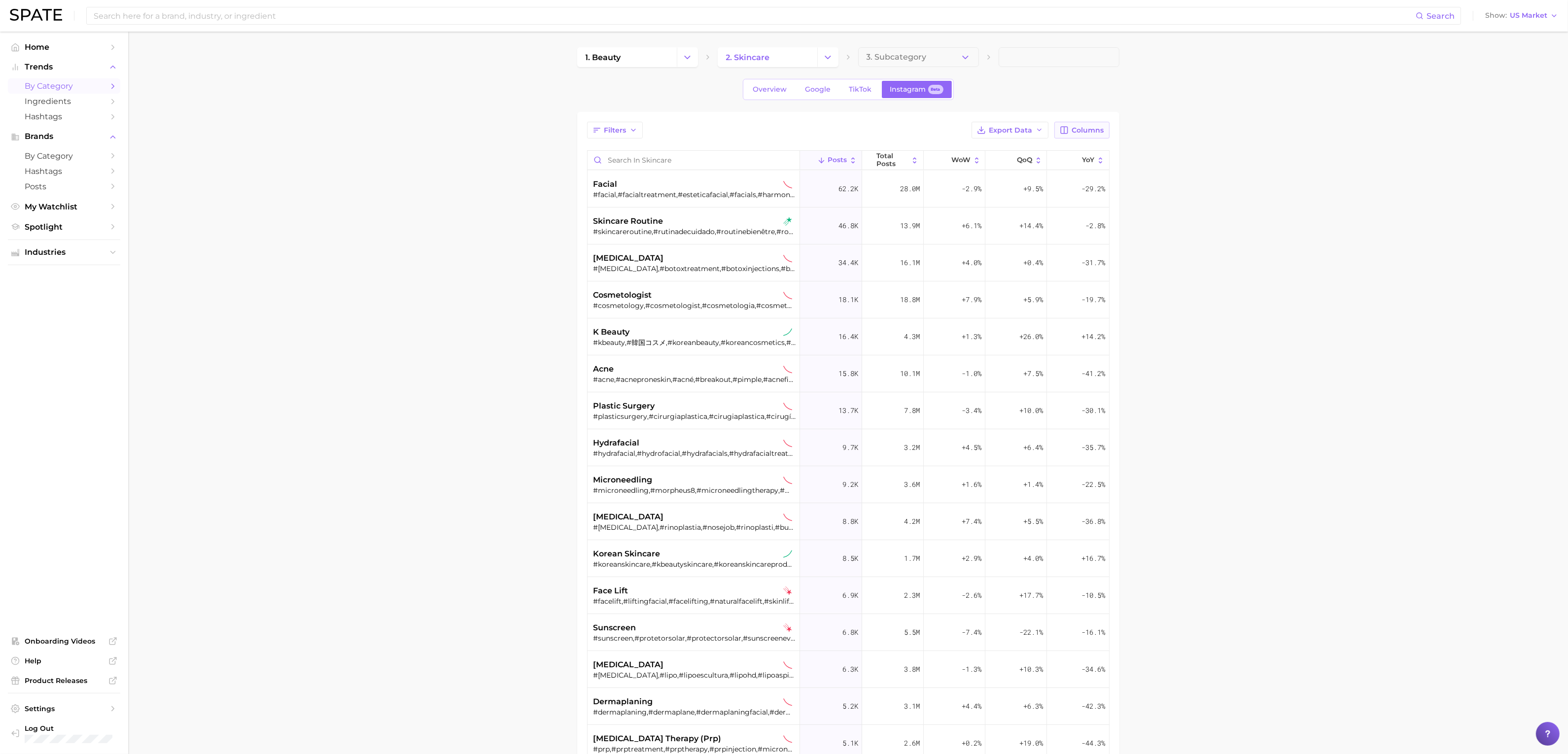
click at [1076, 133] on span "Columns" at bounding box center [1088, 130] width 32 height 9
click at [1065, 287] on button "Increase YoY" at bounding box center [1030, 282] width 158 height 17
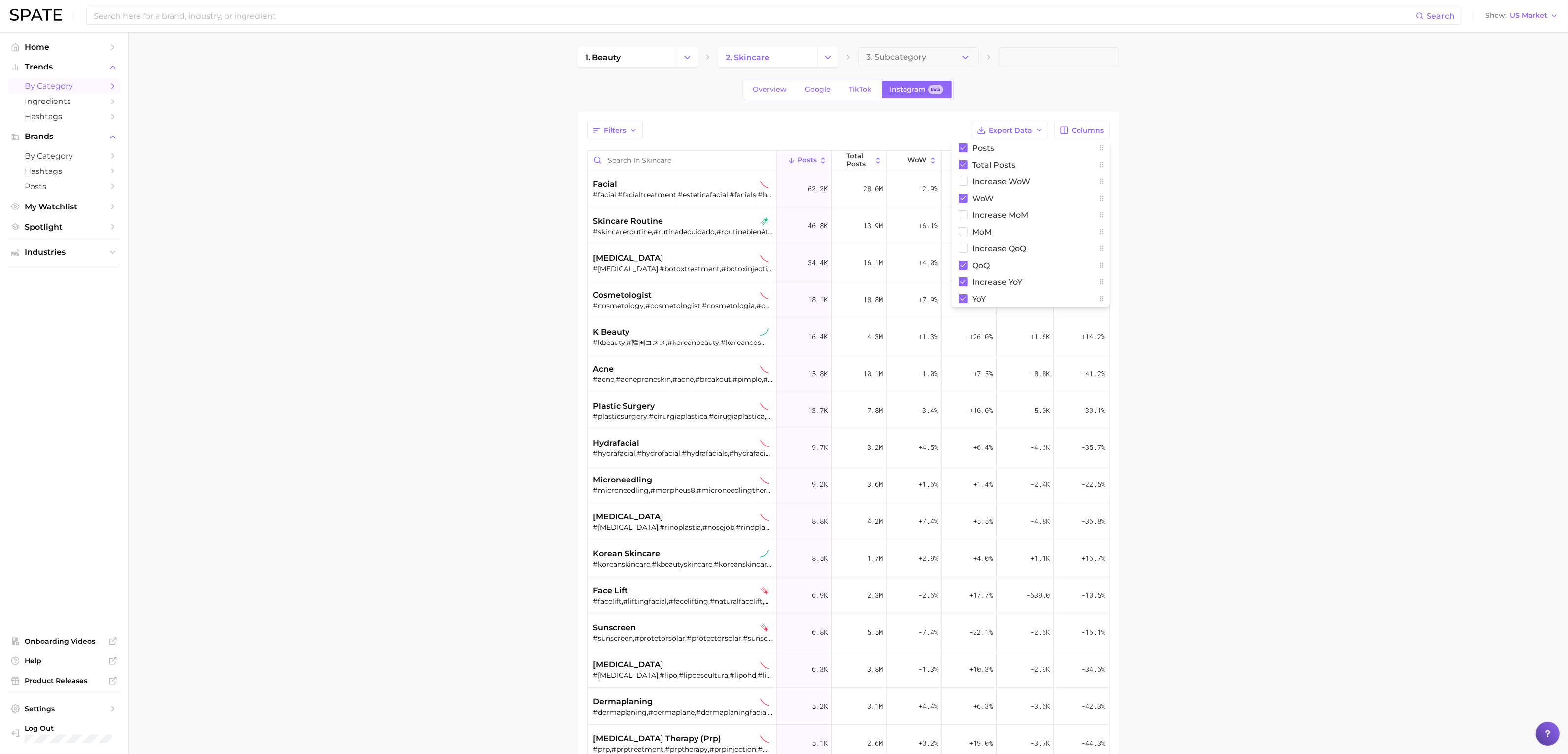
click at [1231, 286] on main "1. beauty 2. skincare 3. Subcategory Overview Google TikTok Instagram Beta Filt…" at bounding box center [847, 498] width 1439 height 931
click at [1010, 160] on span "Increase YoY" at bounding box center [1024, 160] width 29 height 15
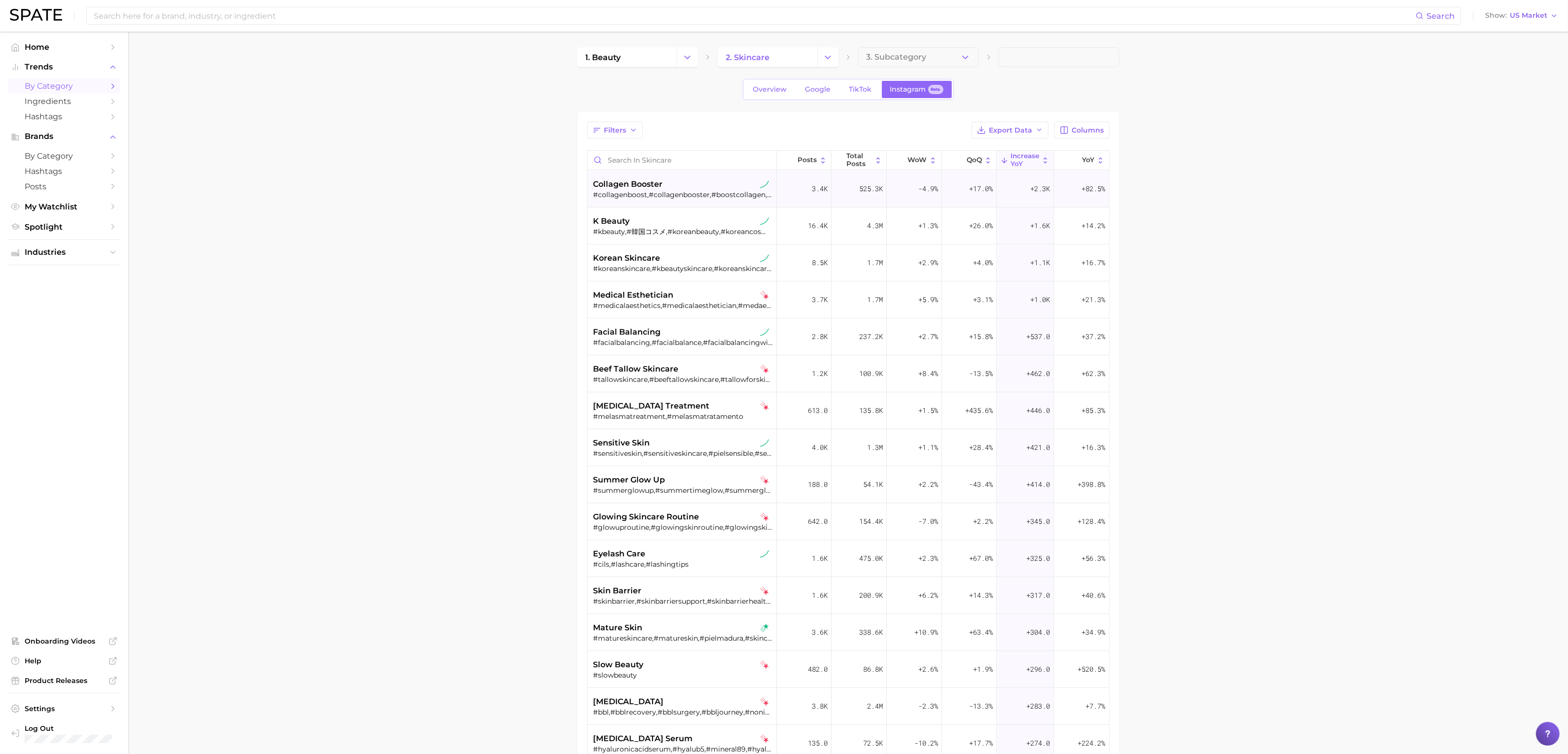
click at [926, 197] on div "-4.9%" at bounding box center [914, 189] width 55 height 37
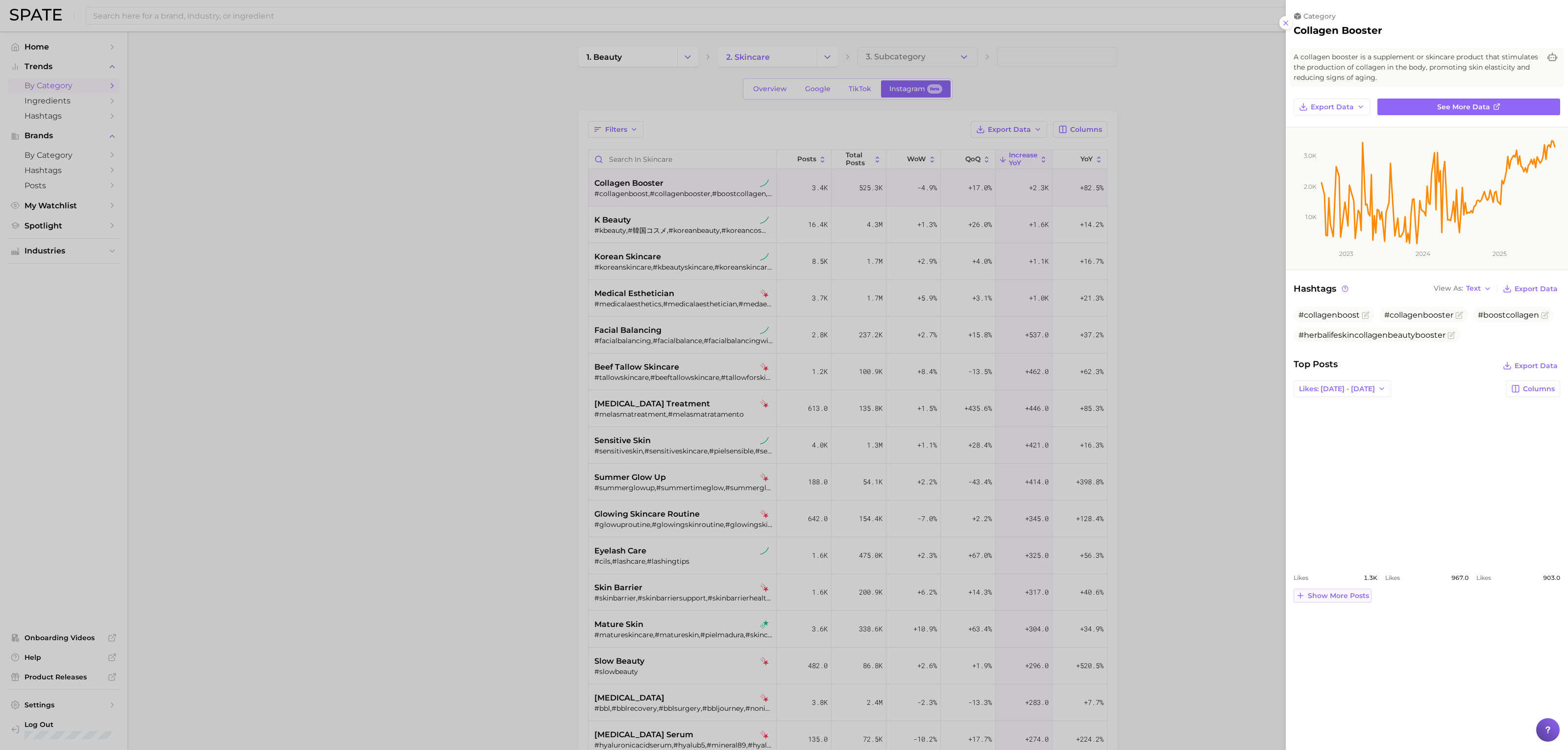
click at [1352, 594] on span "Show more posts" at bounding box center [1339, 596] width 61 height 9
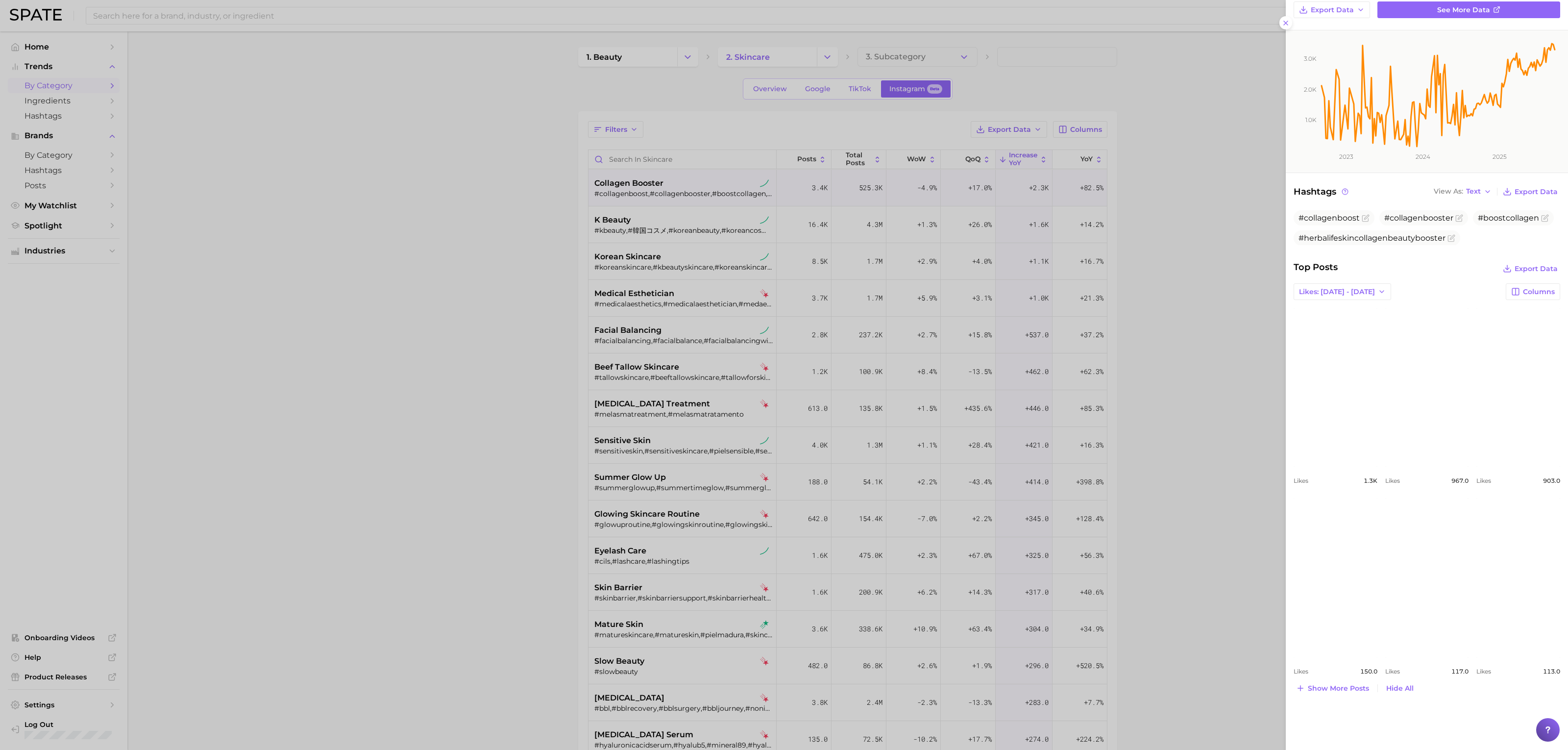
scroll to position [107, 0]
click at [1349, 685] on button "Show more posts" at bounding box center [1332, 688] width 78 height 14
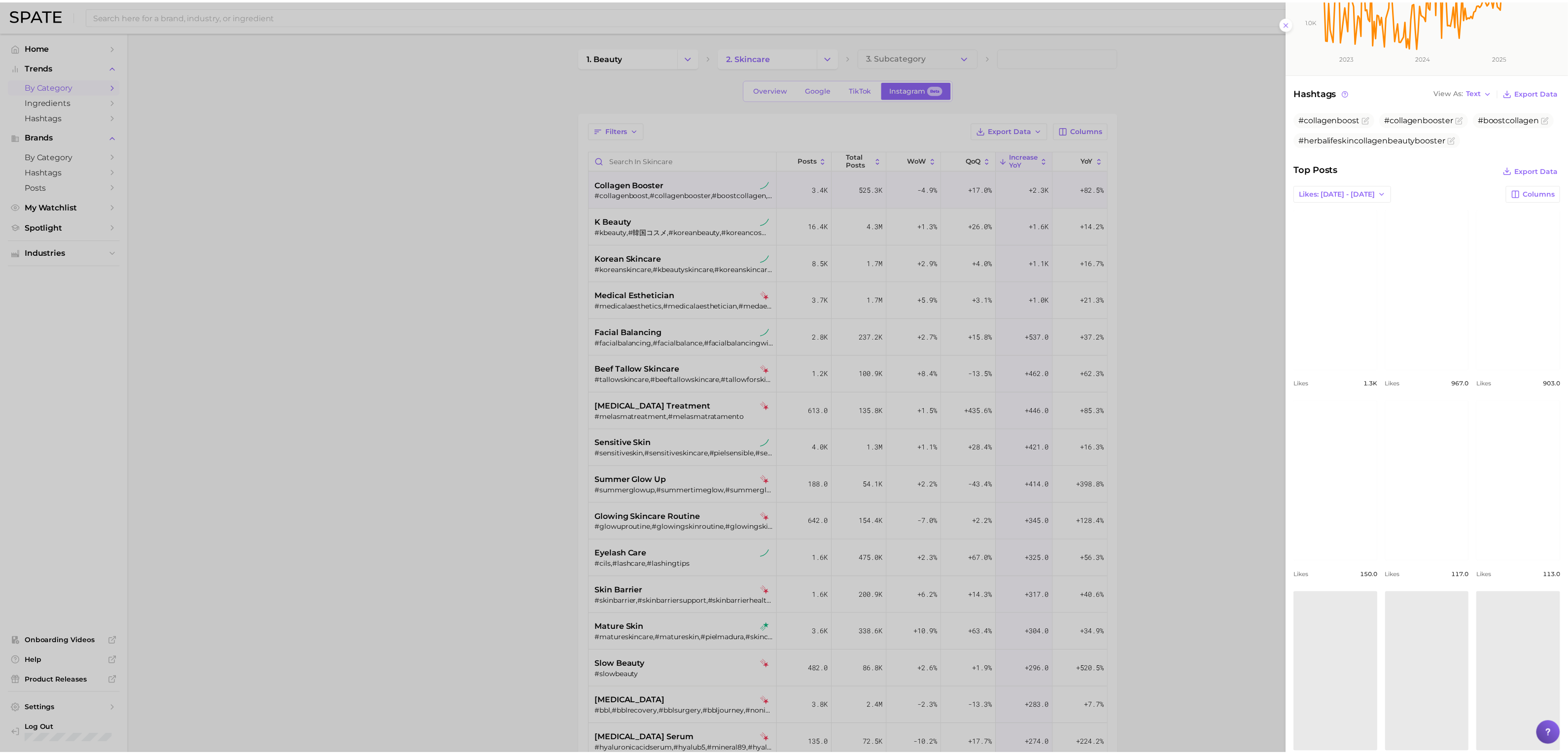
scroll to position [298, 0]
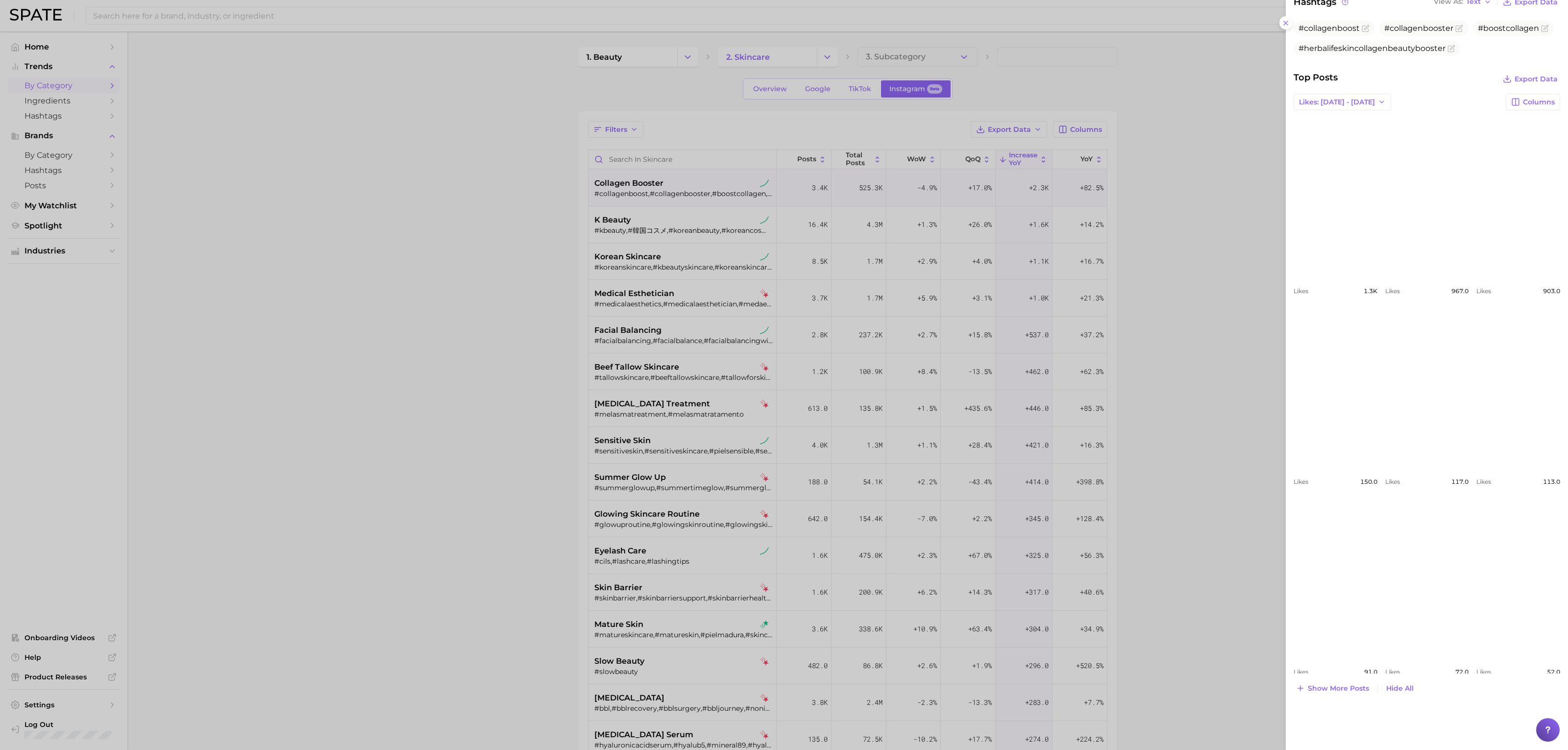
click at [1248, 545] on div at bounding box center [784, 375] width 1568 height 750
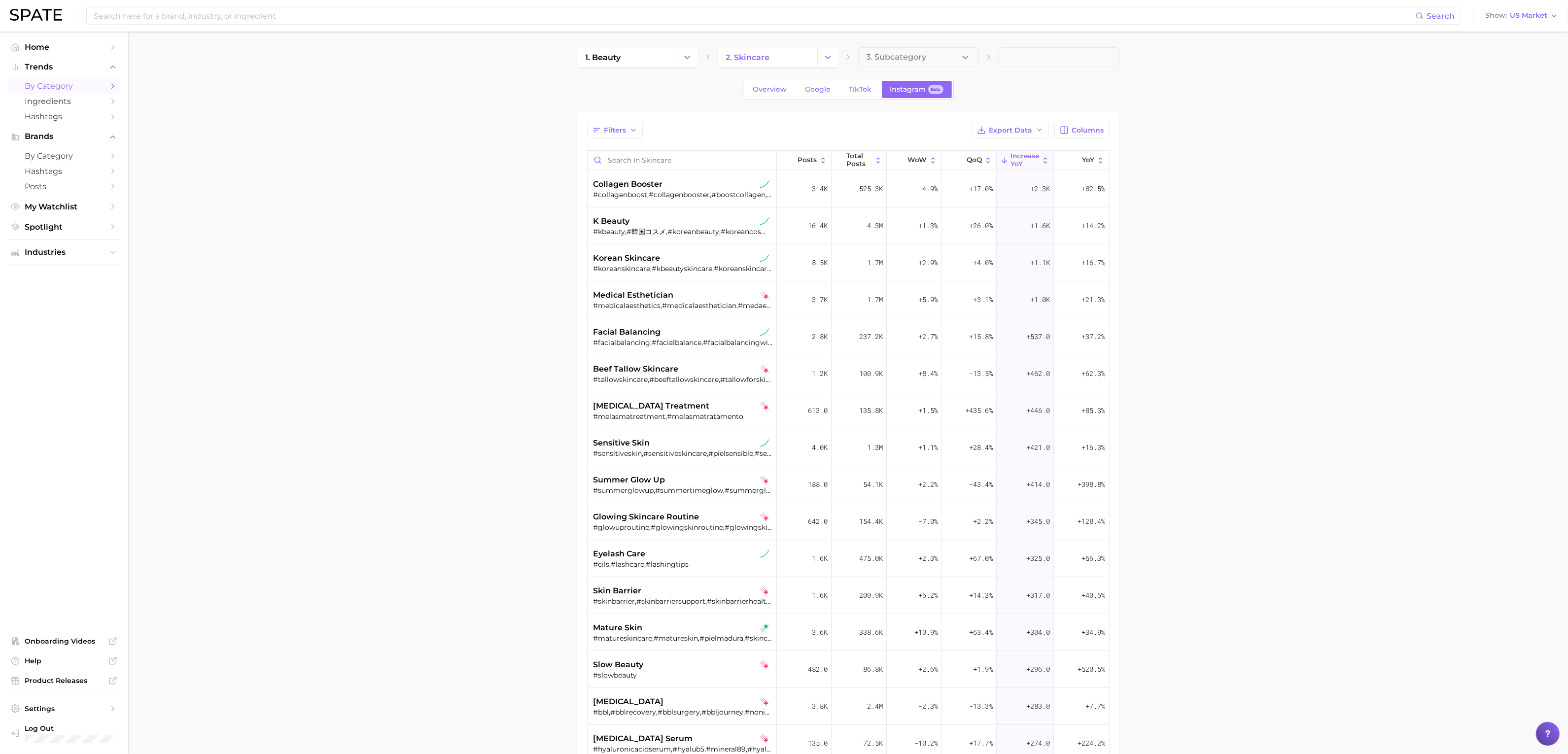
click at [1510, 8] on div "Search Show US Market" at bounding box center [784, 16] width 1548 height 32
click at [1512, 13] on span "US Market" at bounding box center [1528, 15] width 37 height 6
click at [762, 92] on span "Overview" at bounding box center [770, 89] width 34 height 9
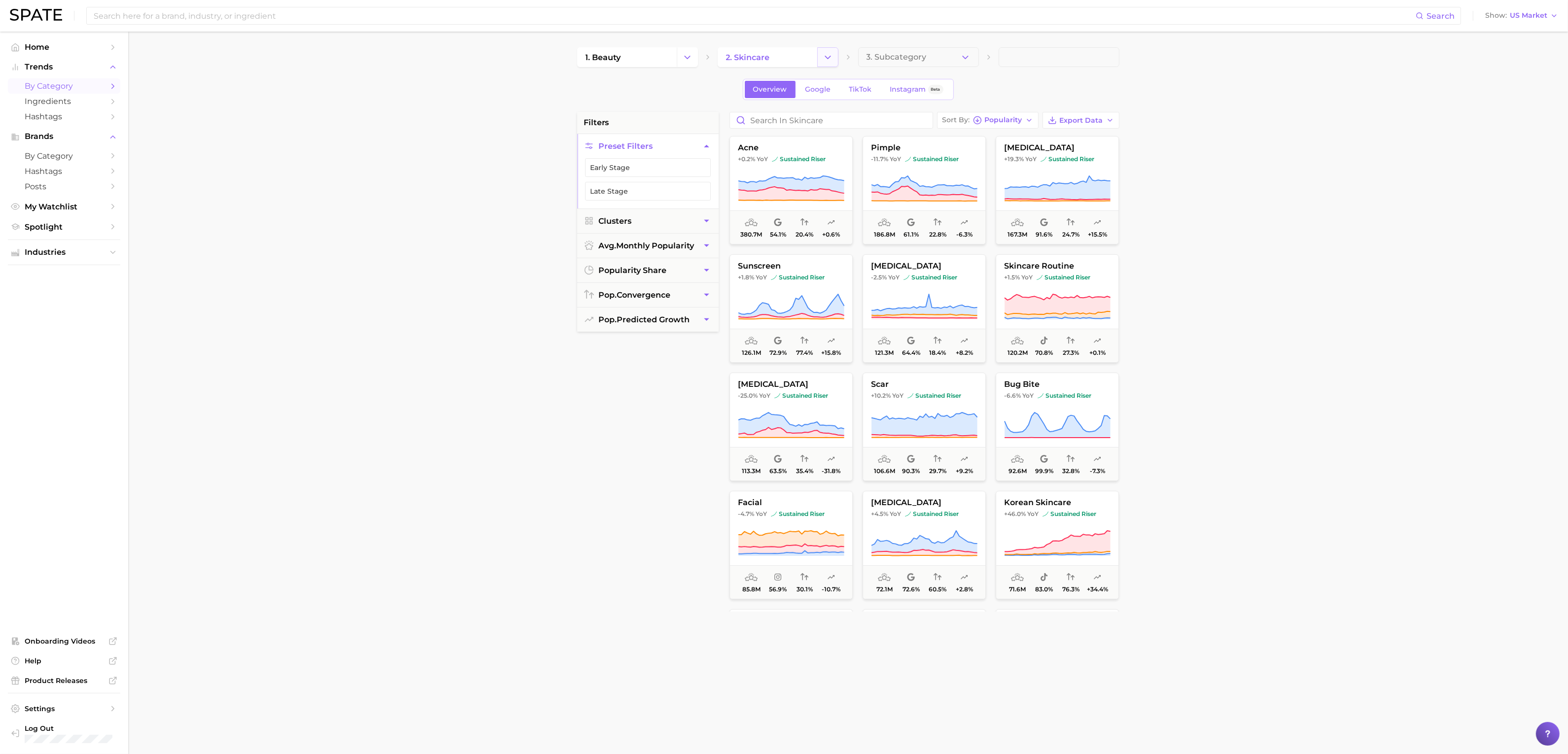
click at [832, 58] on icon "Change Category" at bounding box center [828, 57] width 10 height 10
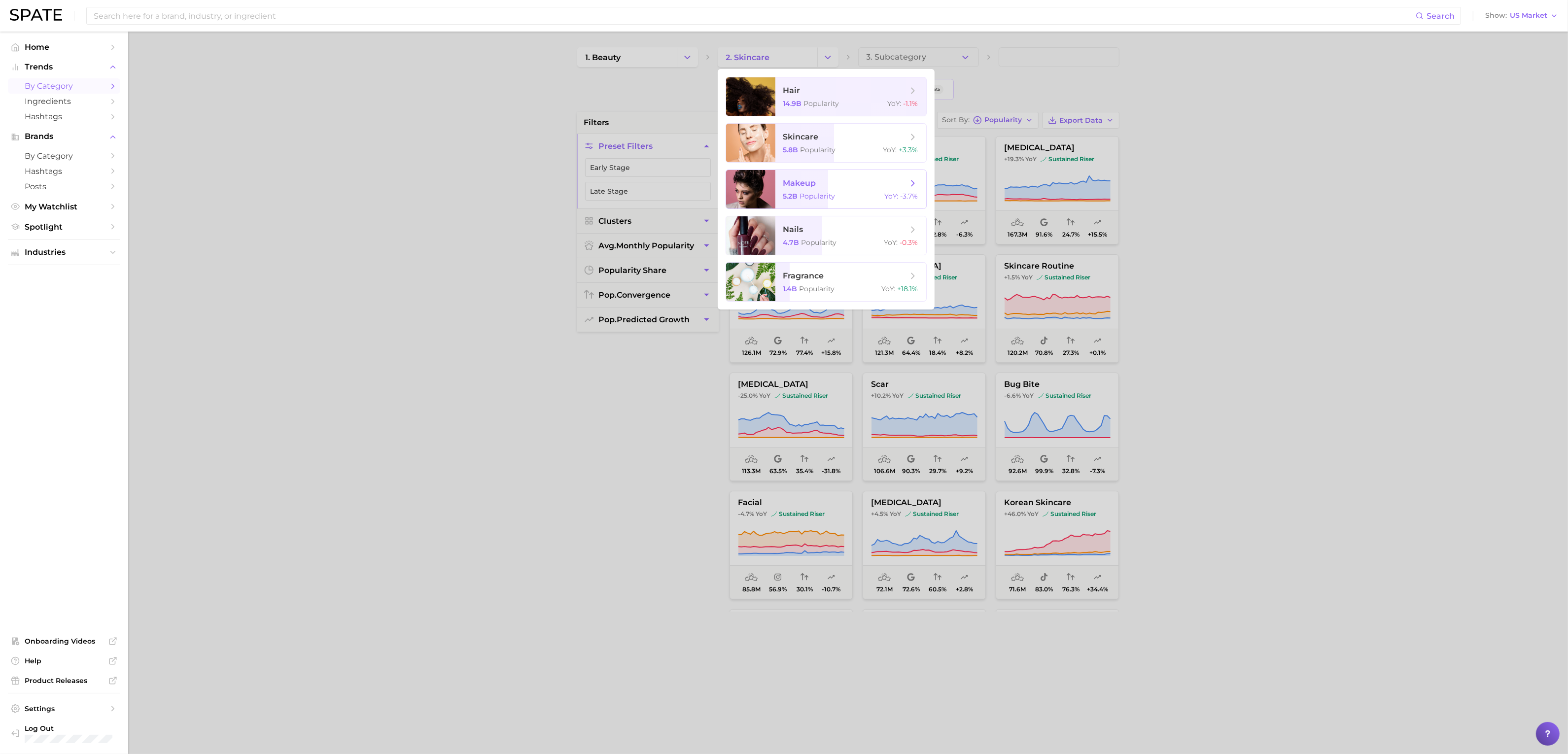
click at [848, 201] on span "makeup 5.2b Popularity YoY : -3.7%" at bounding box center [850, 189] width 151 height 39
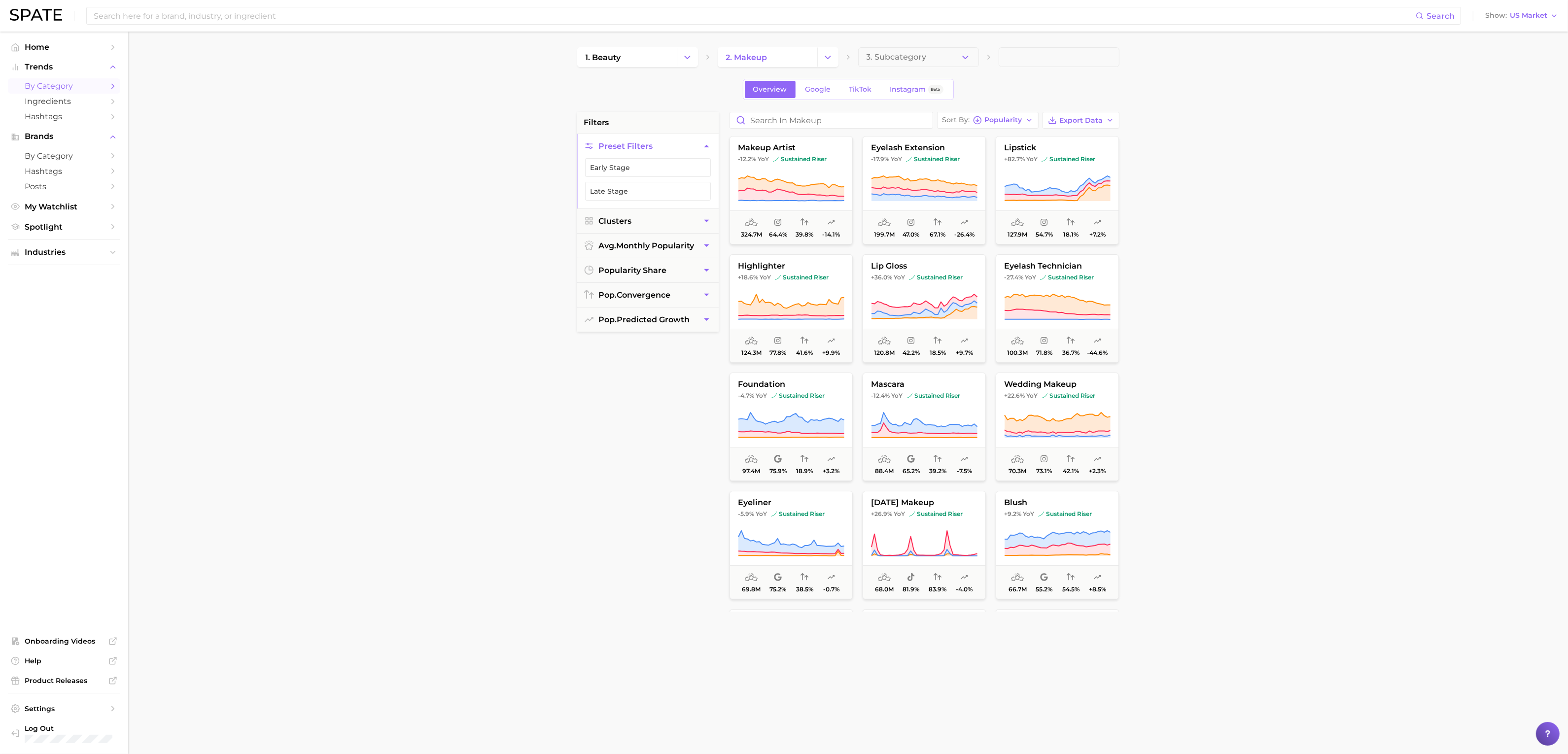
click at [915, 67] on div "1. beauty 2. makeup 3. Subcategory Overview Google TikTok Instagram Beta filter…" at bounding box center [849, 388] width 542 height 682
click at [919, 64] on button "3. Subcategory" at bounding box center [918, 57] width 121 height 20
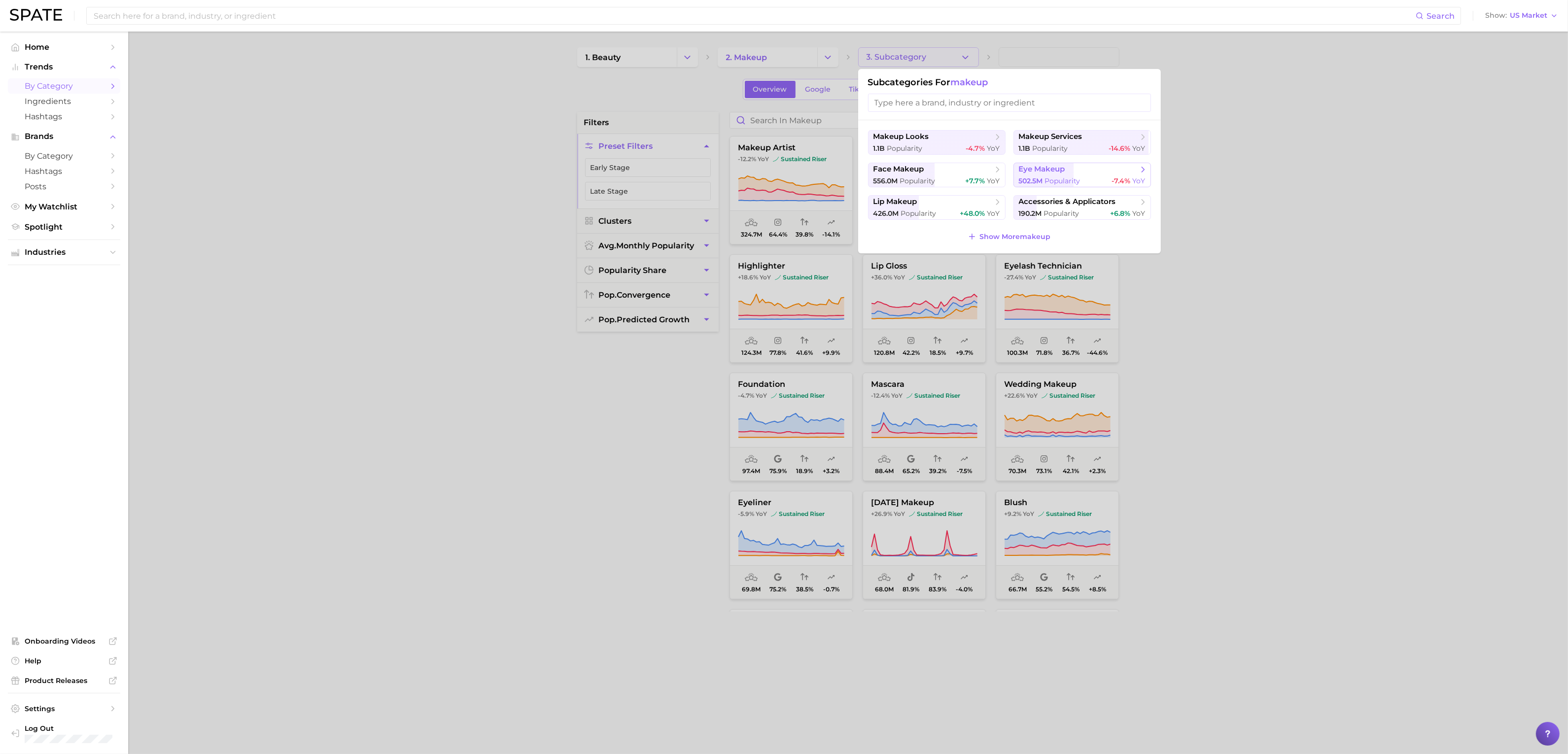
click at [1060, 173] on span "eye makeup" at bounding box center [1042, 169] width 47 height 9
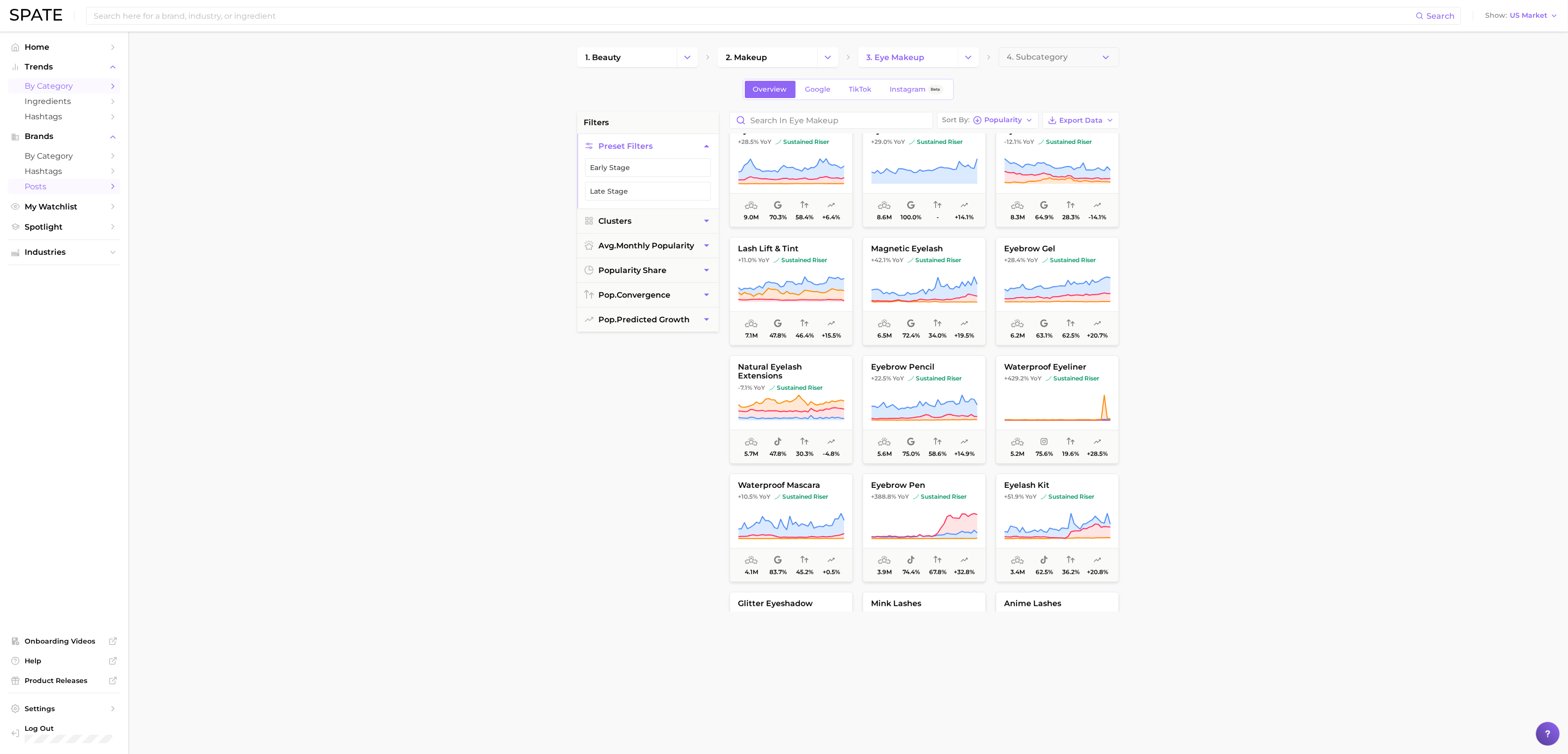
scroll to position [373, 0]
click at [834, 59] on button "Change Category" at bounding box center [828, 57] width 21 height 20
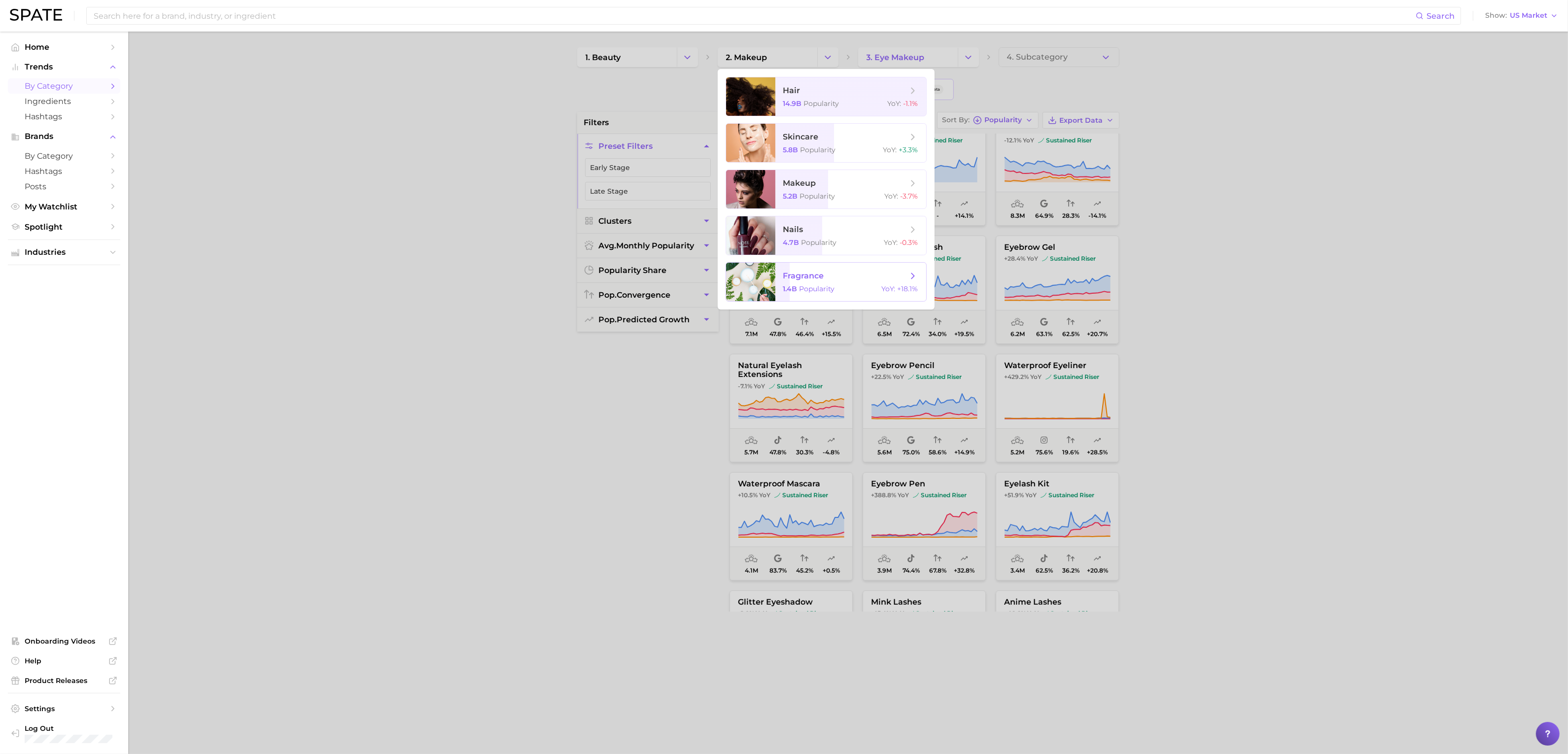
click at [851, 289] on div "1.4b Popularity YoY : +18.1%" at bounding box center [850, 288] width 135 height 9
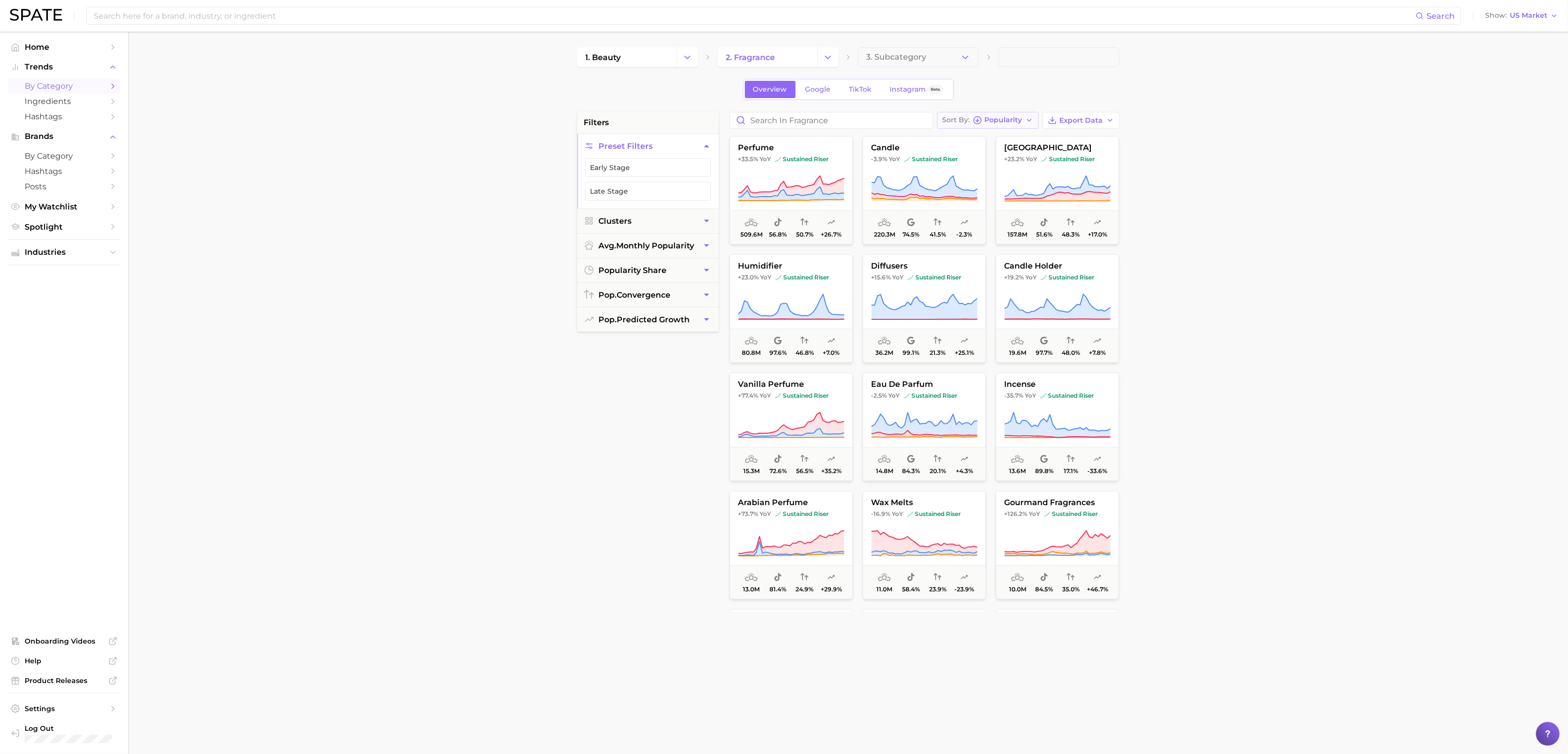
click at [1006, 127] on button "Sort By Popularity" at bounding box center [988, 120] width 102 height 17
click at [1014, 160] on button "YoY high to low" at bounding box center [996, 156] width 118 height 18
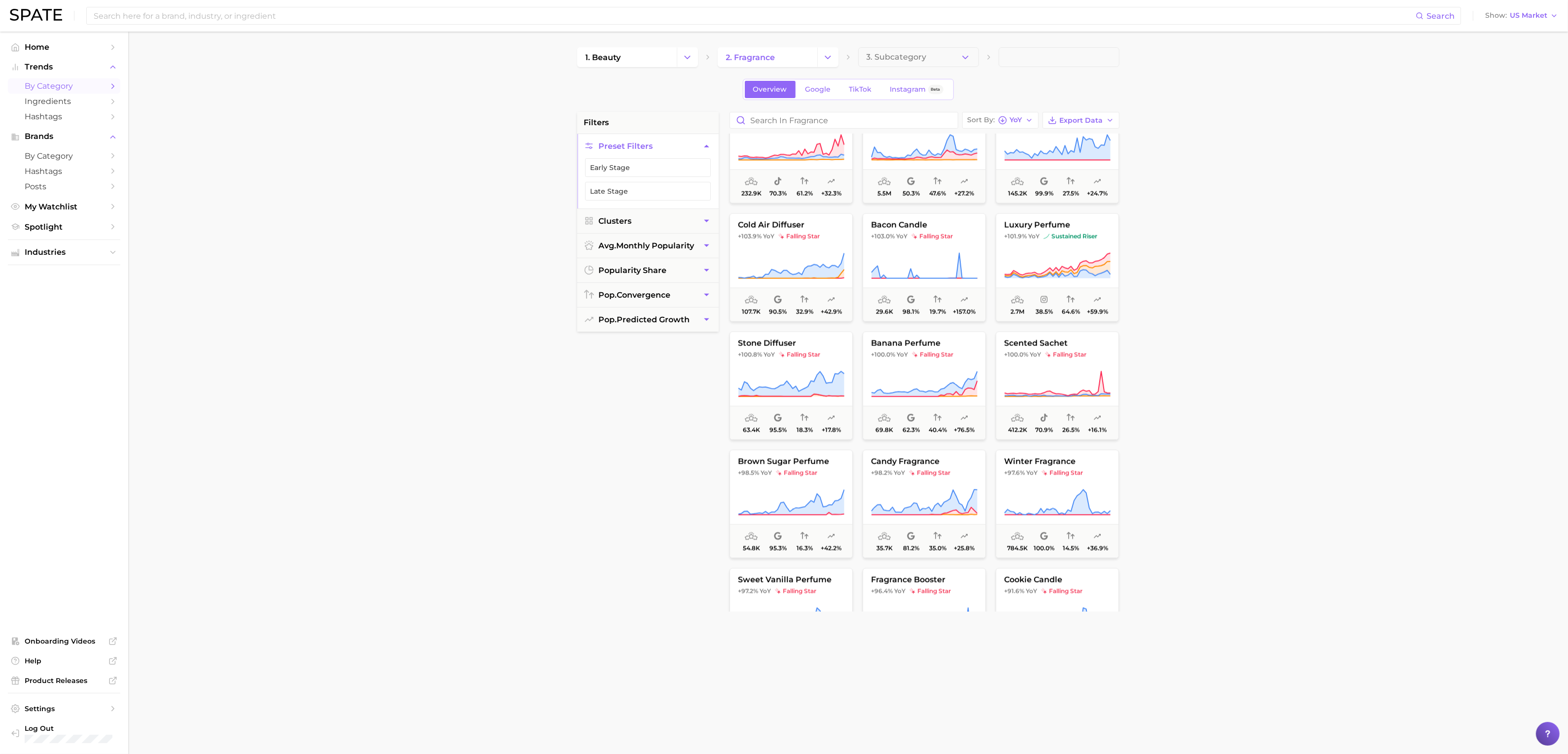
scroll to position [2927, 0]
